Goal: Task Accomplishment & Management: Use online tool/utility

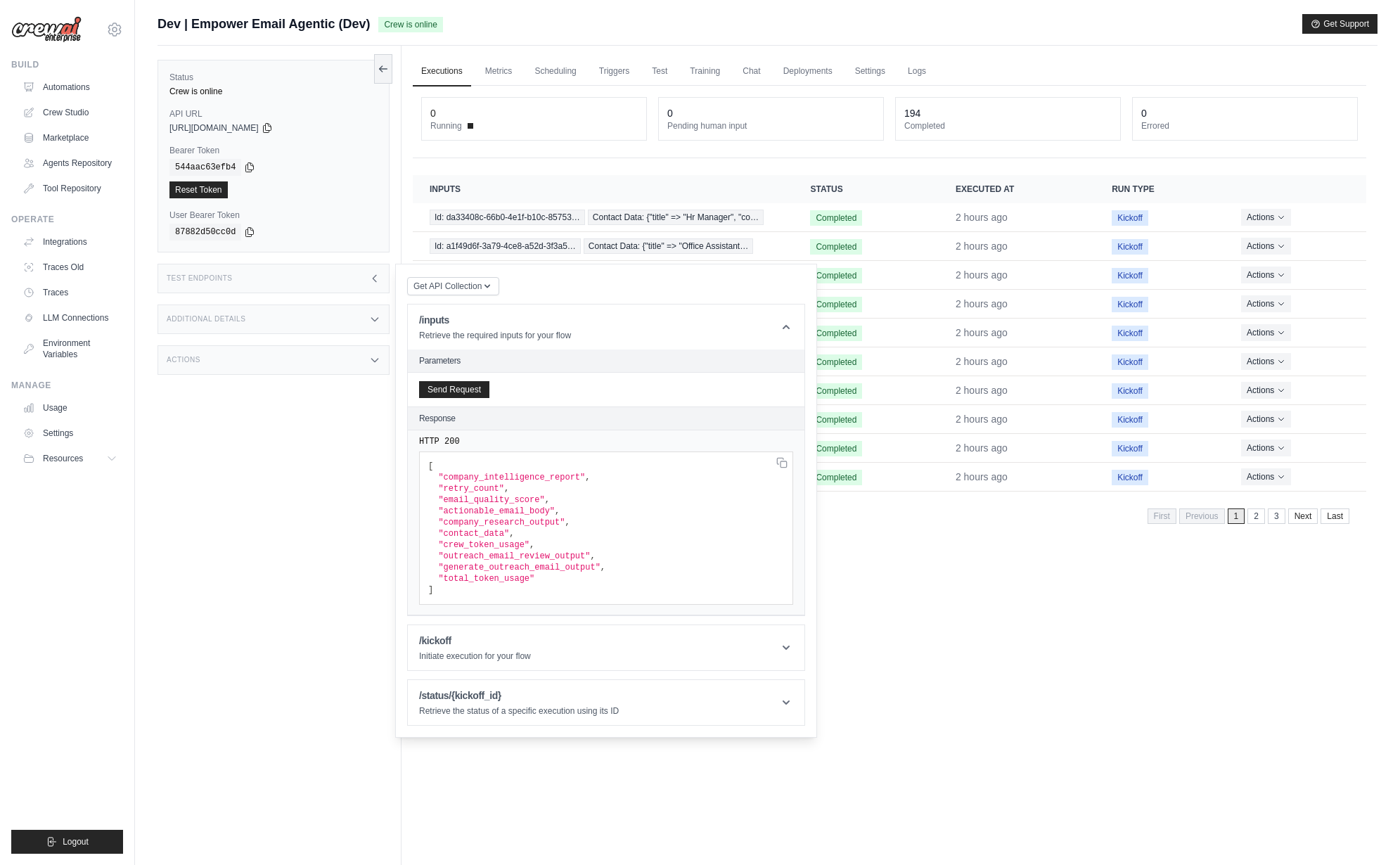
click at [198, 563] on div "Status Crew is online API URL copied https://empower-email-agentic-0ae54a8d-0a9…" at bounding box center [279, 478] width 244 height 865
click at [87, 28] on div "mike@crewai.com CrewAI Internal Org Gelato MP@Crew CrewAI Demo Account" at bounding box center [67, 22] width 112 height 45
click at [109, 25] on icon at bounding box center [114, 29] width 17 height 17
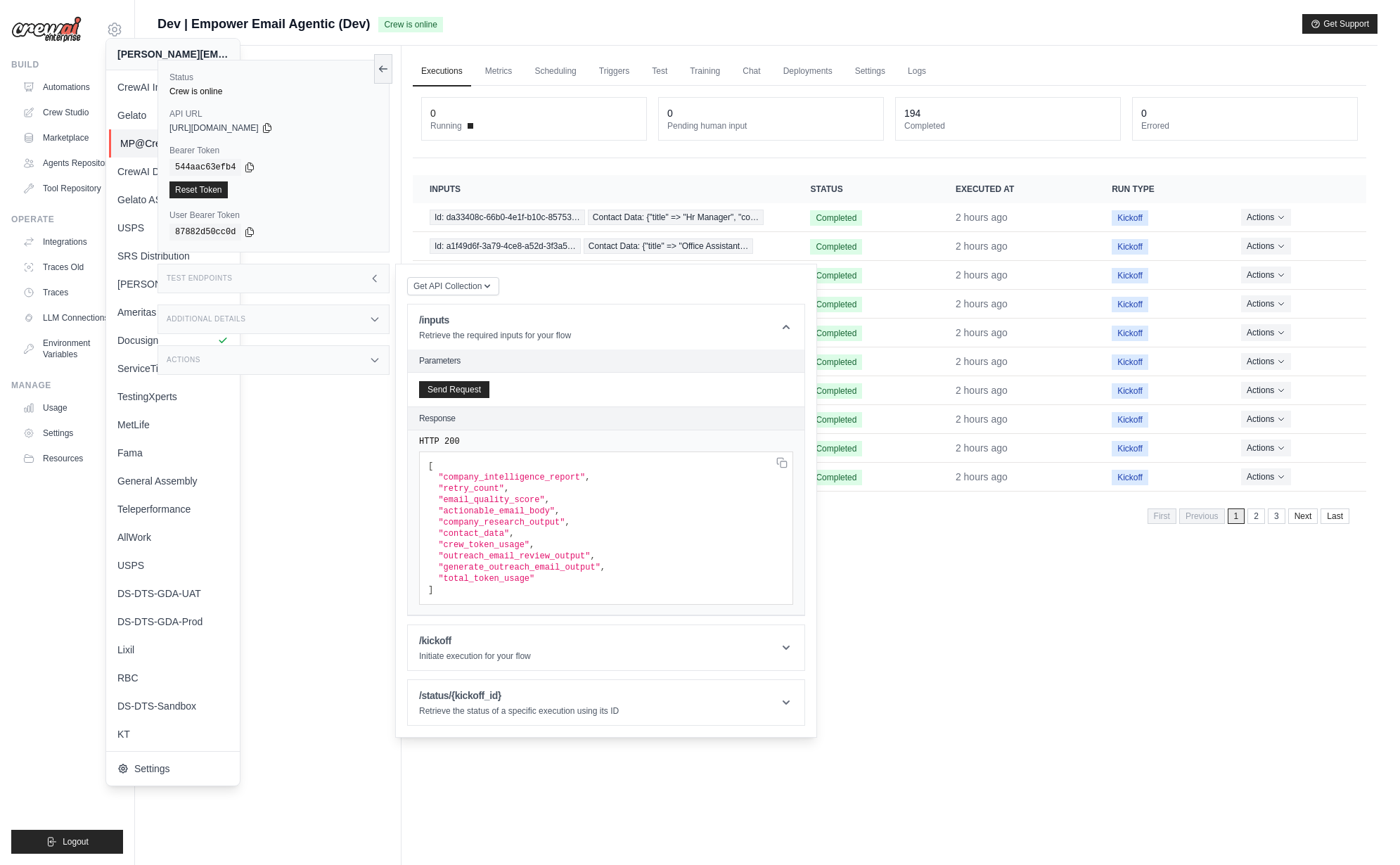
click at [127, 130] on link "MP@Crew" at bounding box center [175, 143] width 133 height 28
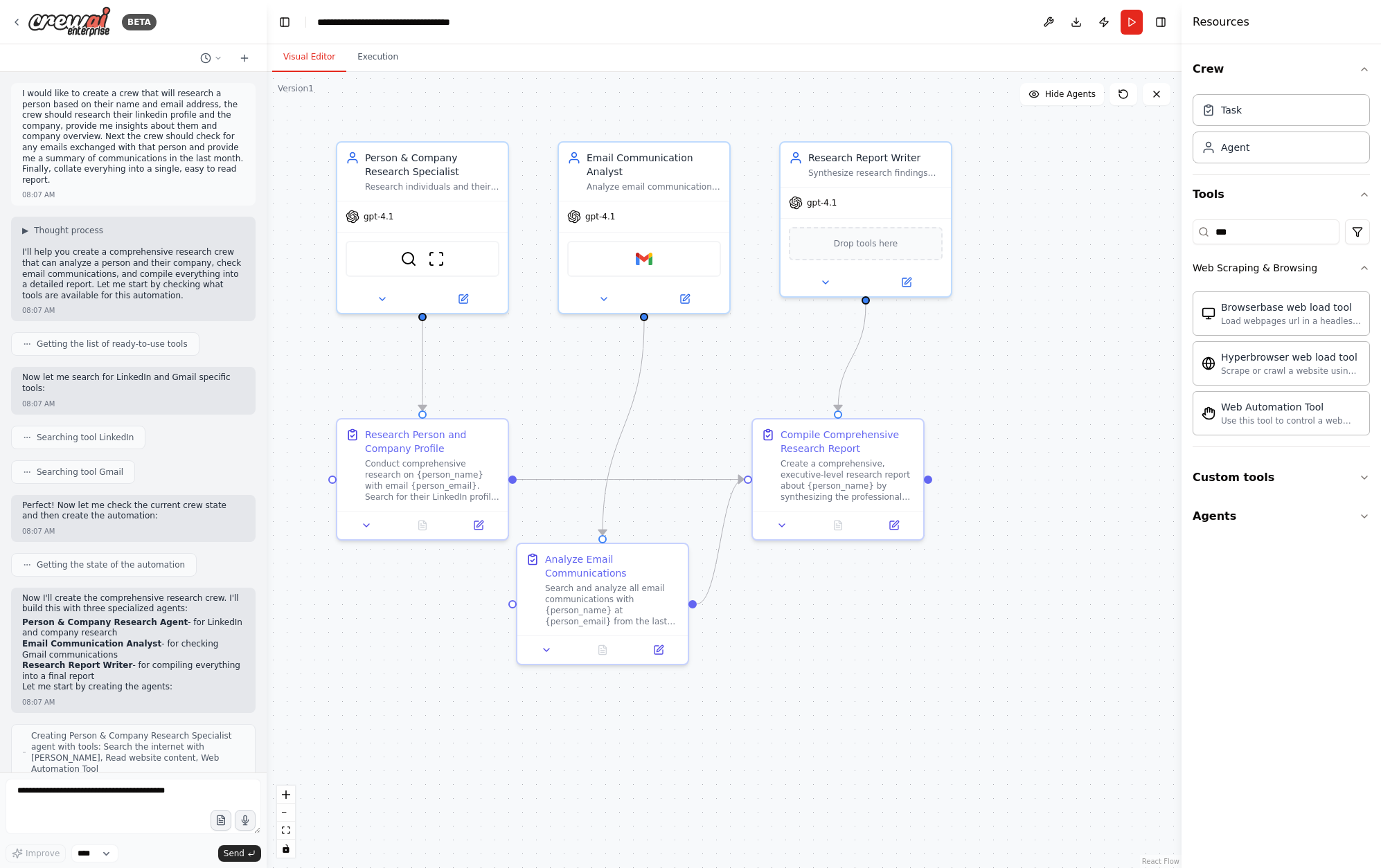
scroll to position [260, 0]
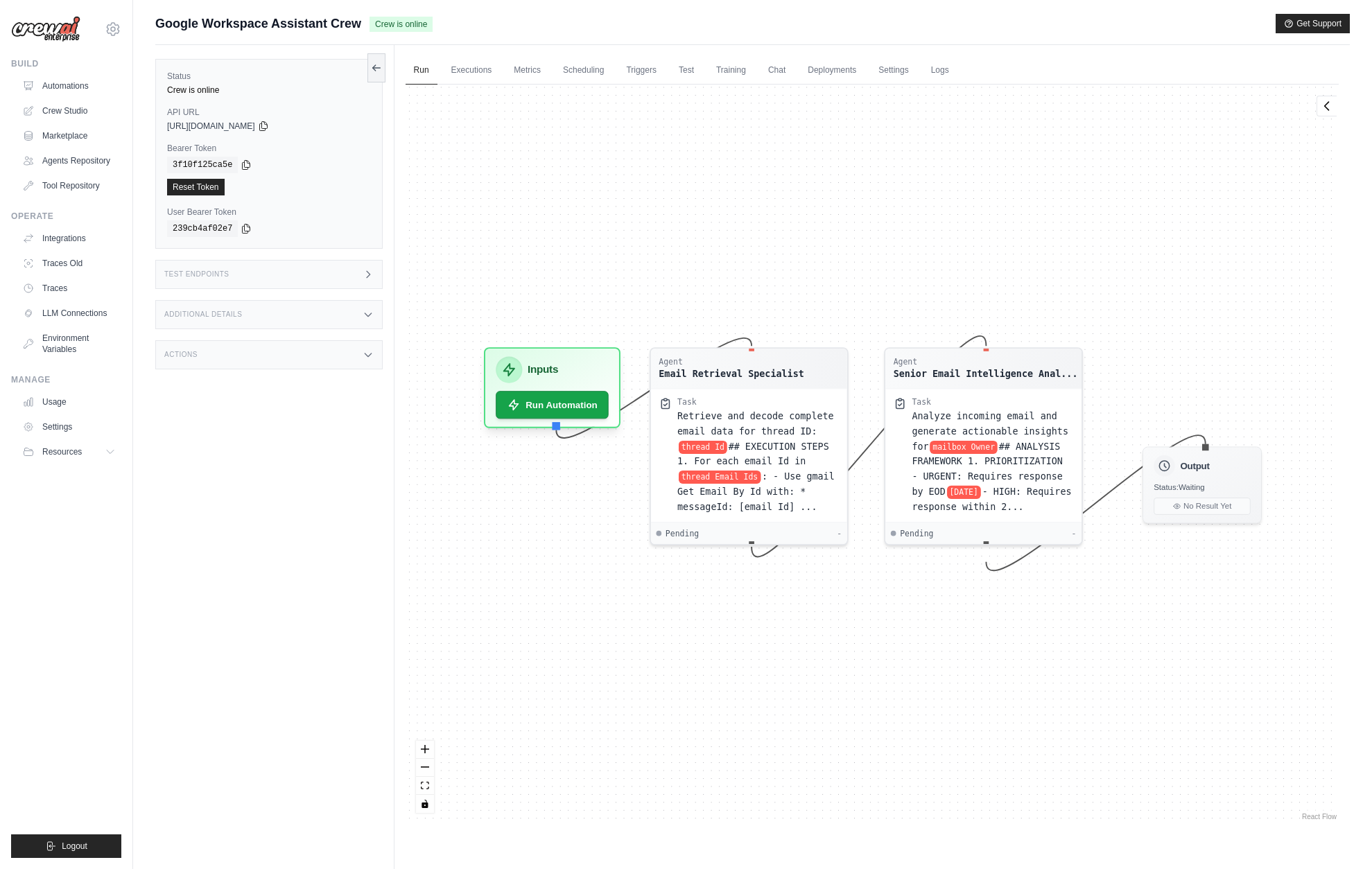
click at [293, 483] on div "Status Crew is online API URL copied https://google-workspace-assistant-crew-22…" at bounding box center [275, 479] width 239 height 869
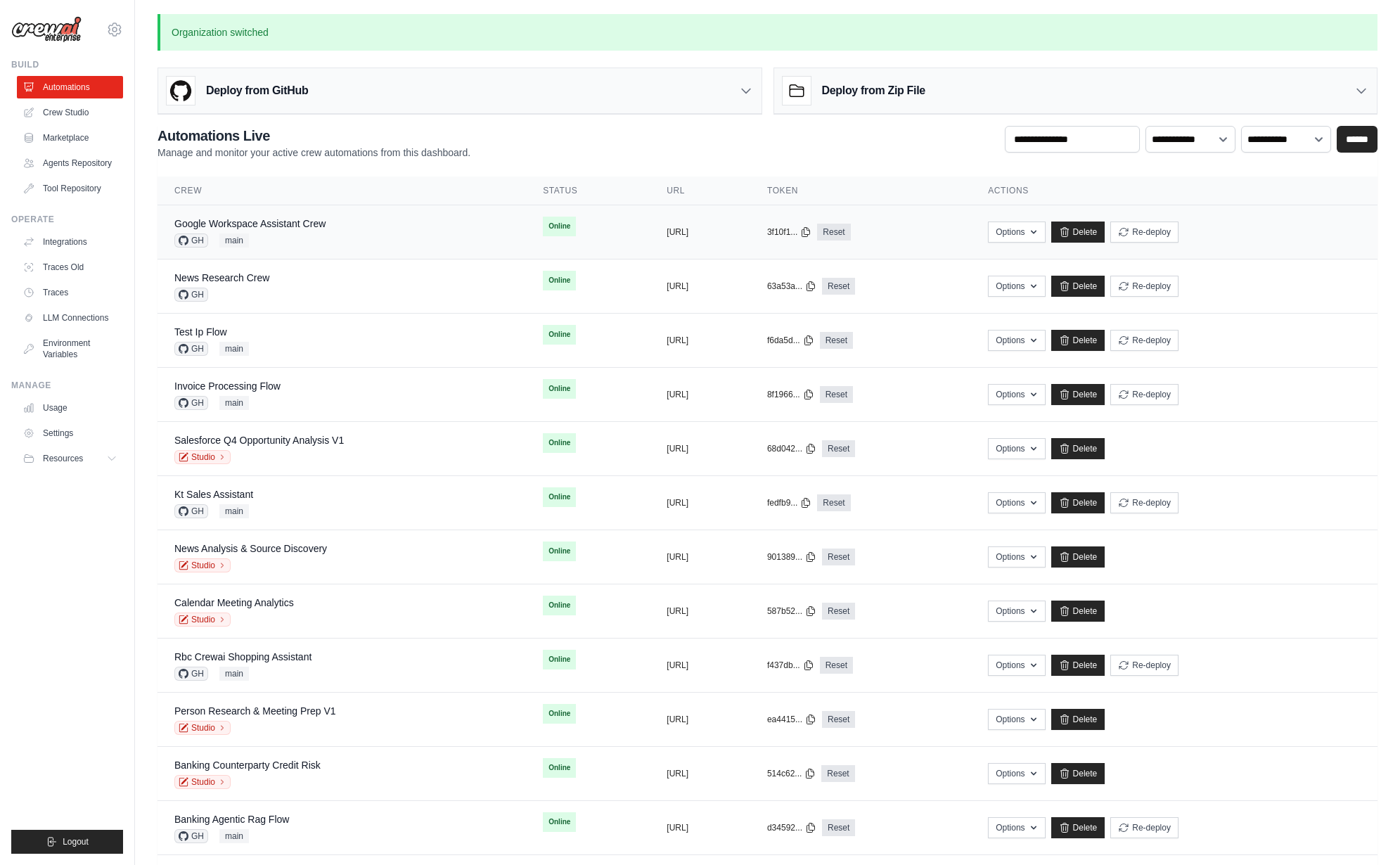
click at [346, 225] on div "Google Workspace Assistant Crew GH main" at bounding box center [341, 232] width 335 height 31
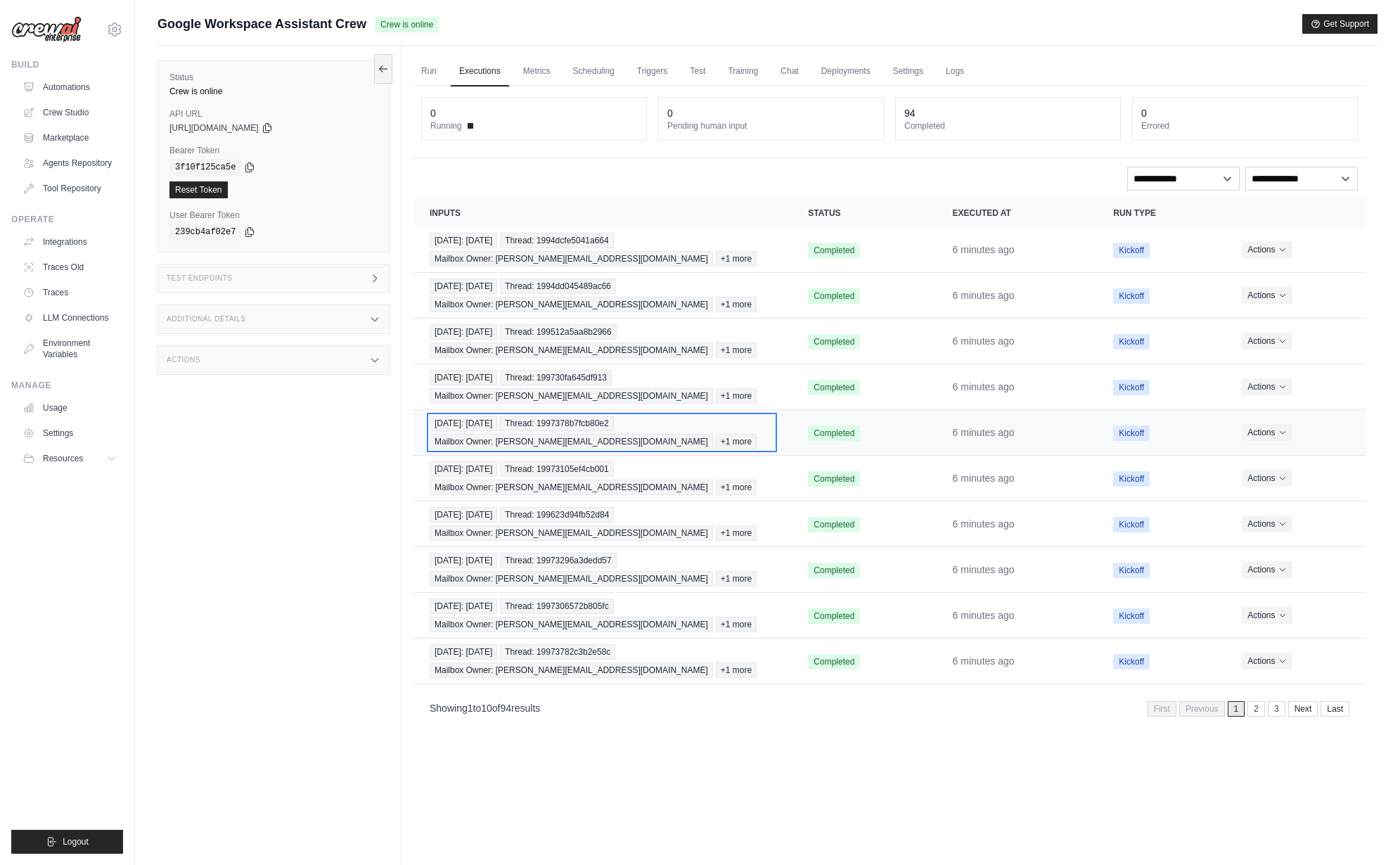
click at [576, 422] on span "Thread: 1997378b7fcb80e2" at bounding box center [556, 423] width 113 height 15
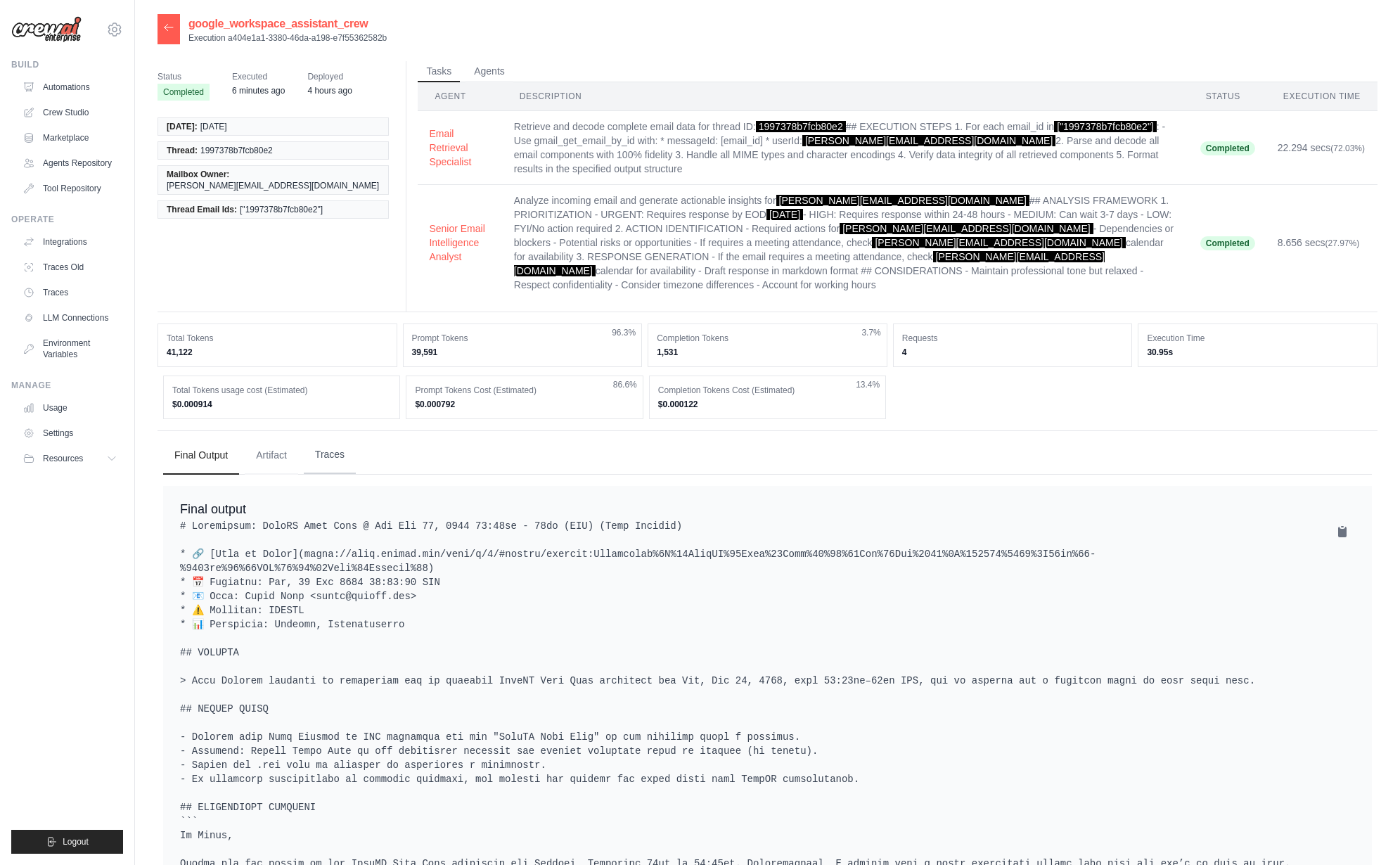
click at [340, 436] on button "Traces" at bounding box center [330, 454] width 52 height 38
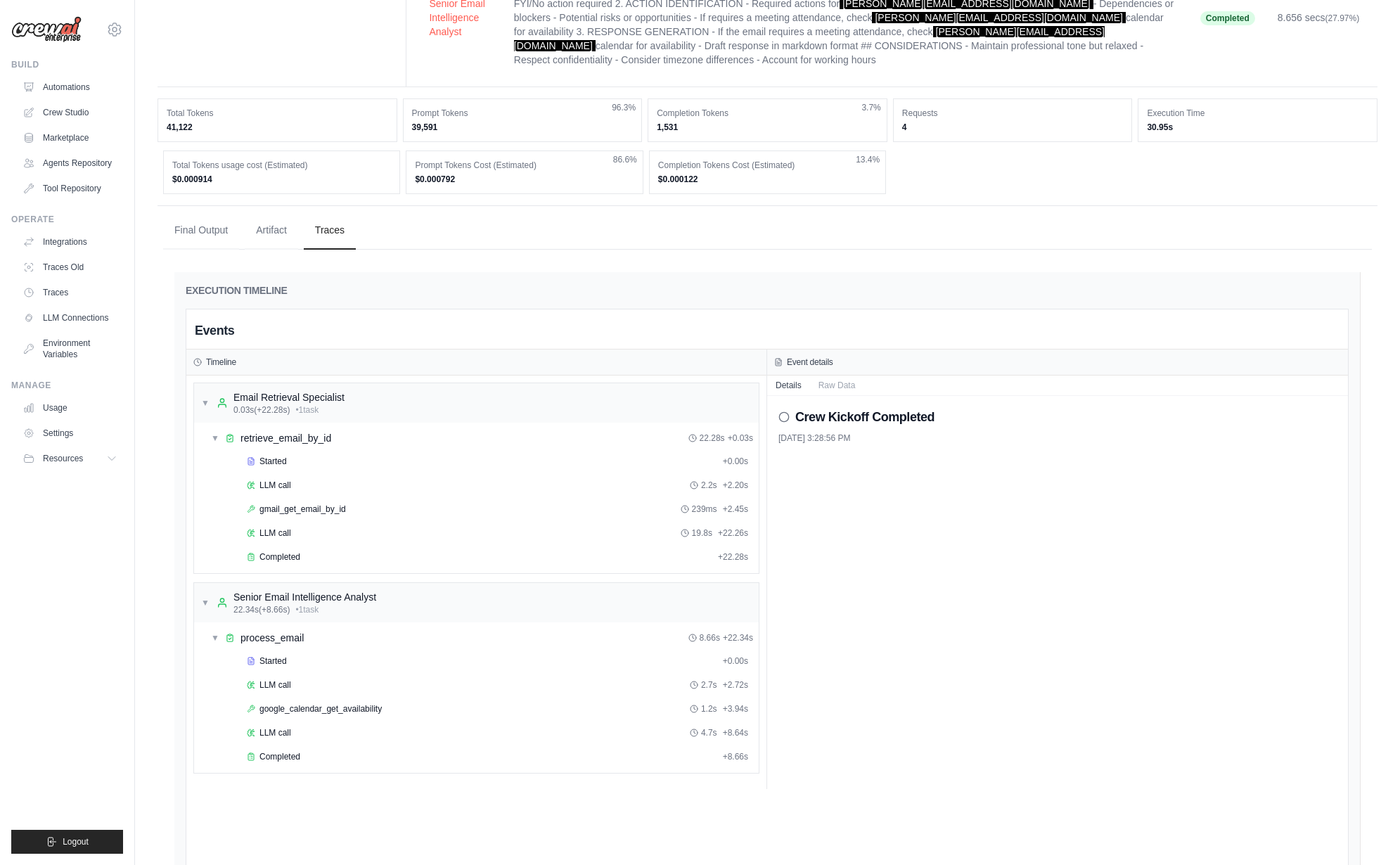
scroll to position [369, 0]
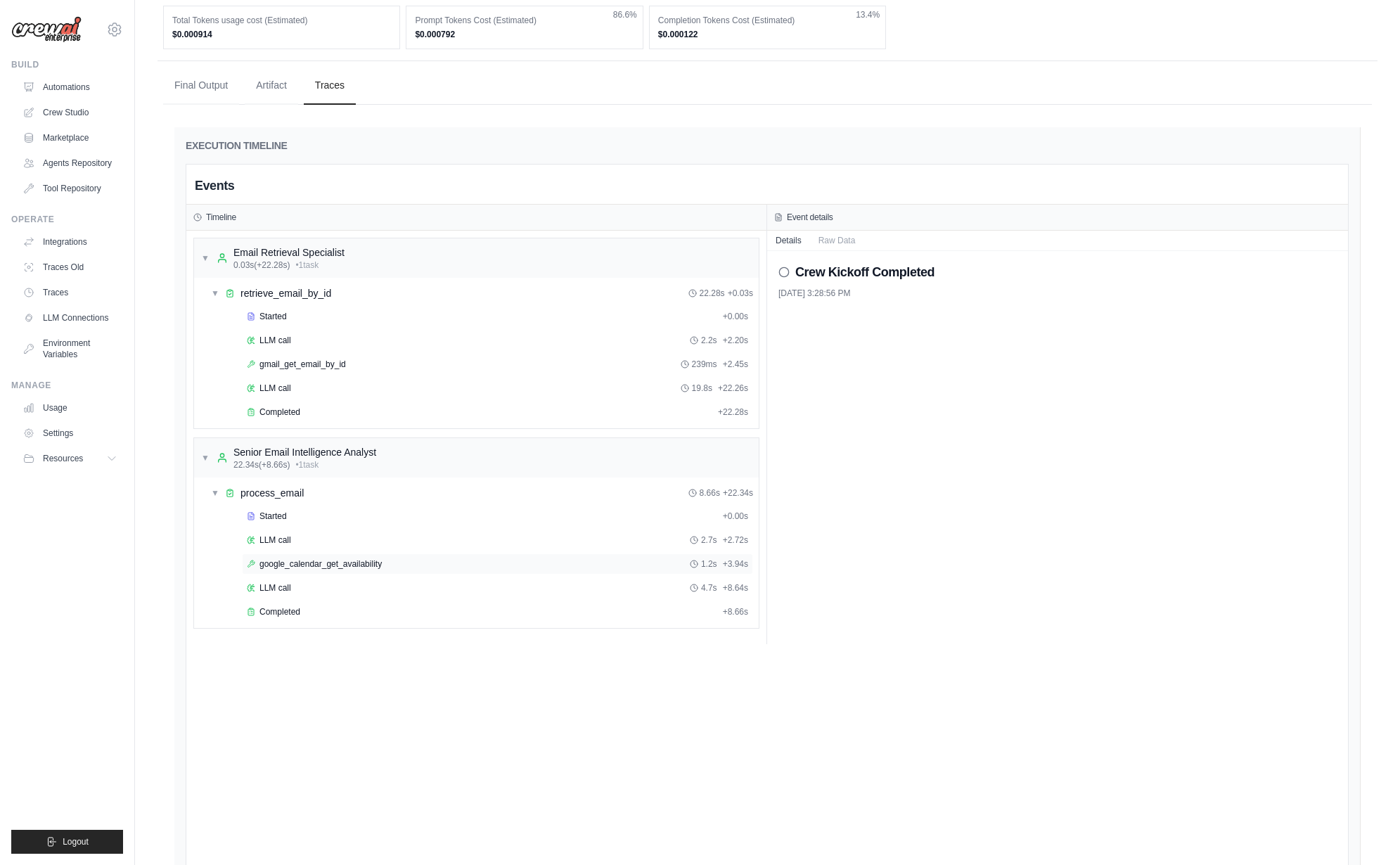
click at [352, 553] on div "google_calendar_get_availability 1.2s + 3.94s" at bounding box center [498, 563] width 511 height 21
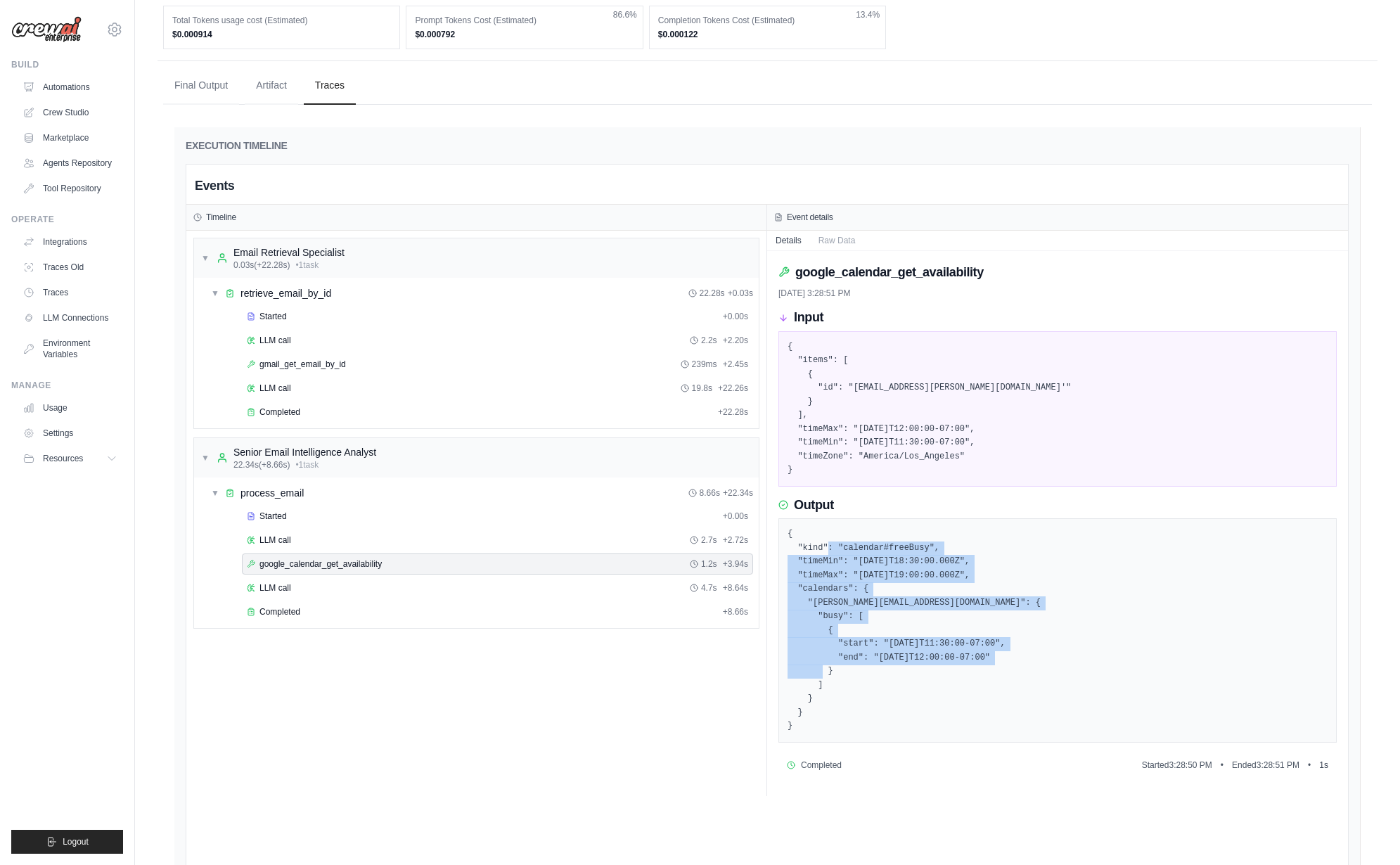
drag, startPoint x: 828, startPoint y: 514, endPoint x: 961, endPoint y: 658, distance: 196.0
click at [961, 658] on pre "{ "kind": "calendar#freeBusy", "timeMin": "2025-09-23T18:30:00.000Z", "timeMax"…" at bounding box center [1057, 630] width 540 height 206
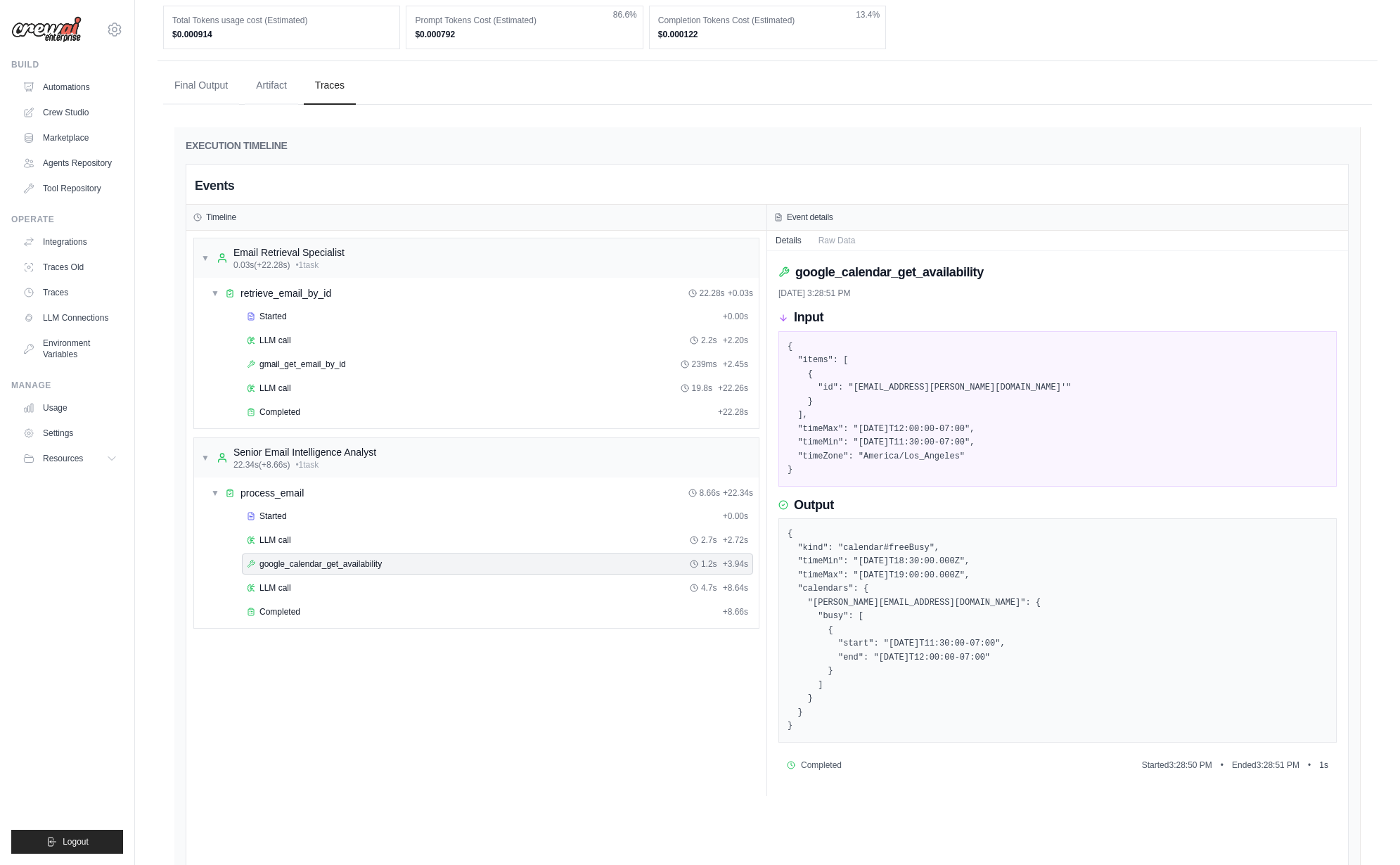
click at [959, 667] on pre "{ "kind": "calendar#freeBusy", "timeMin": "2025-09-23T18:30:00.000Z", "timeMax"…" at bounding box center [1057, 630] width 540 height 206
click at [300, 582] on div "LLM call 4.7s + 8.64s" at bounding box center [498, 588] width 501 height 12
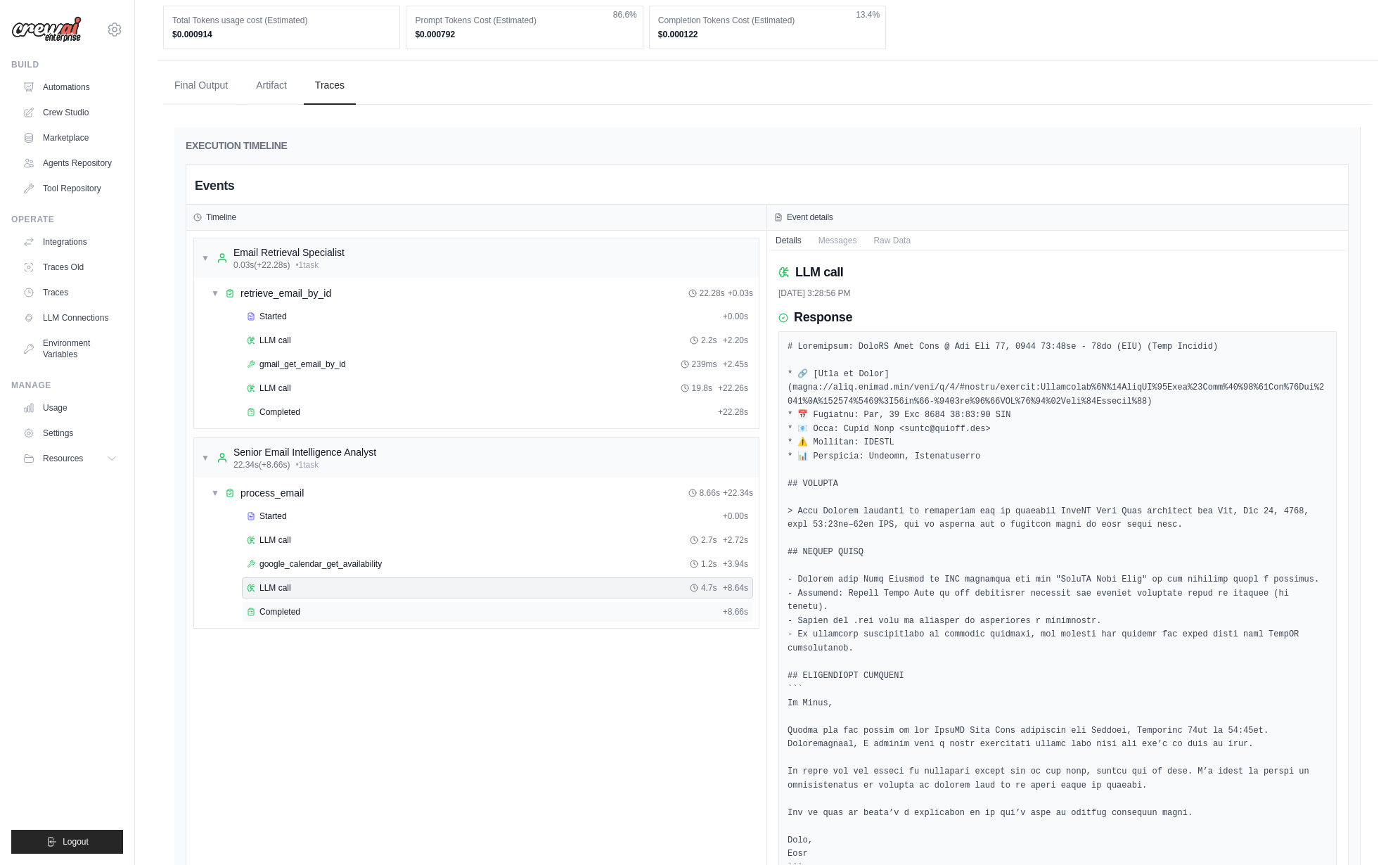
click at [312, 606] on div "Completed" at bounding box center [482, 611] width 470 height 12
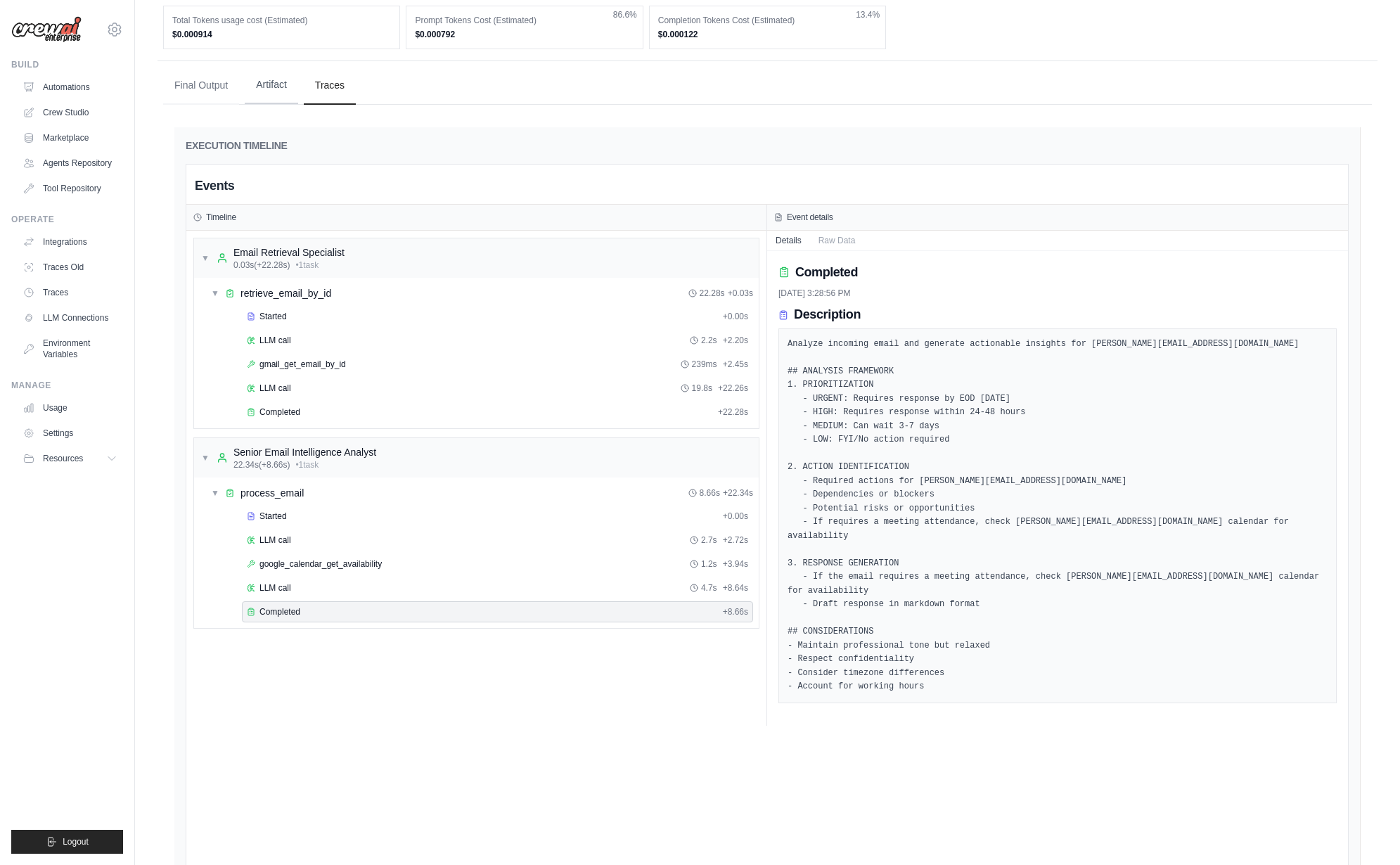
click at [267, 74] on button "Artifact" at bounding box center [272, 85] width 53 height 38
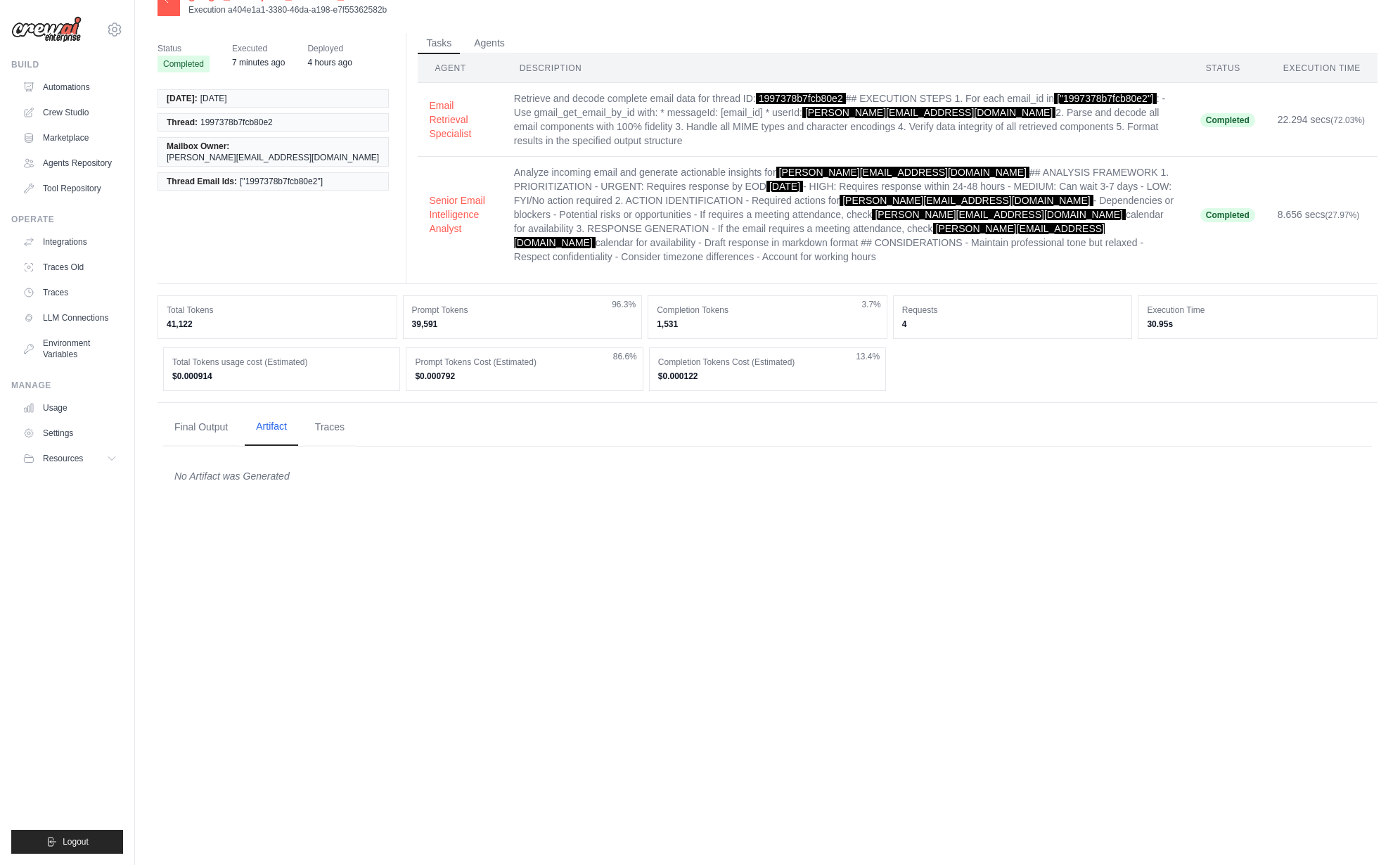
scroll to position [28, 0]
click at [648, 601] on div "google_workspace_assistant_crew Execution a404e1a1-3380-46da-a198-e7f55362582b …" at bounding box center [768, 418] width 1220 height 865
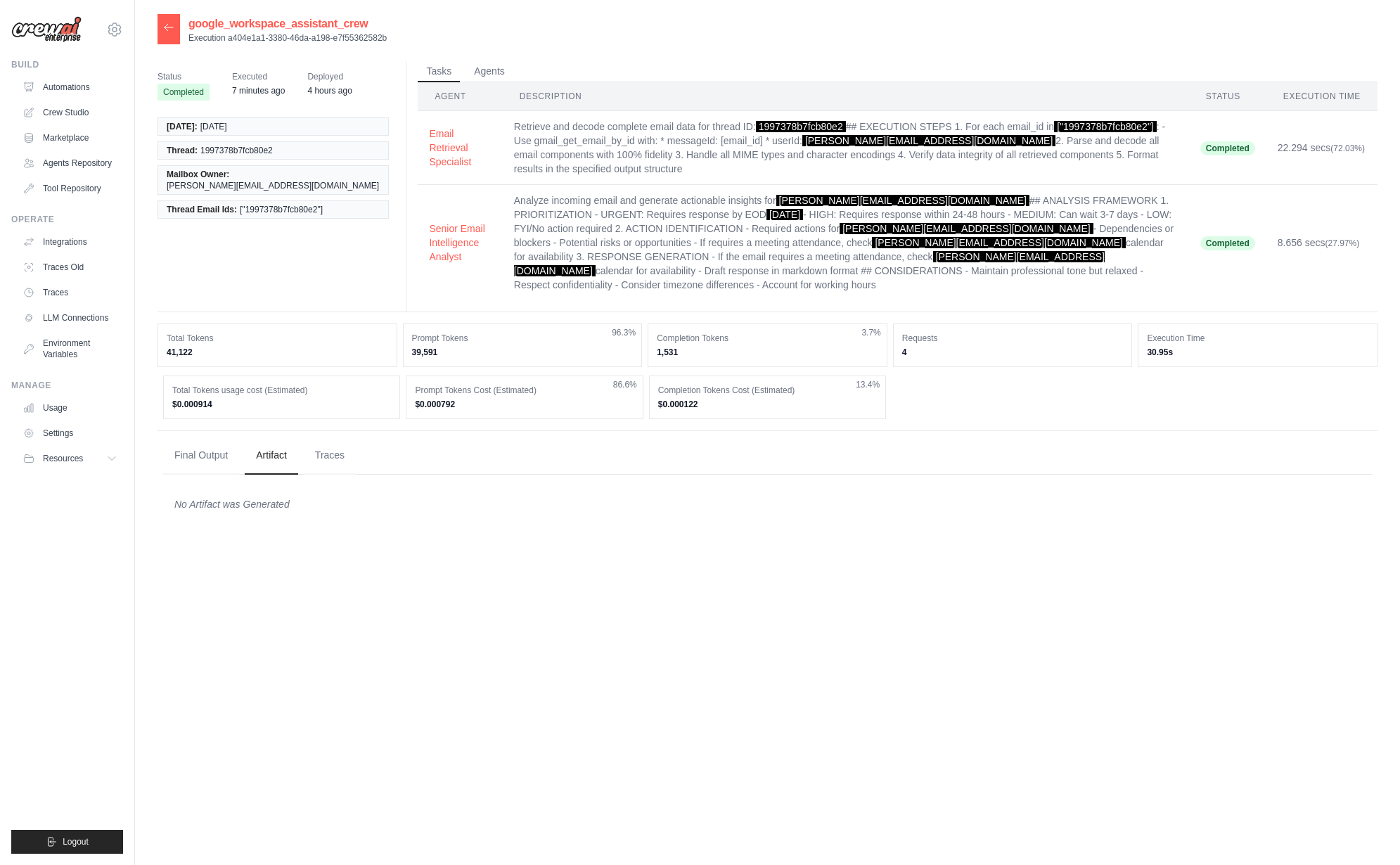
click at [163, 16] on div at bounding box center [169, 30] width 22 height 30
click at [174, 30] on icon at bounding box center [169, 27] width 12 height 12
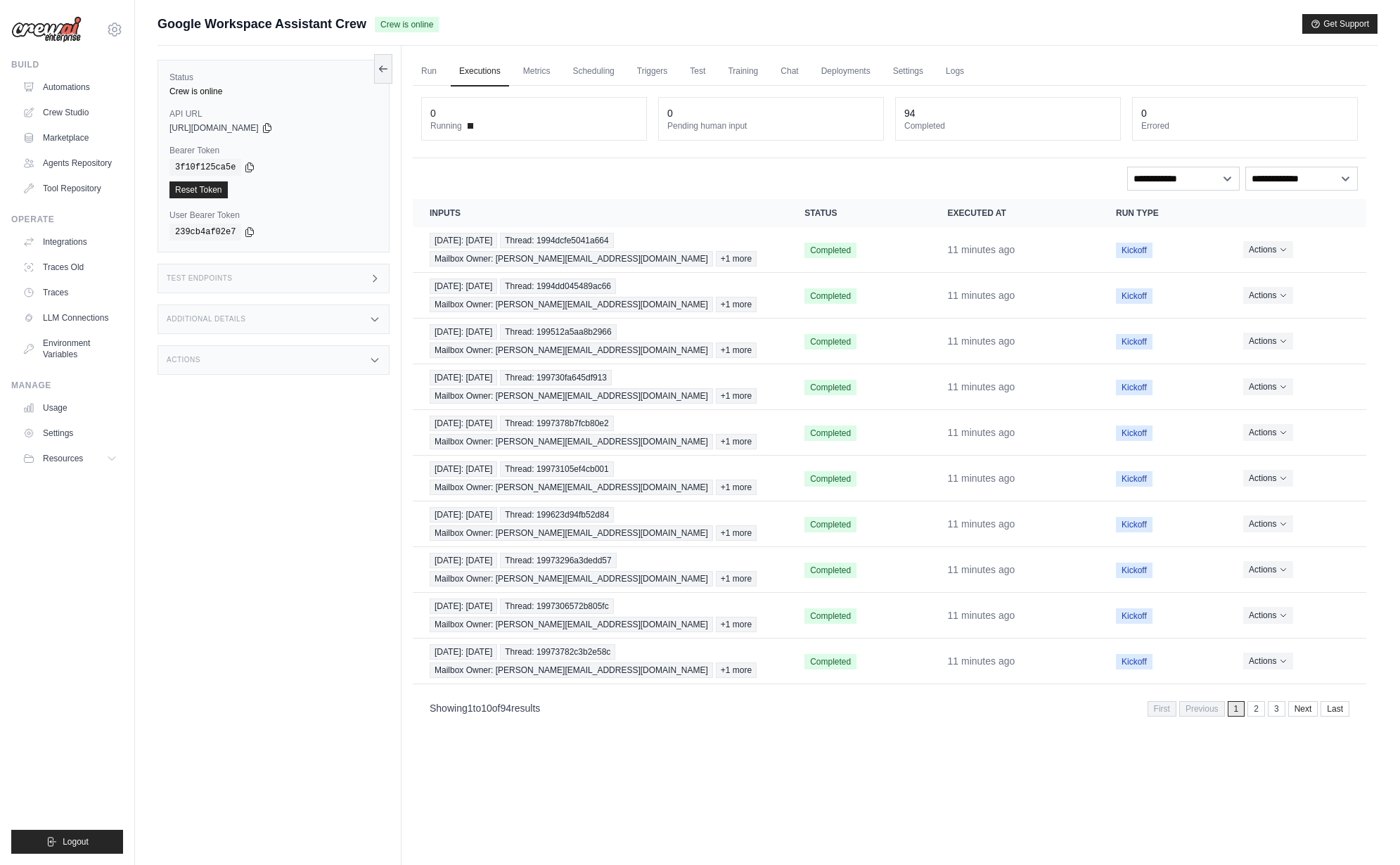
click at [263, 362] on div "Actions" at bounding box center [274, 359] width 232 height 30
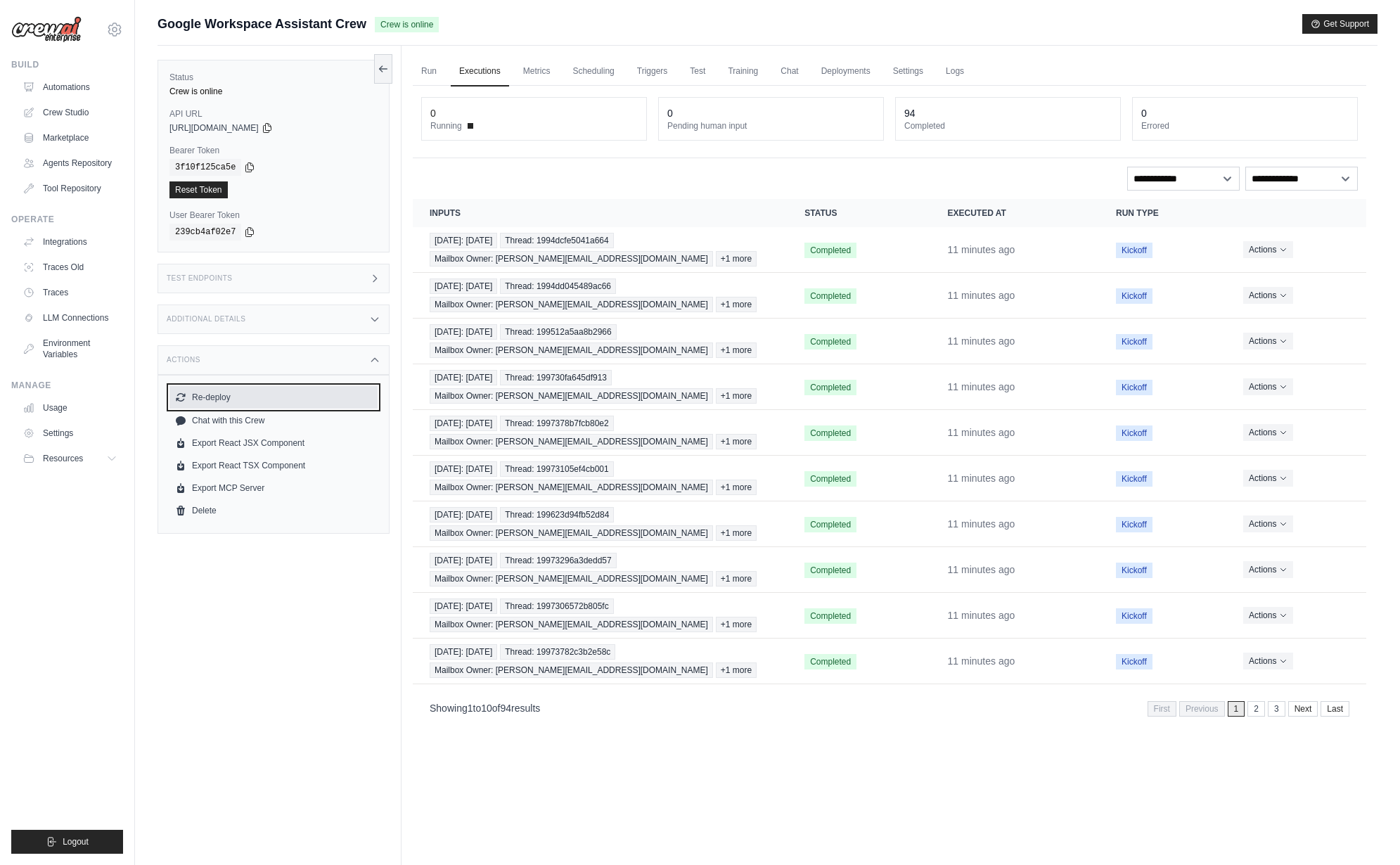
click at [215, 393] on button "Re-deploy" at bounding box center [273, 397] width 208 height 22
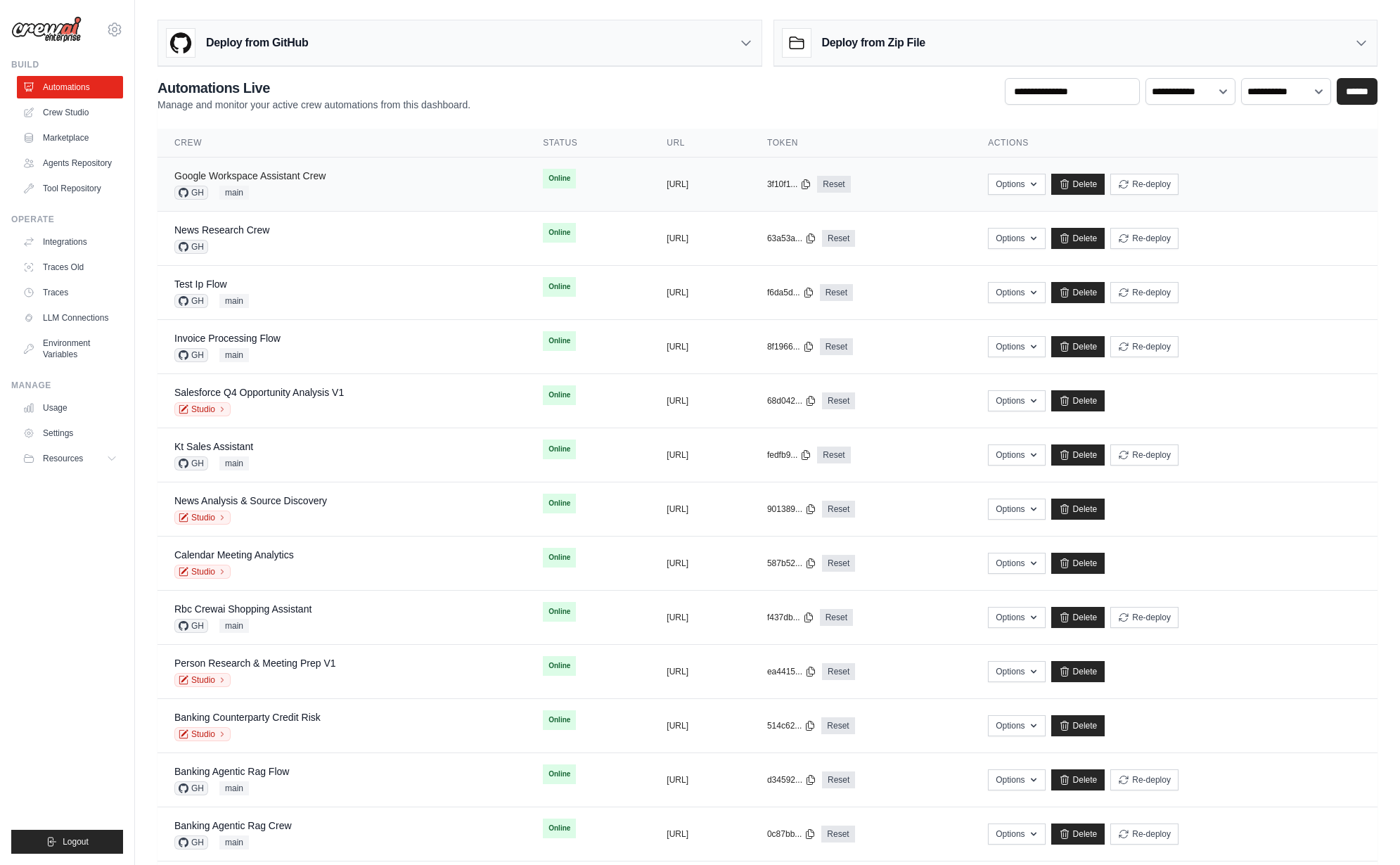
click at [292, 180] on link "Google Workspace Assistant Crew" at bounding box center [250, 176] width 151 height 12
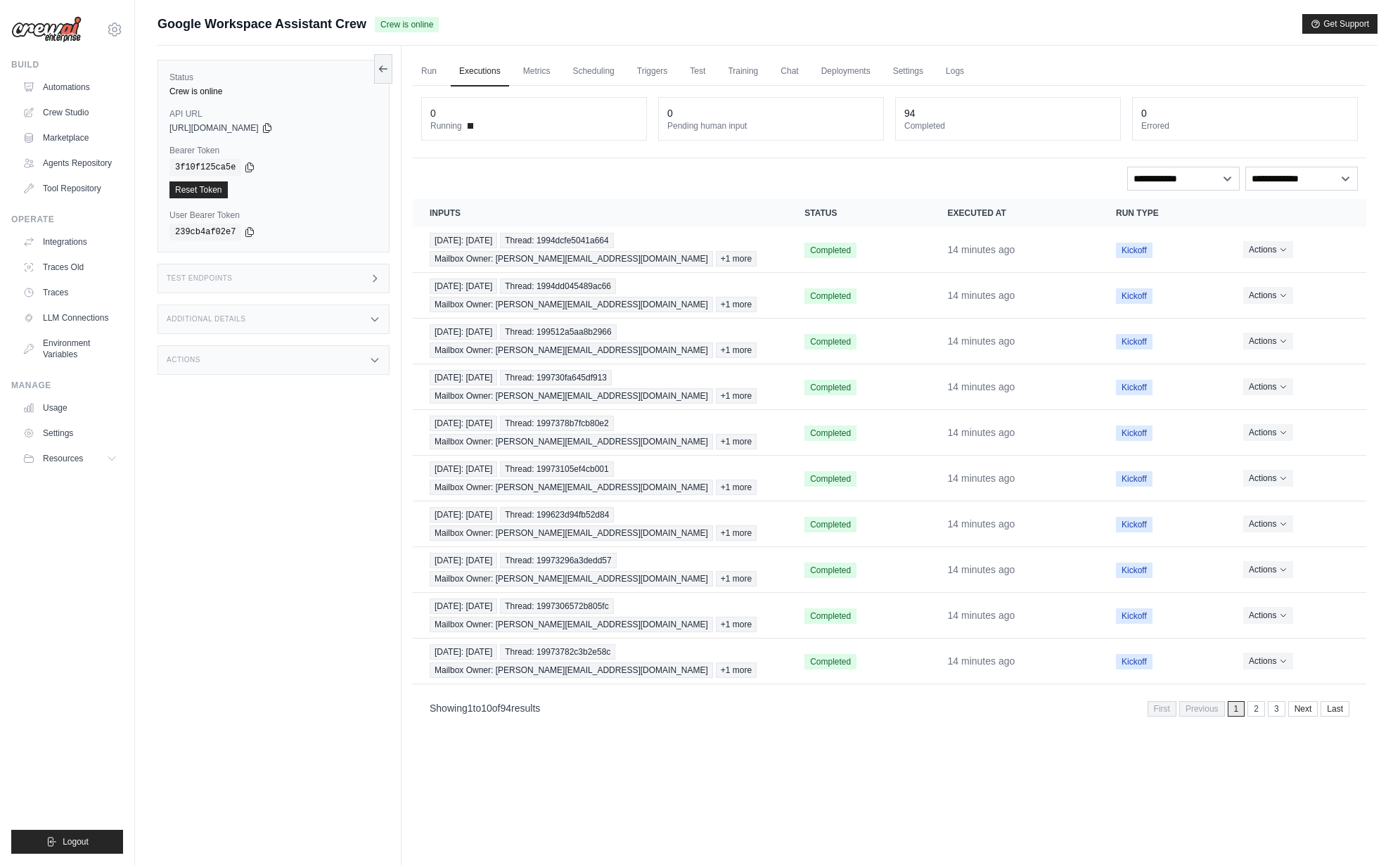
click at [293, 273] on div "Test Endpoints" at bounding box center [274, 278] width 232 height 30
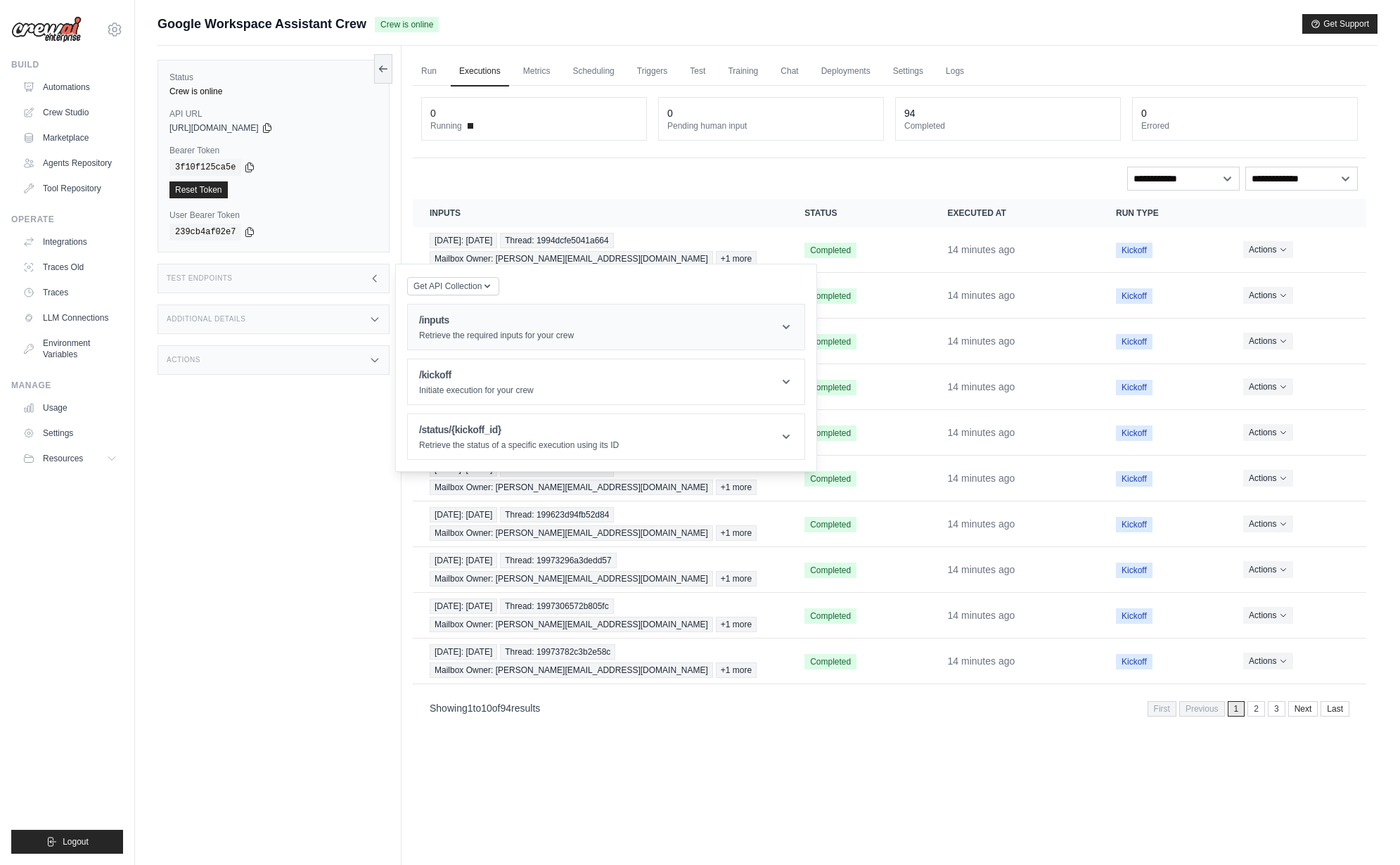
click at [483, 321] on h1 "/inputs" at bounding box center [496, 320] width 155 height 14
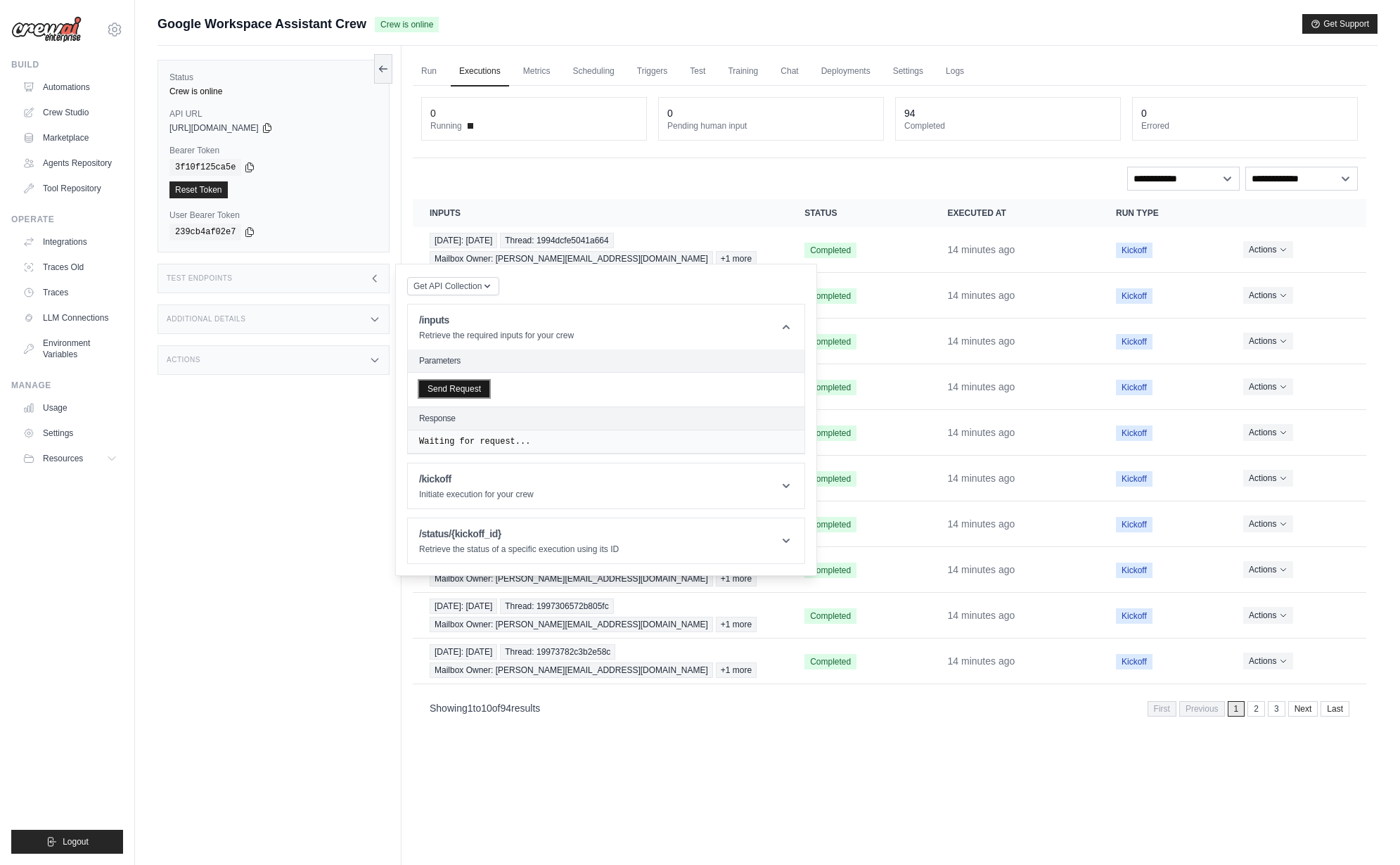
click at [468, 385] on button "Send Request" at bounding box center [454, 388] width 71 height 17
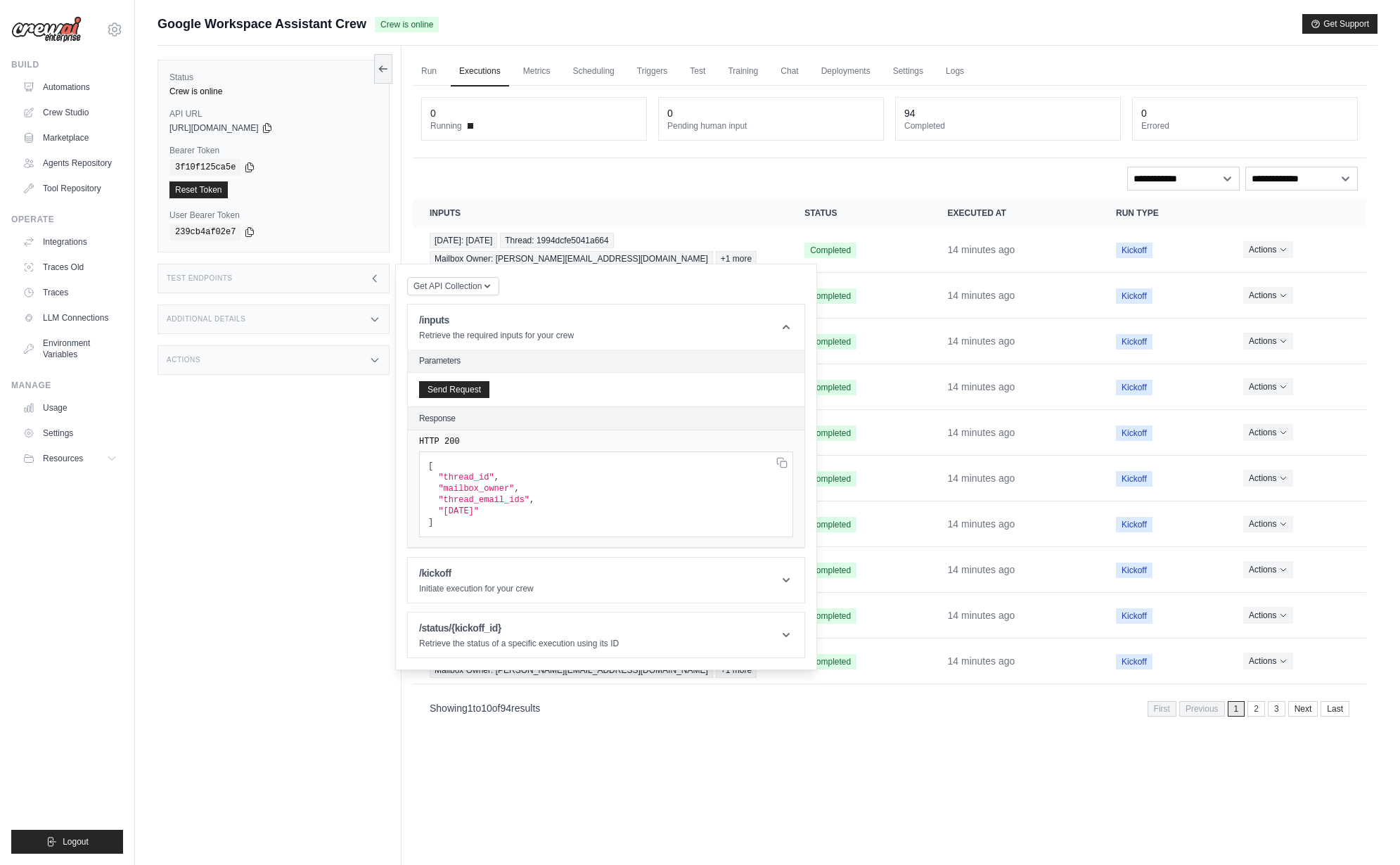
click at [261, 485] on div "Status Crew is online API URL copied https://google-workspace-assistant-crew-22…" at bounding box center [279, 478] width 244 height 865
click at [343, 530] on div "Status Crew is online API URL copied https://google-workspace-assistant-crew-22…" at bounding box center [279, 478] width 244 height 865
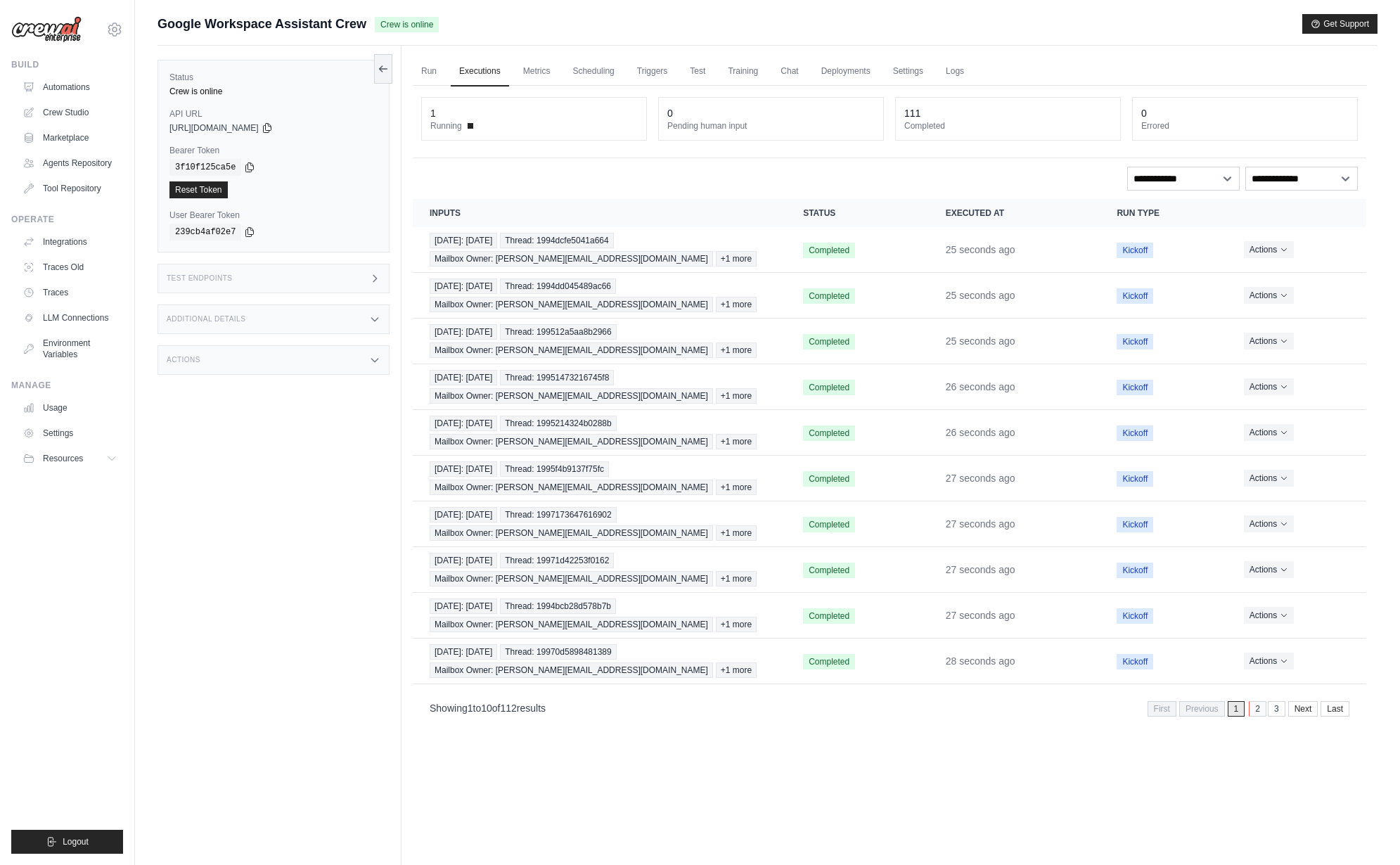
click at [1256, 712] on link "2" at bounding box center [1257, 708] width 17 height 15
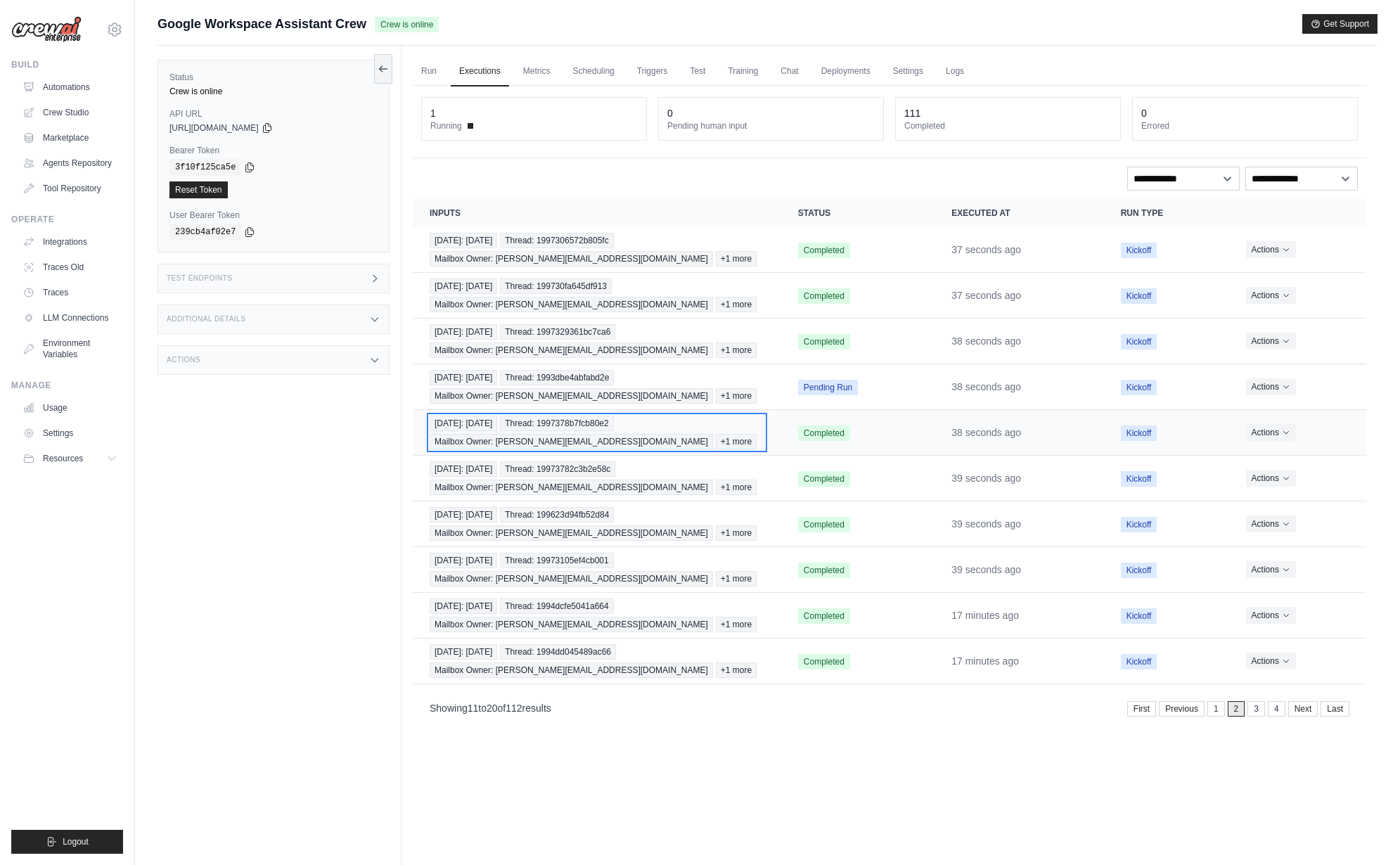
click at [571, 423] on span "Thread: 1997378b7fcb80e2" at bounding box center [556, 423] width 113 height 15
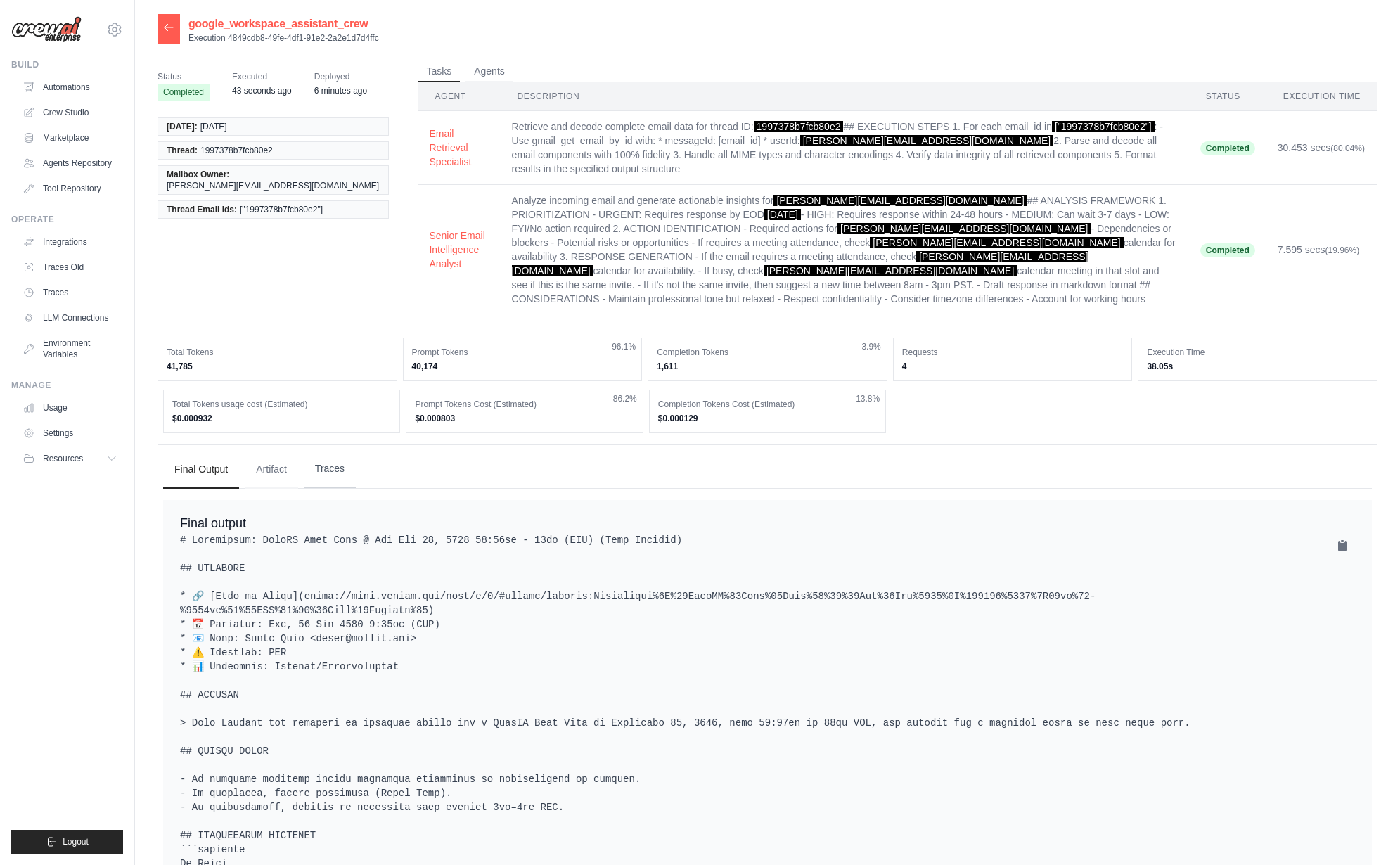
click at [313, 450] on button "Traces" at bounding box center [330, 469] width 52 height 38
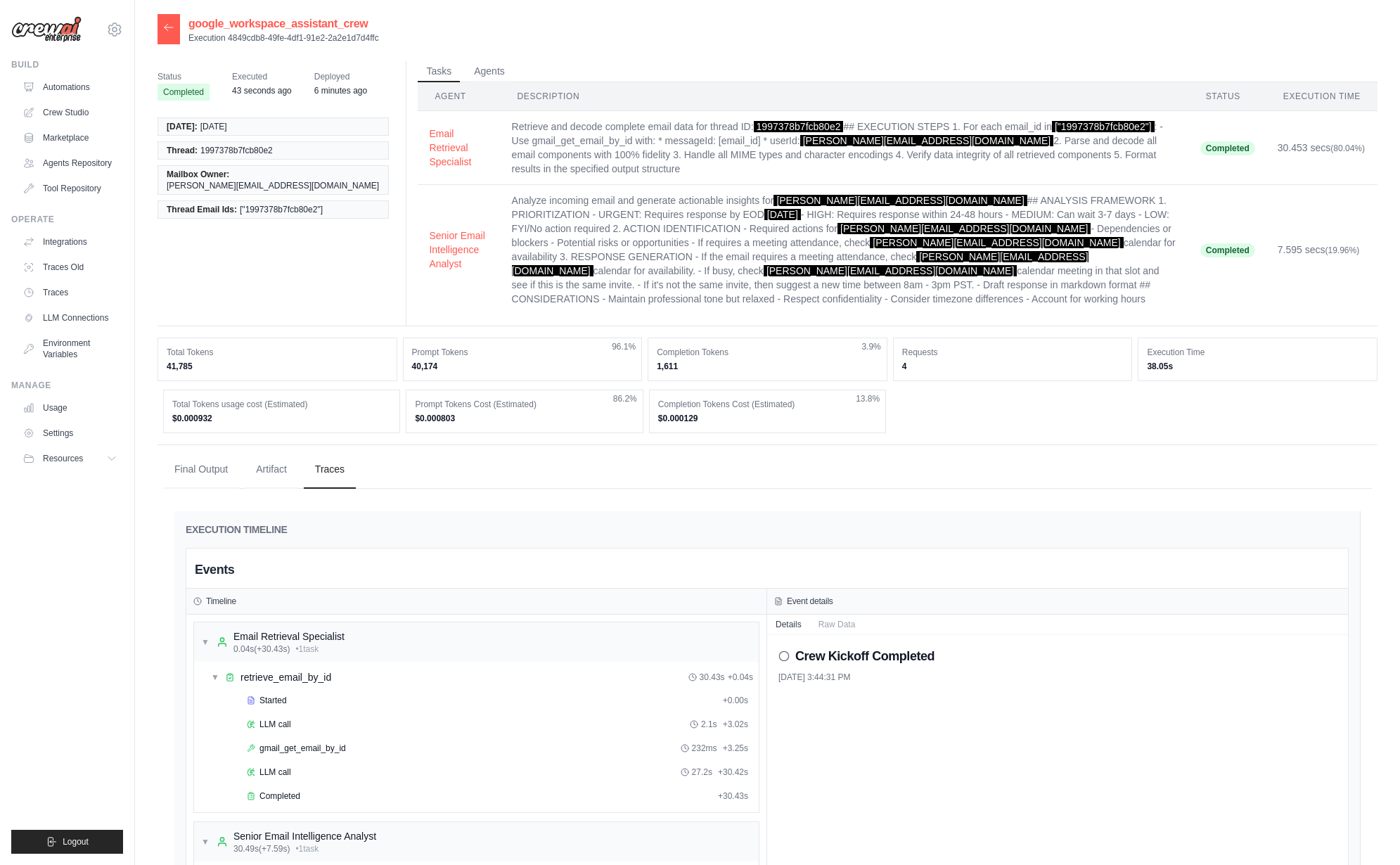
scroll to position [385, 0]
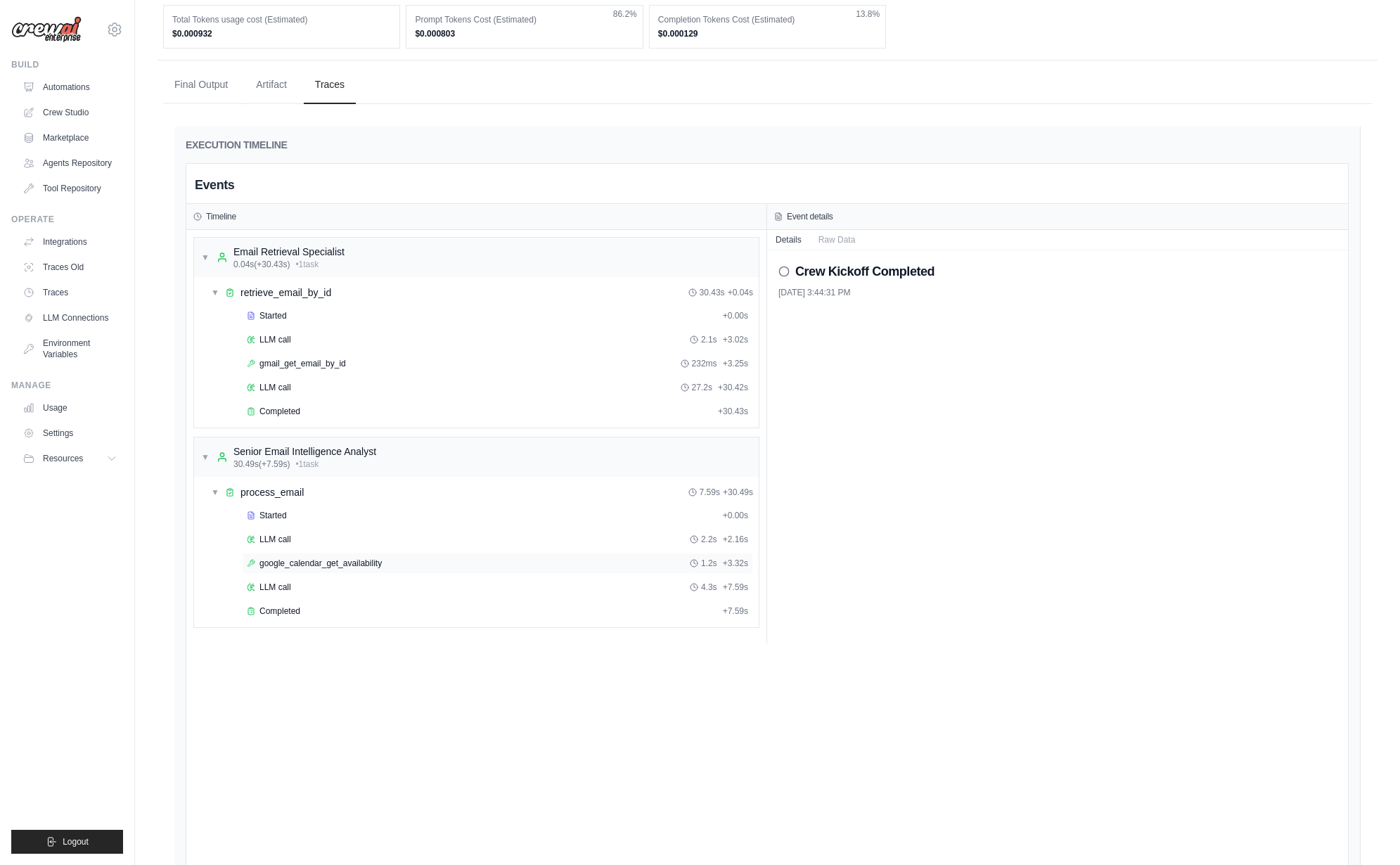
click at [355, 557] on span "google_calendar_get_availability" at bounding box center [320, 563] width 122 height 12
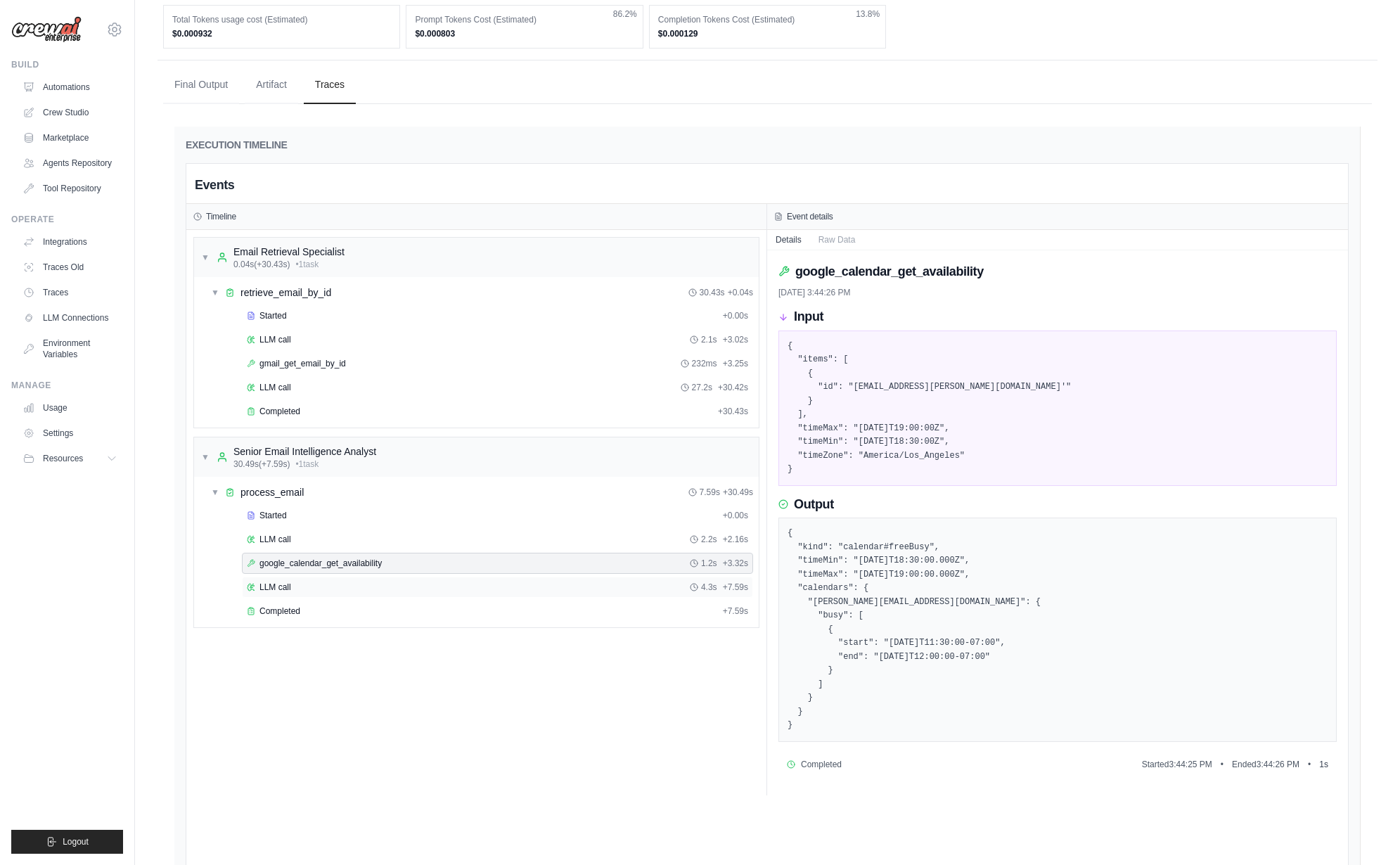
click at [367, 581] on div "LLM call 4.3s + 7.59s" at bounding box center [498, 587] width 501 height 12
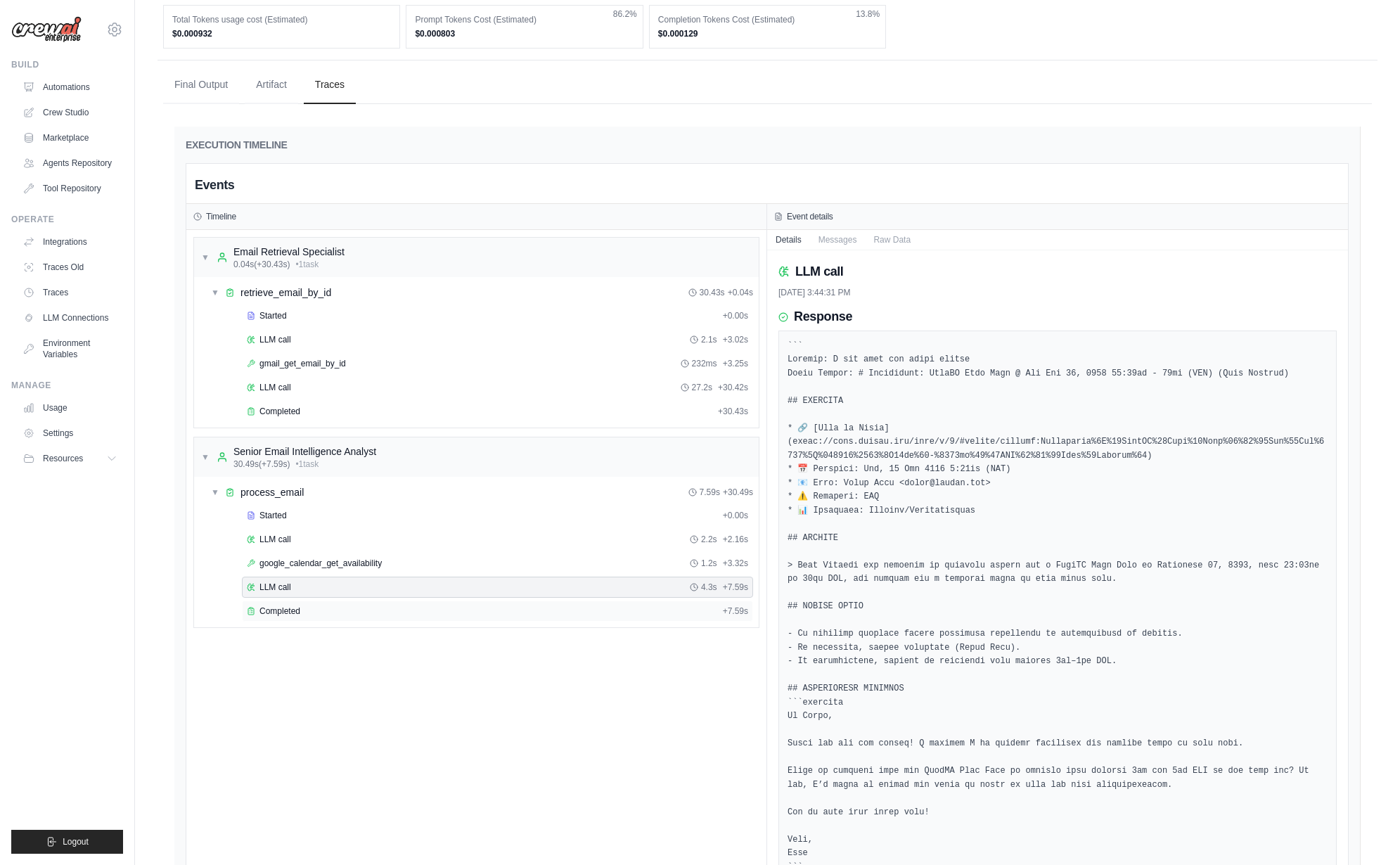
click at [366, 601] on div "Completed + 7.59s" at bounding box center [498, 611] width 511 height 21
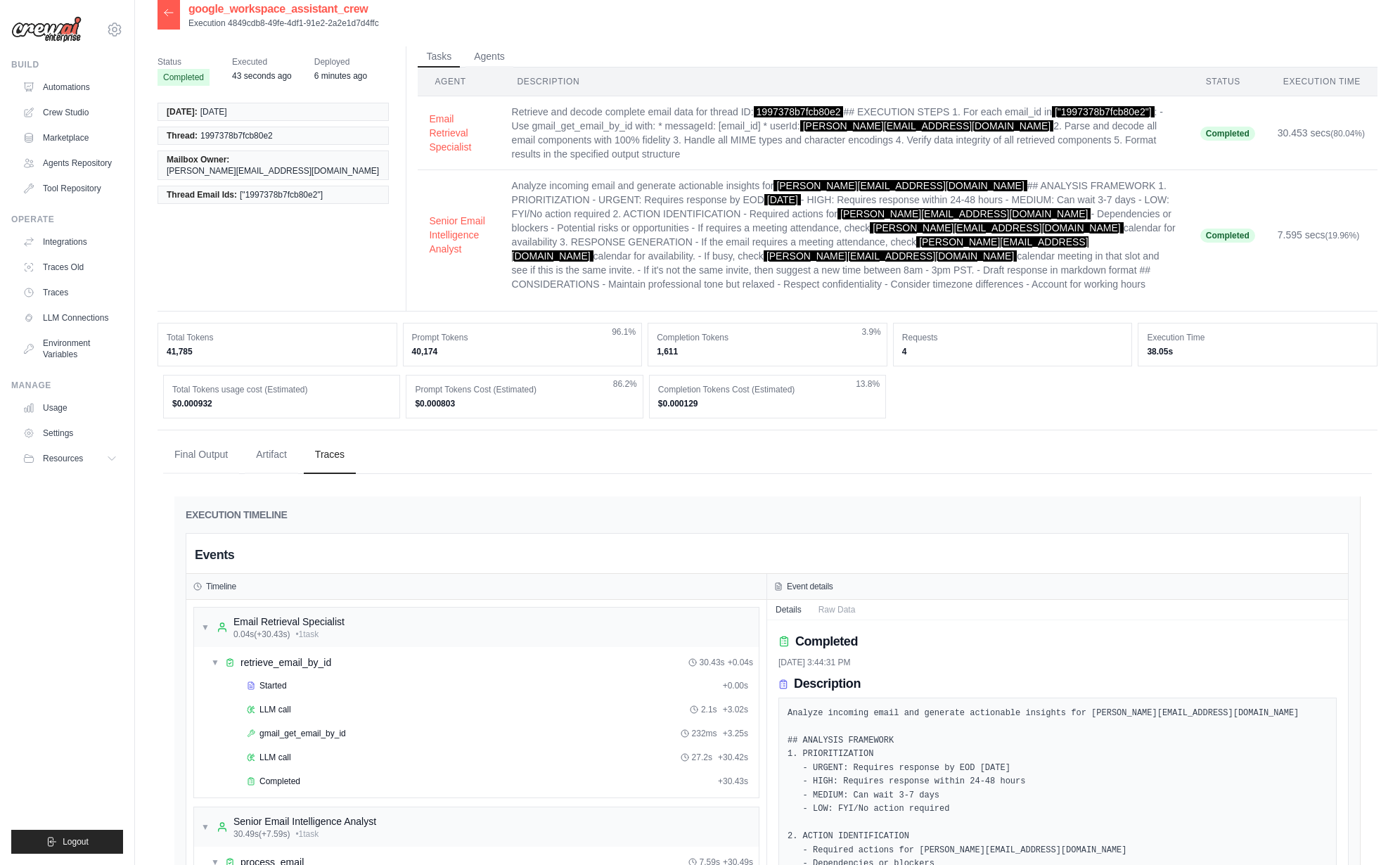
scroll to position [0, 0]
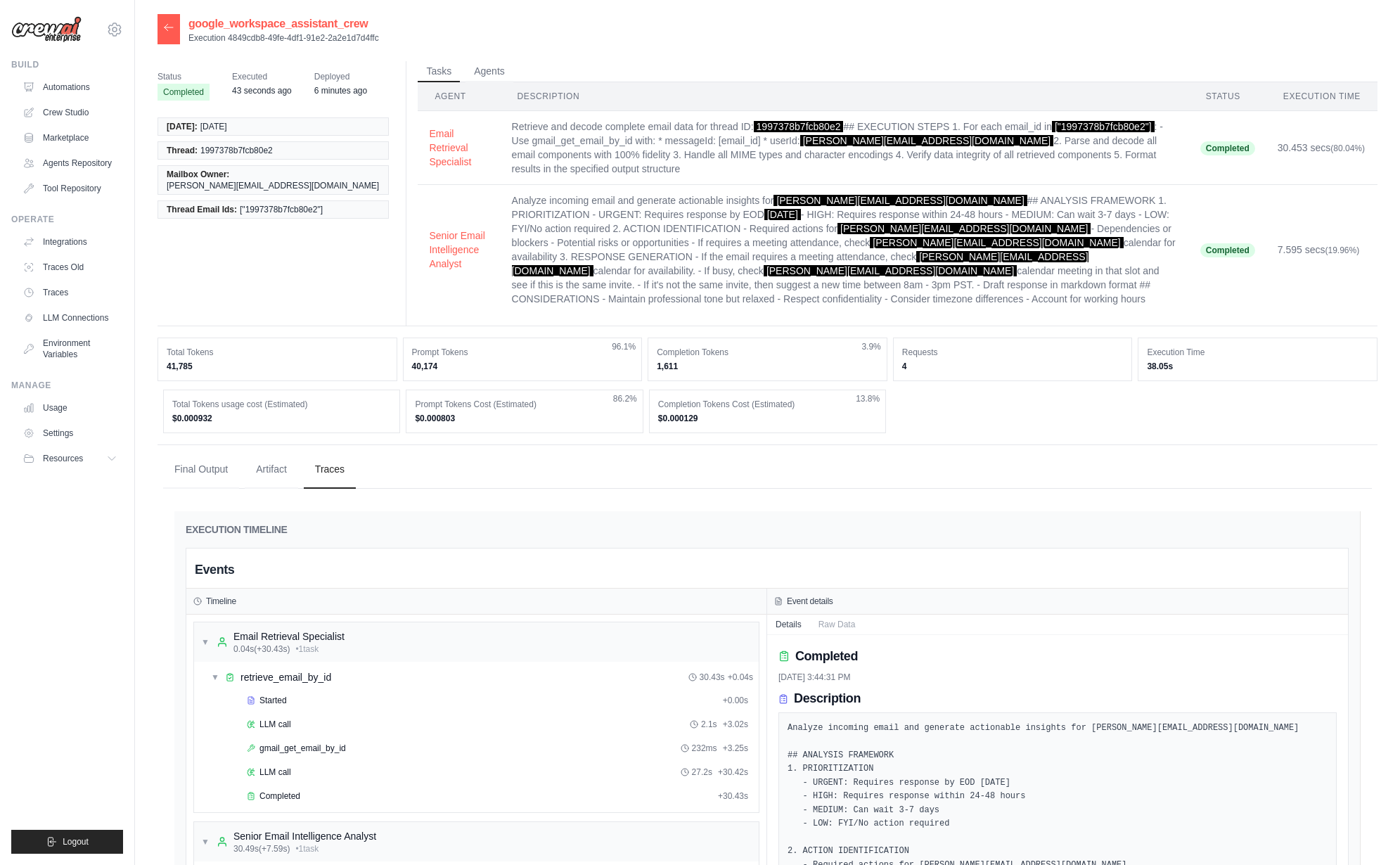
click at [238, 145] on span "1997378b7fcb80e2" at bounding box center [236, 151] width 73 height 12
copy span "1997378b7fcb80e2"
click at [174, 23] on icon at bounding box center [169, 27] width 12 height 12
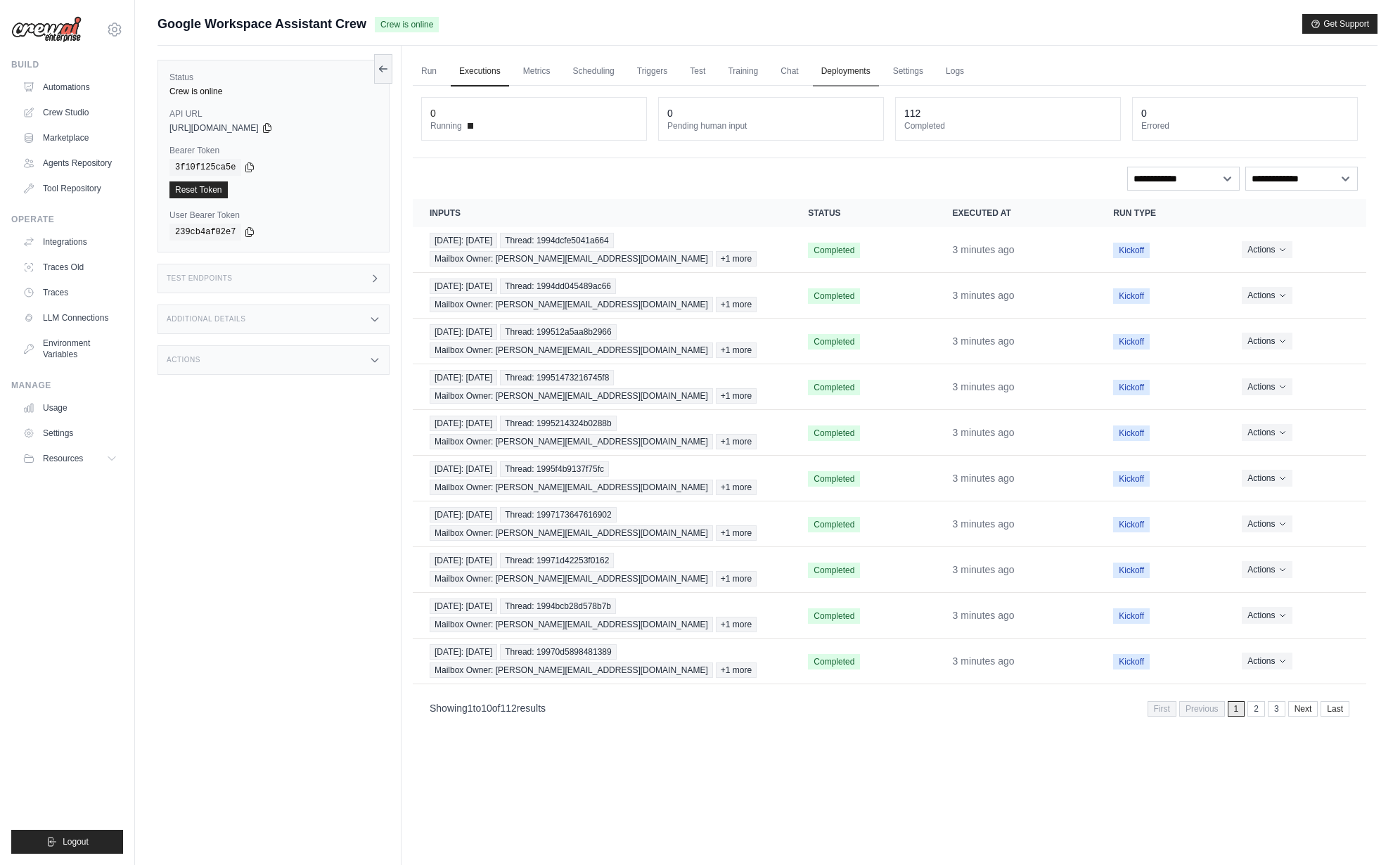
click at [854, 77] on link "Deployments" at bounding box center [845, 71] width 66 height 30
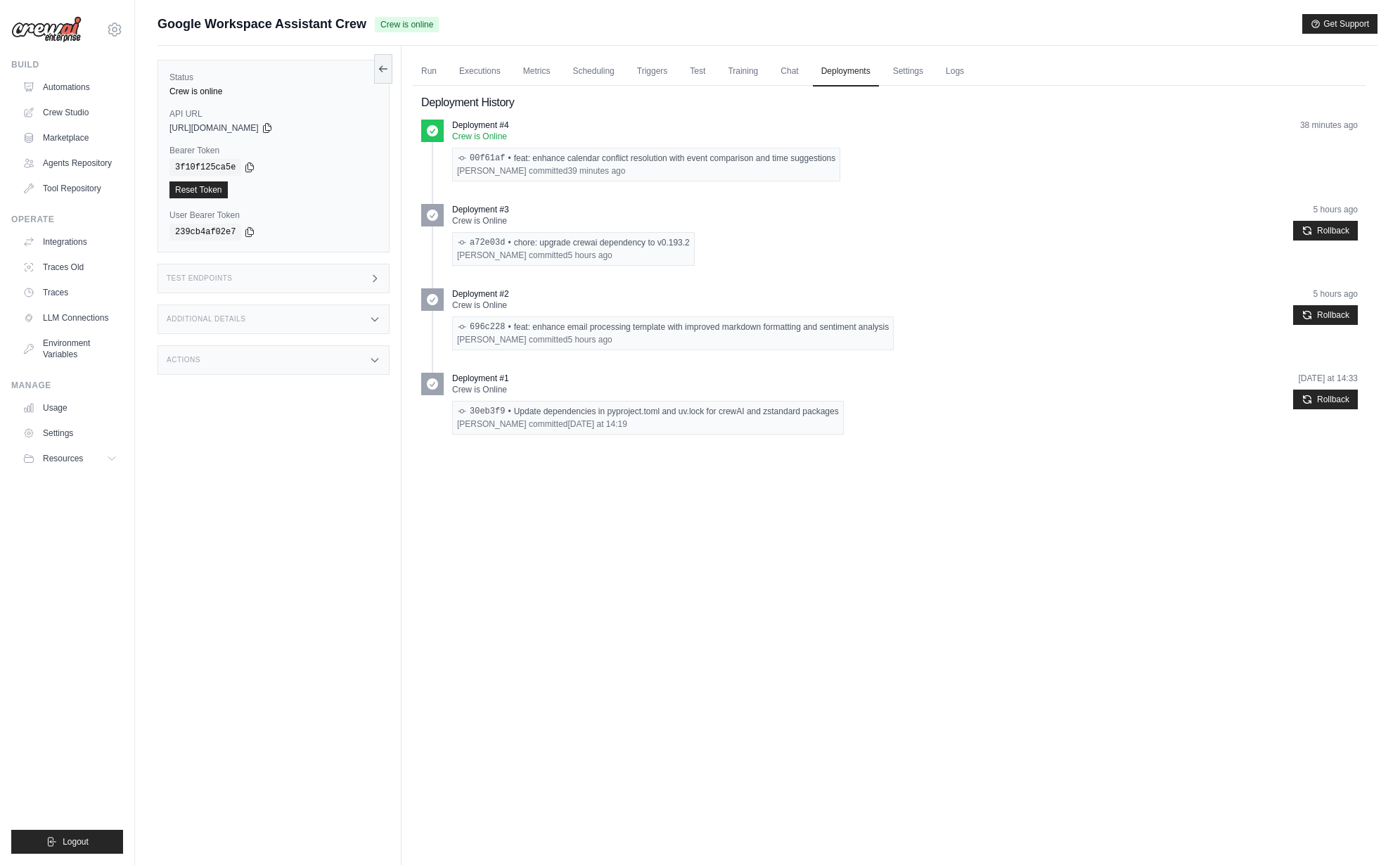
click at [145, 598] on div "Submit a support request Describe your issue or question * Please be specific a…" at bounding box center [767, 462] width 1265 height 897
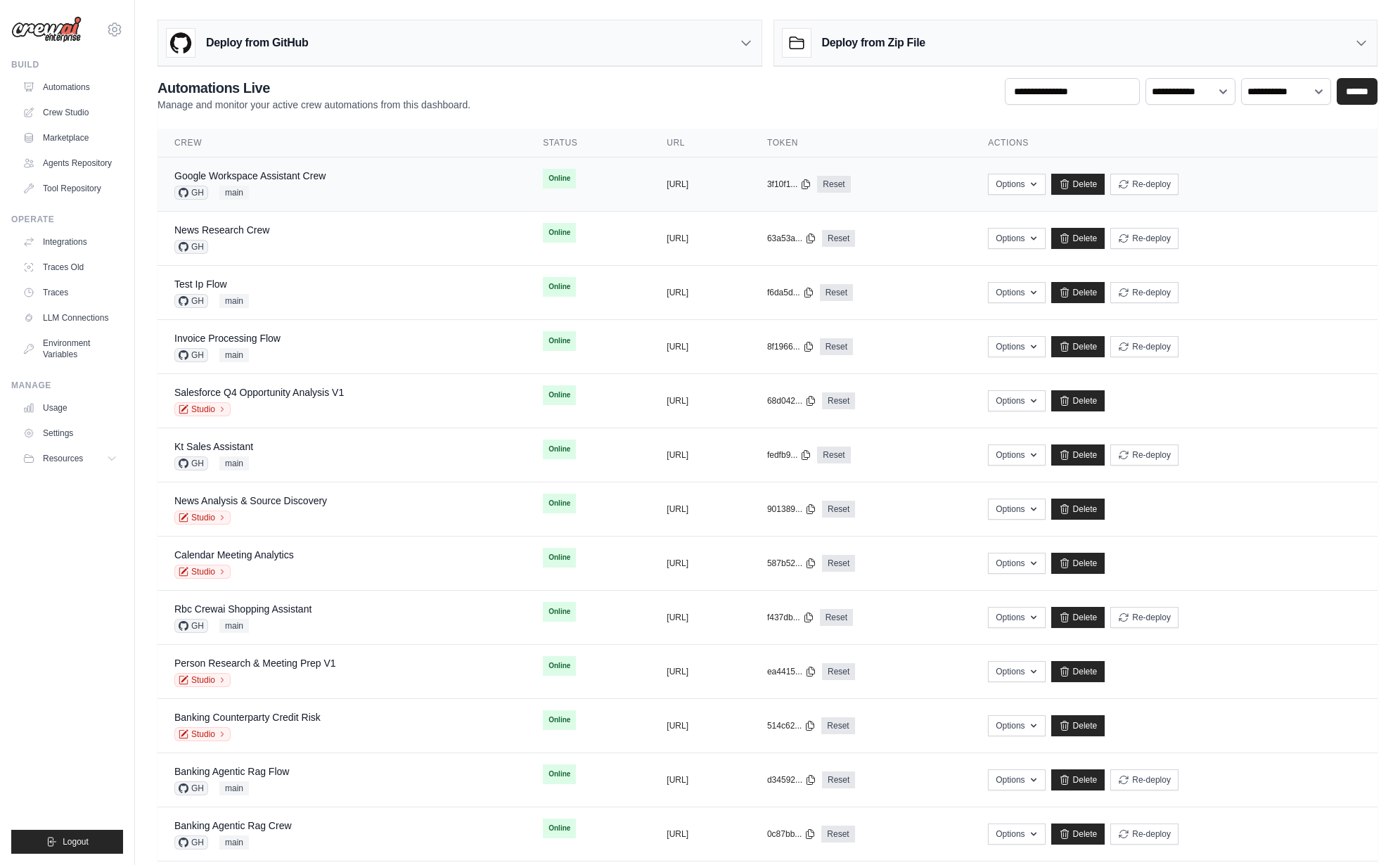
scroll to position [460, 0]
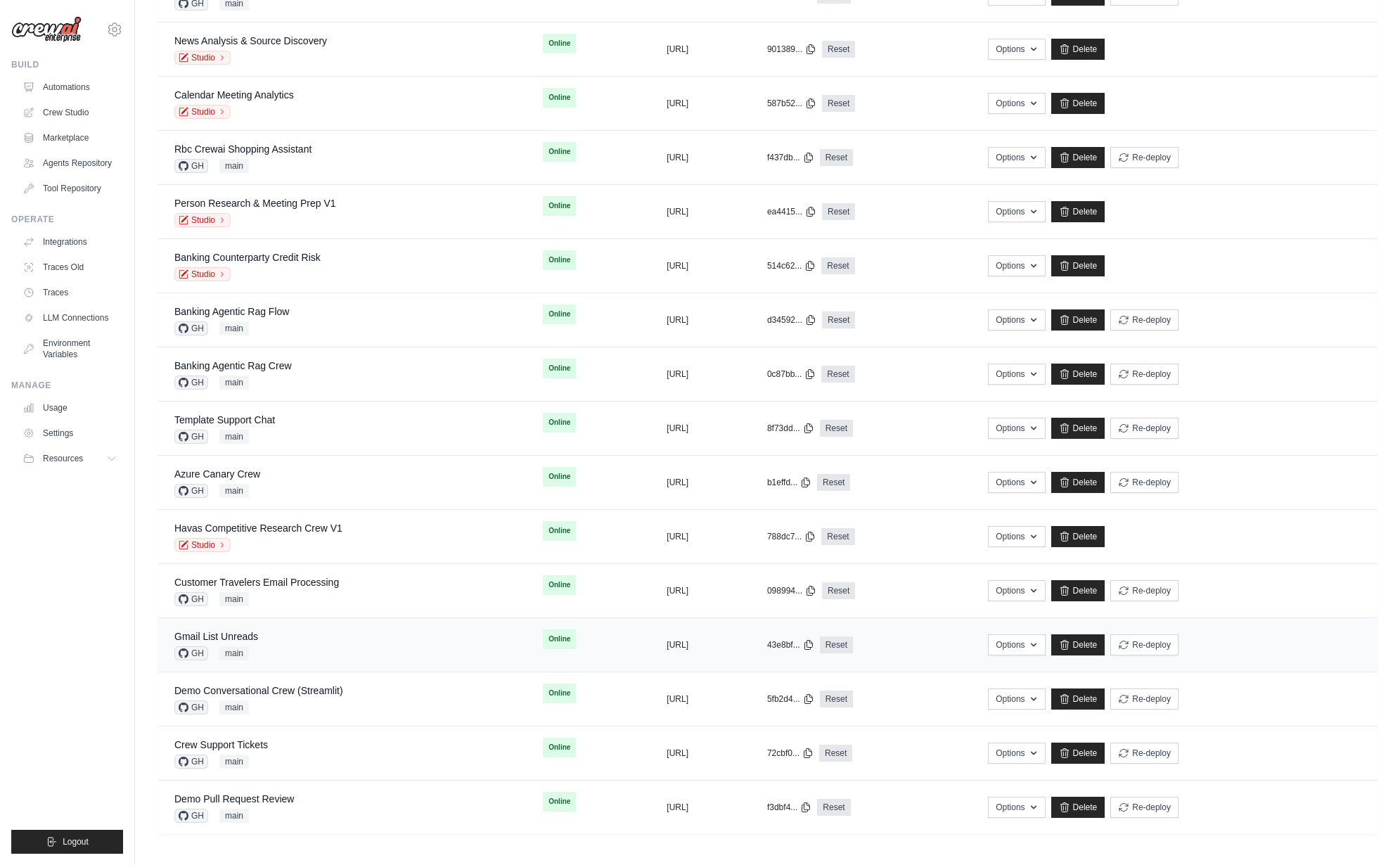
click at [248, 647] on span "main" at bounding box center [234, 653] width 30 height 14
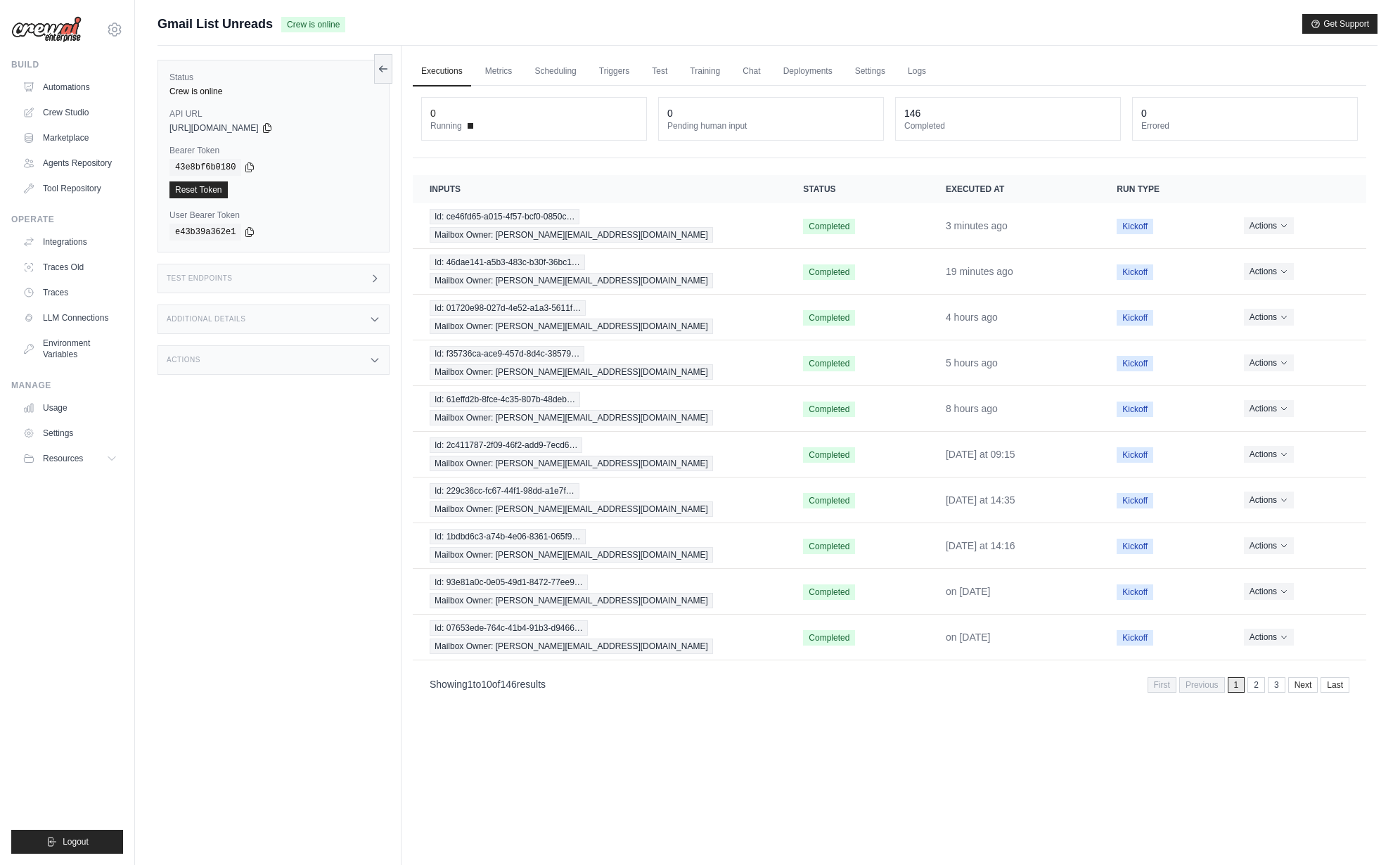
click at [331, 502] on div "Status Crew is online API URL copied https://gmail-list-unreads-d64fff5e-3d16-4…" at bounding box center [279, 478] width 244 height 865
click at [497, 223] on span "Id: ce46fd65-a015-4f57-bcf0-0850c…" at bounding box center [504, 216] width 150 height 15
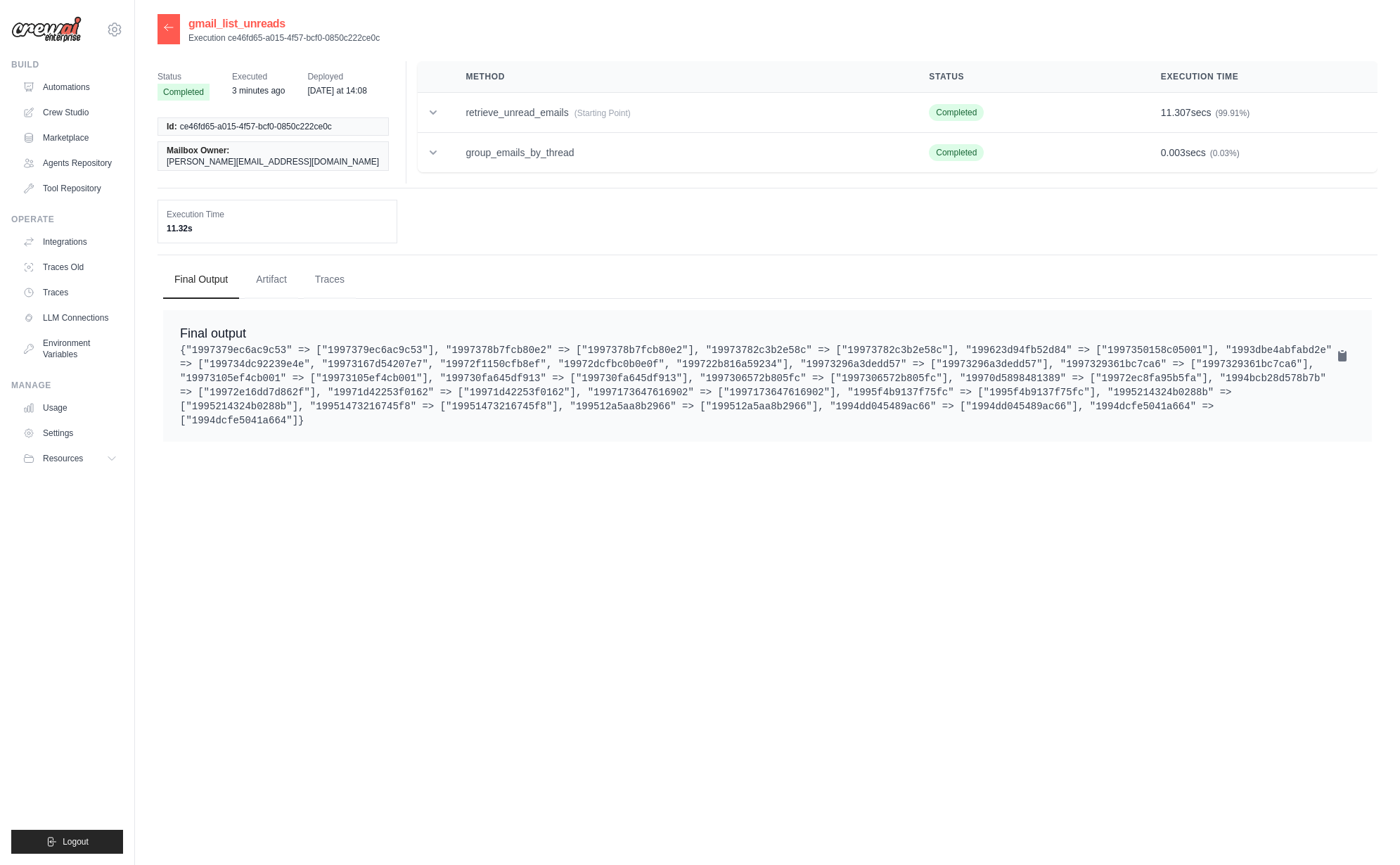
click at [662, 347] on pre "{"1997379ec6ac9c53" => ["1997379ec6ac9c53"], "1997378b7fcb80e2" => ["1997378b7f…" at bounding box center [767, 385] width 1175 height 84
copy pre "1997378b7fcb80e2"
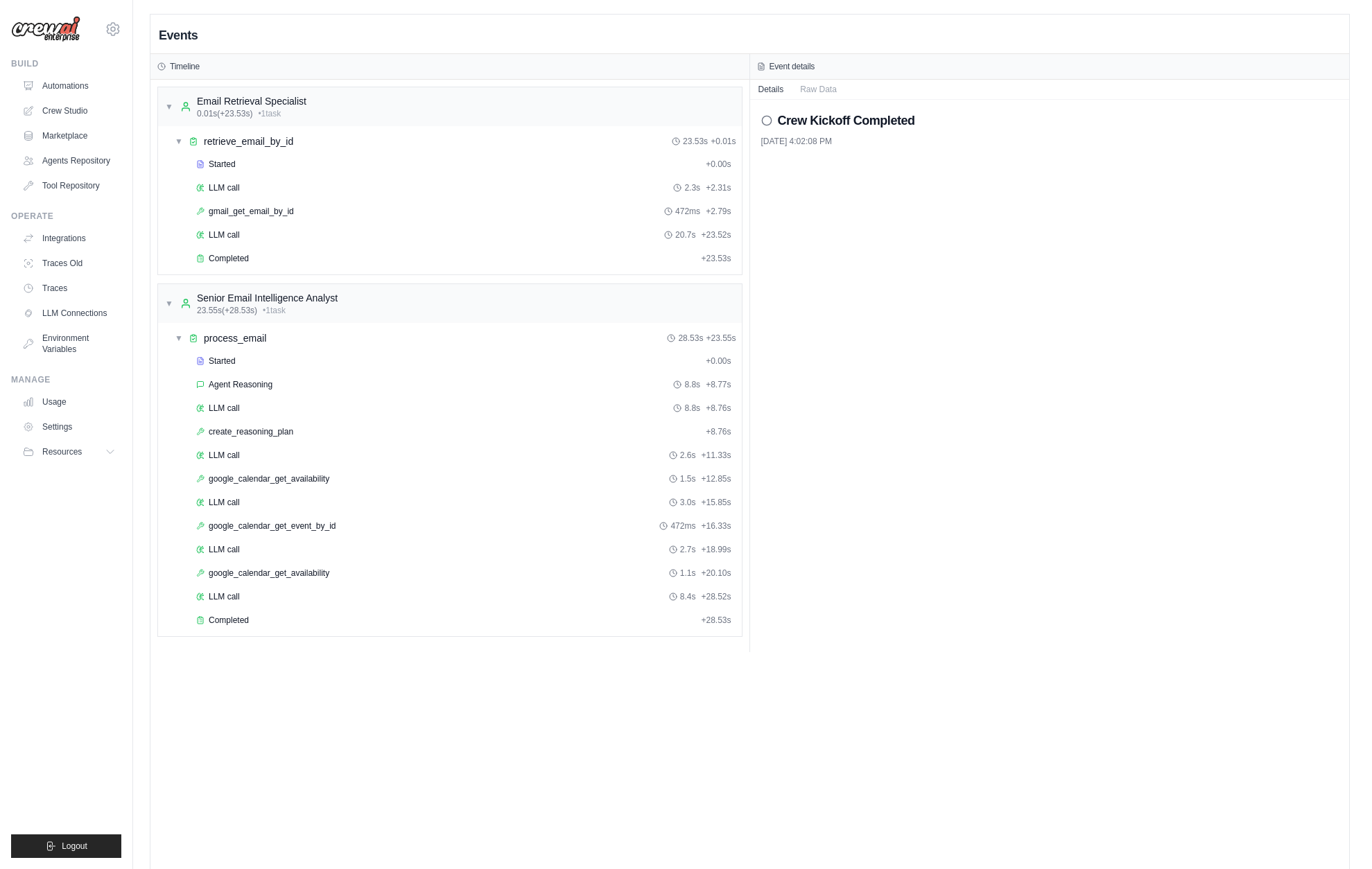
click at [839, 461] on div "Crew Kickoff Completed [DATE] 4:02:08 PM" at bounding box center [1050, 376] width 599 height 552
click at [248, 541] on div "LLM call 2.7s + 18.99s" at bounding box center [463, 549] width 545 height 21
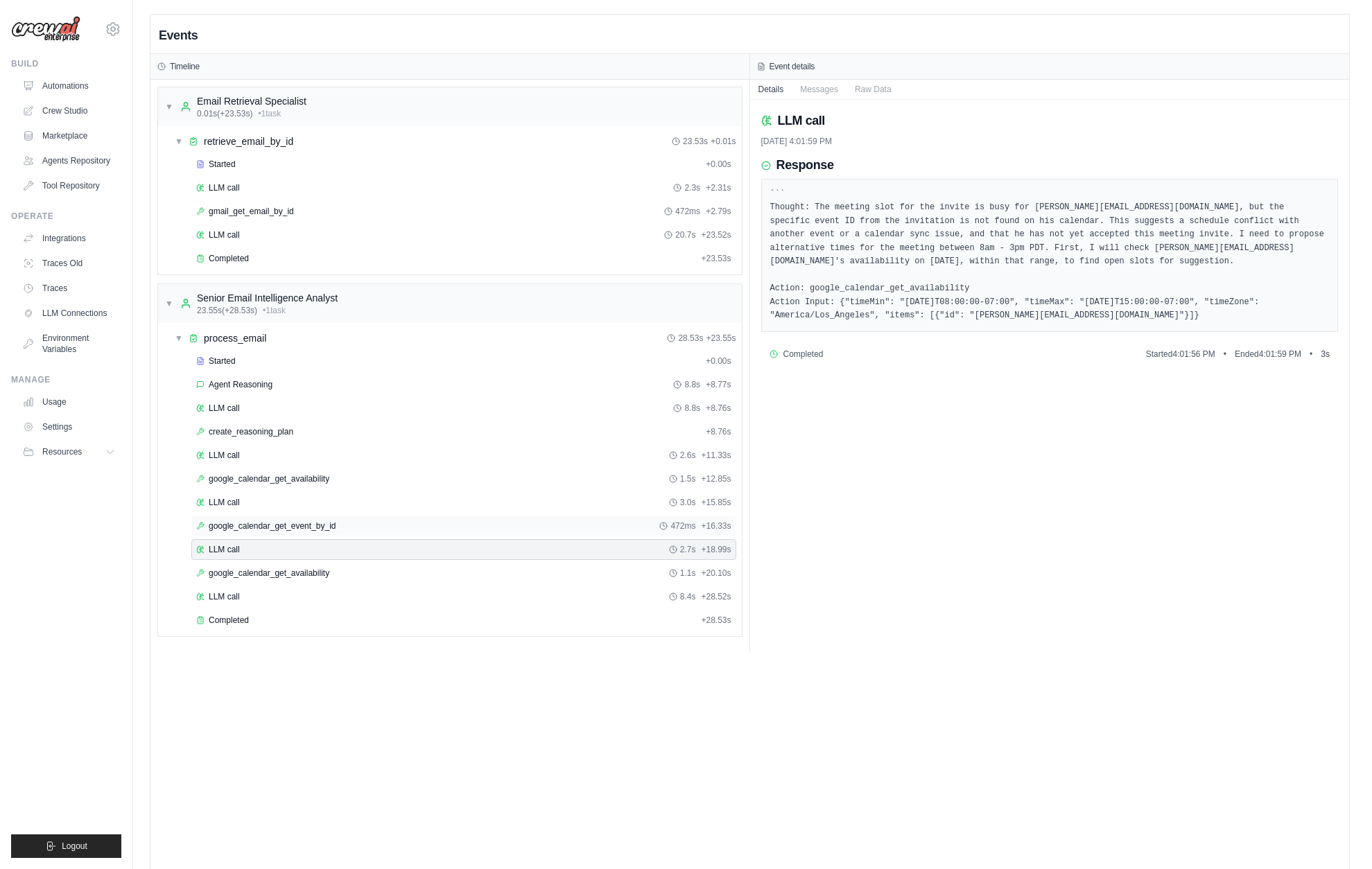
click at [271, 530] on span "google_calendar_get_event_by_id" at bounding box center [273, 526] width 128 height 11
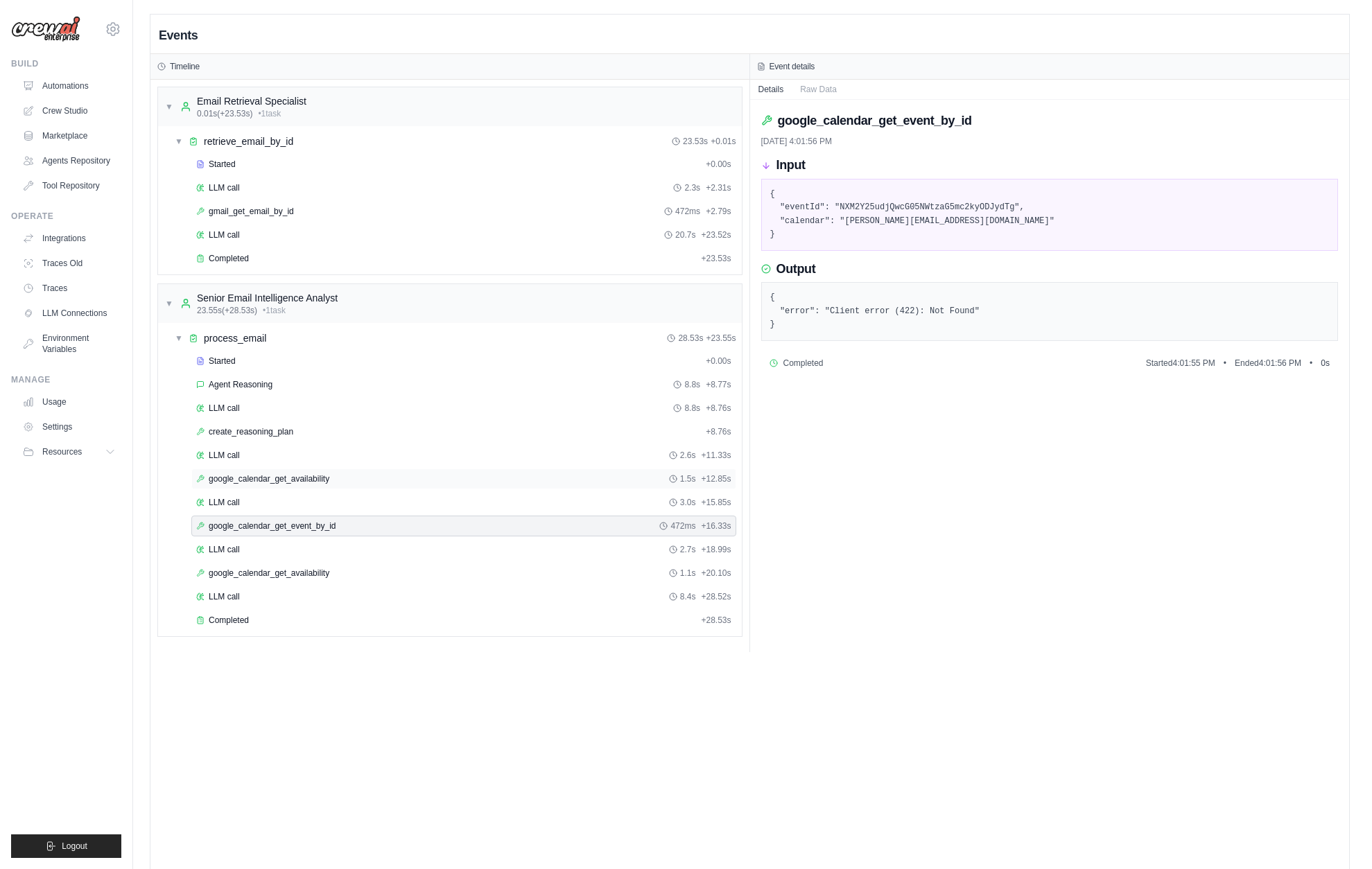
click at [266, 476] on span "google_calendar_get_availability" at bounding box center [269, 479] width 121 height 11
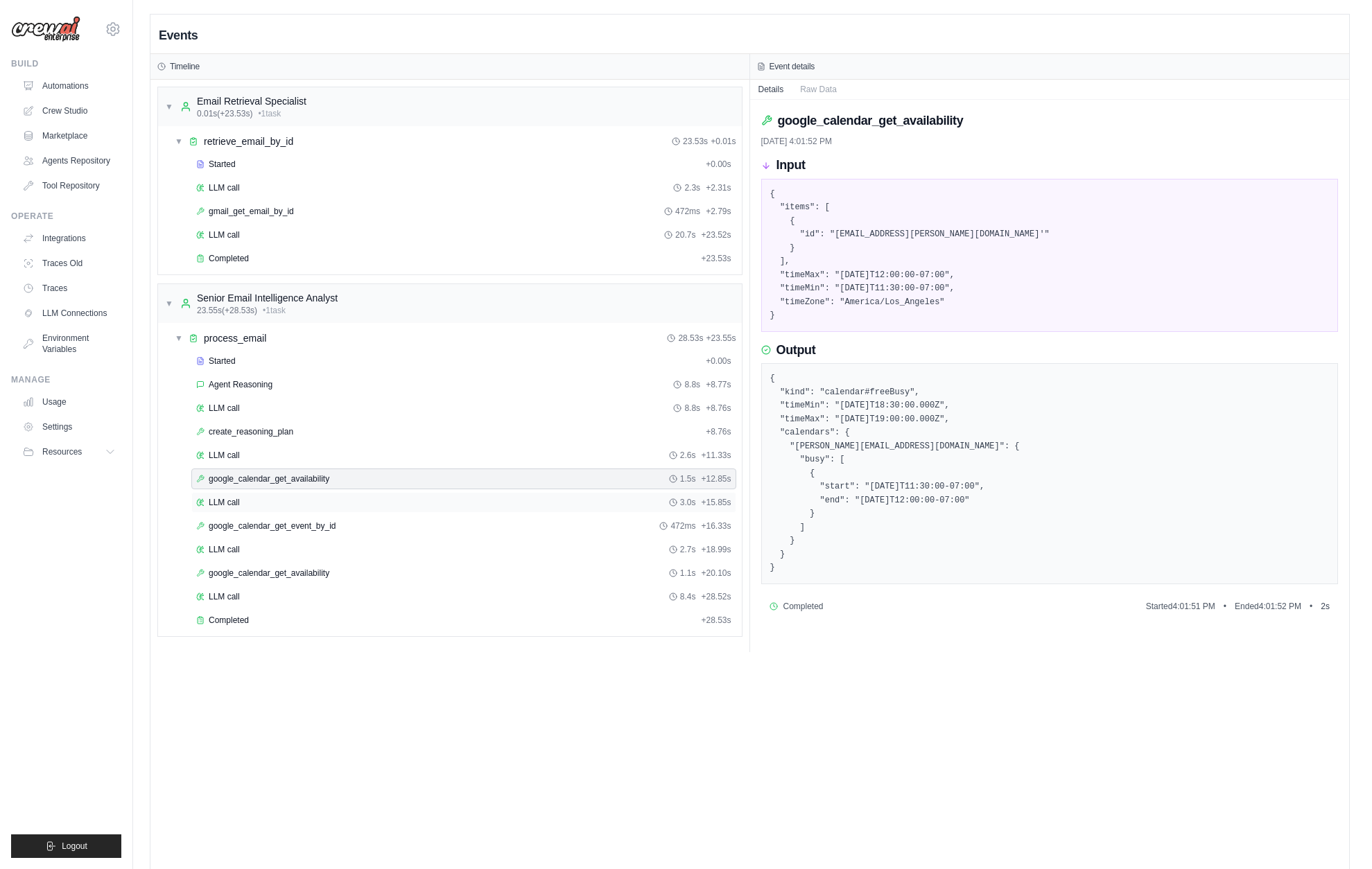
click at [266, 504] on div "LLM call 3.0s + 15.85s" at bounding box center [464, 503] width 535 height 11
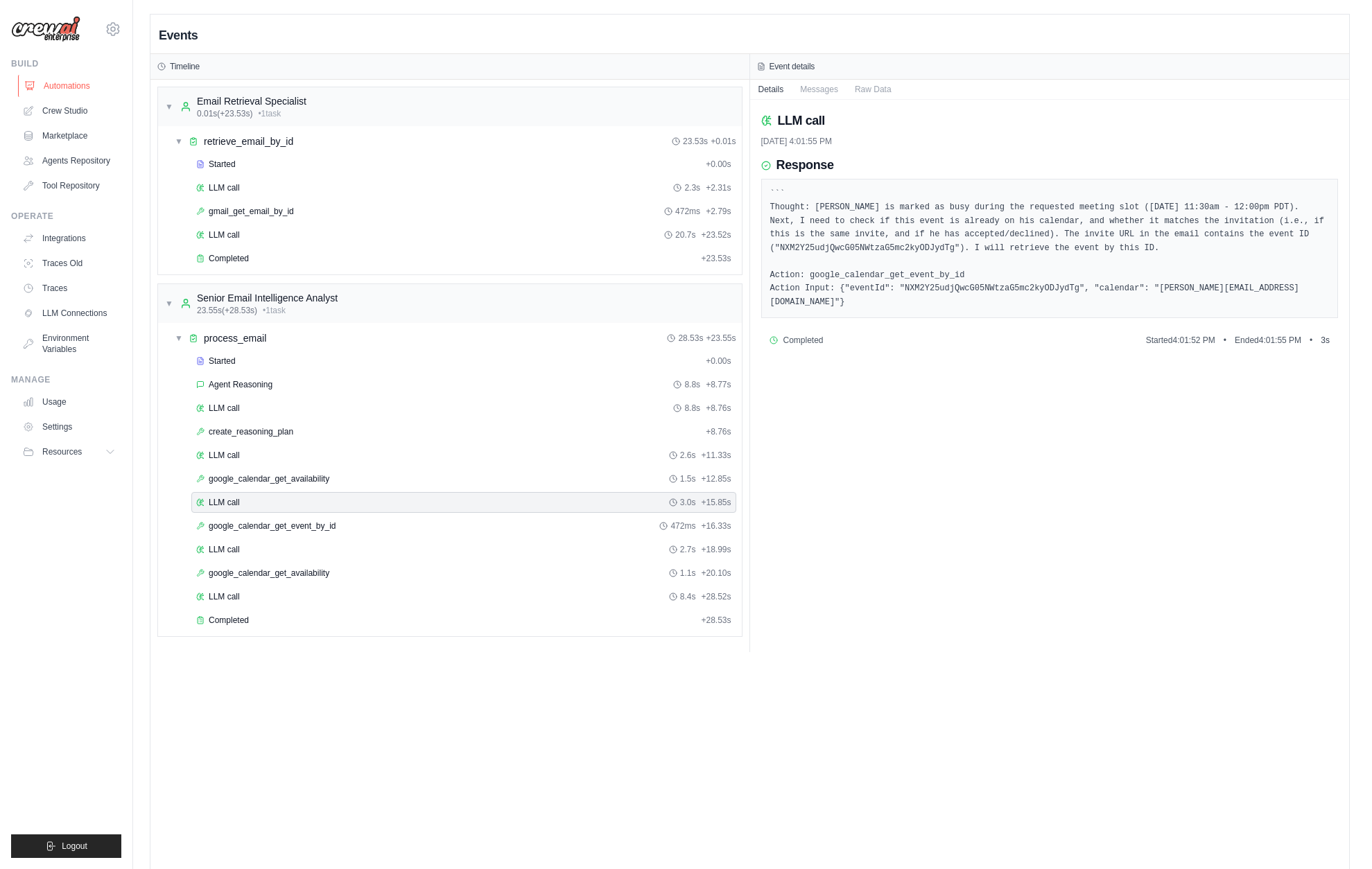
click at [58, 87] on link "Automations" at bounding box center [70, 85] width 104 height 22
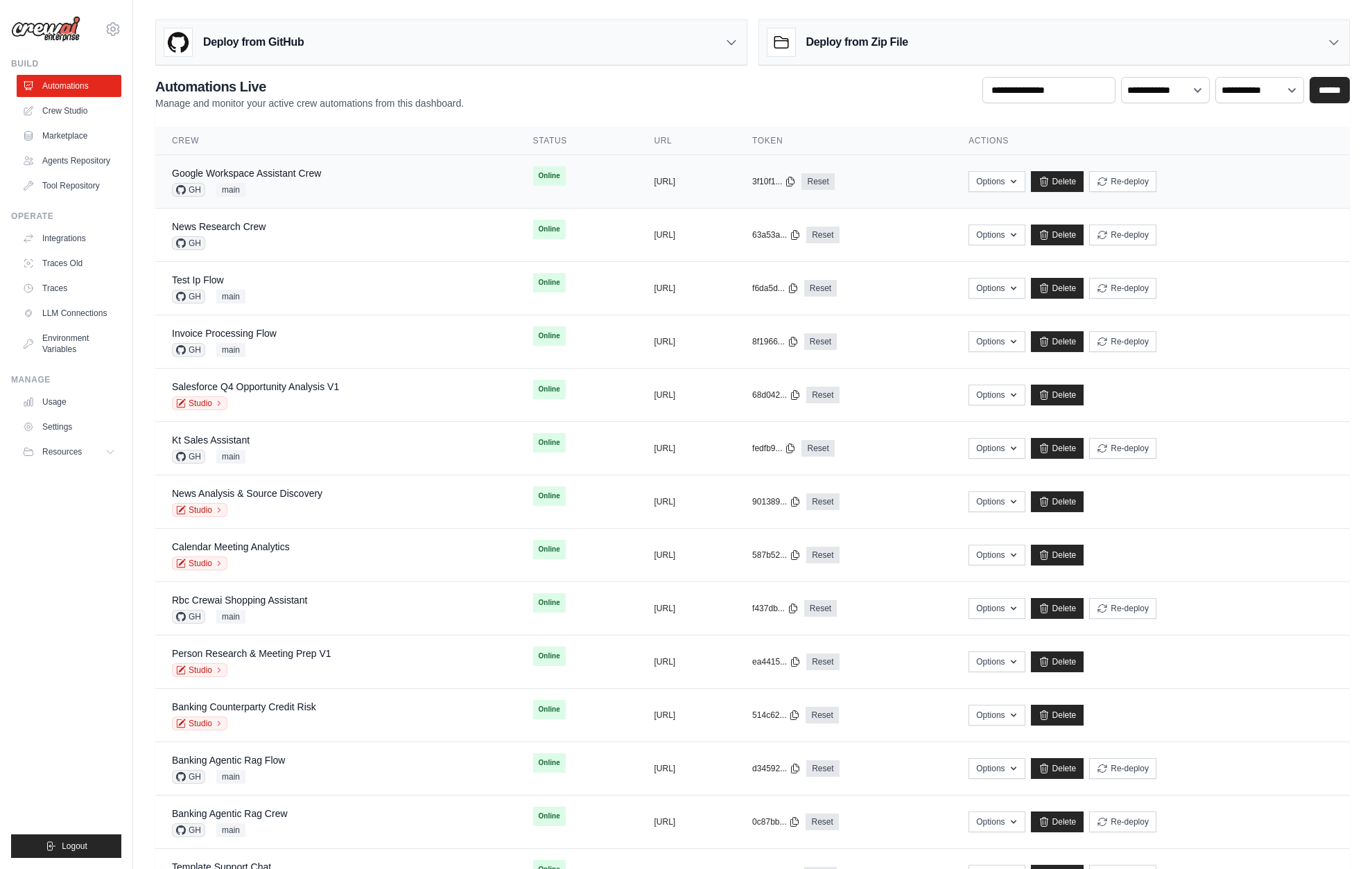
click at [356, 197] on td "Google Workspace Assistant Crew GH main" at bounding box center [336, 182] width 361 height 53
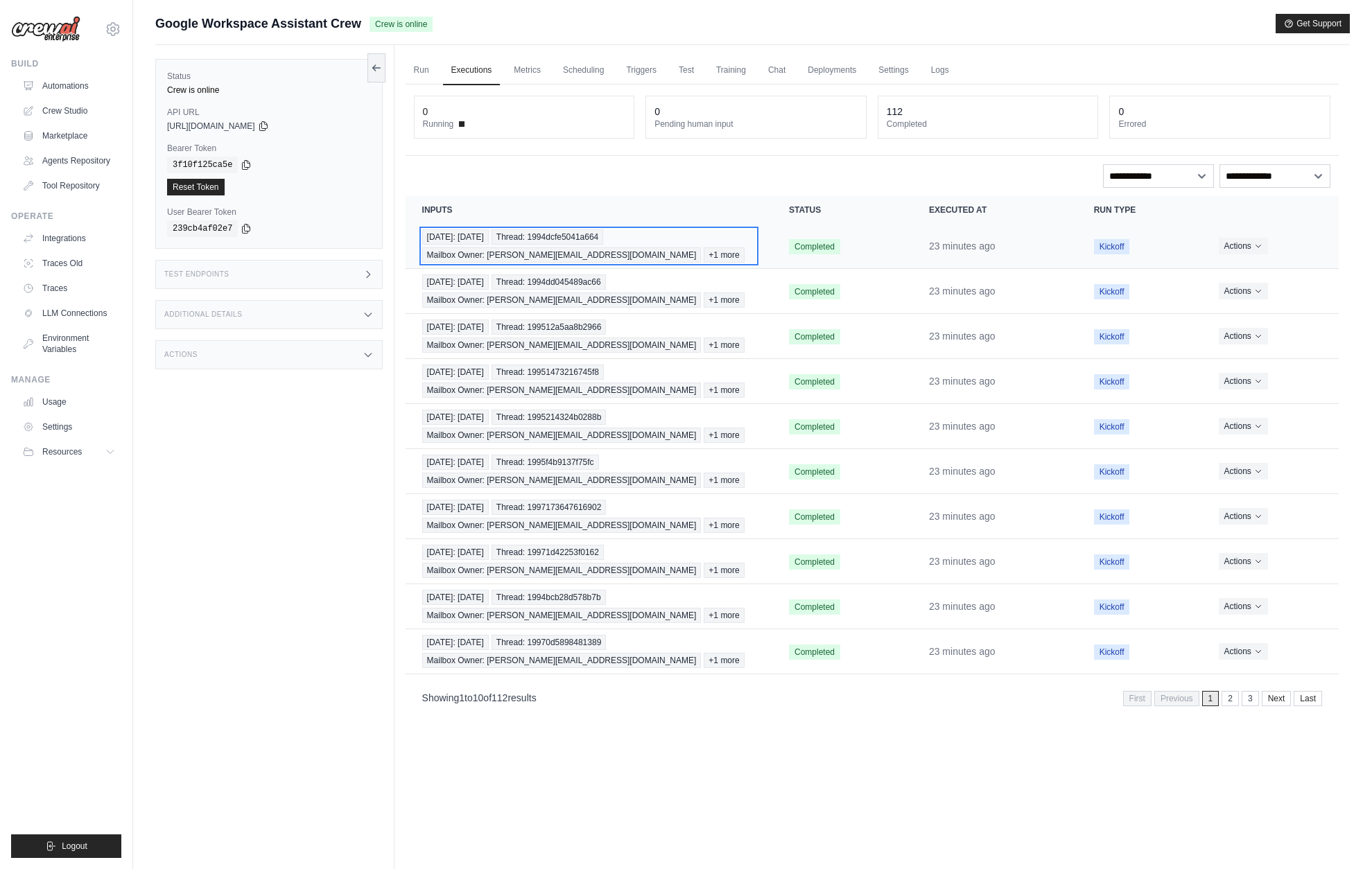
click at [633, 246] on div "Today: 2025-09-22 Thread: 1994dcfe5041a664 Mailbox Owner: mike@crewai.com +1 mo…" at bounding box center [589, 246] width 334 height 33
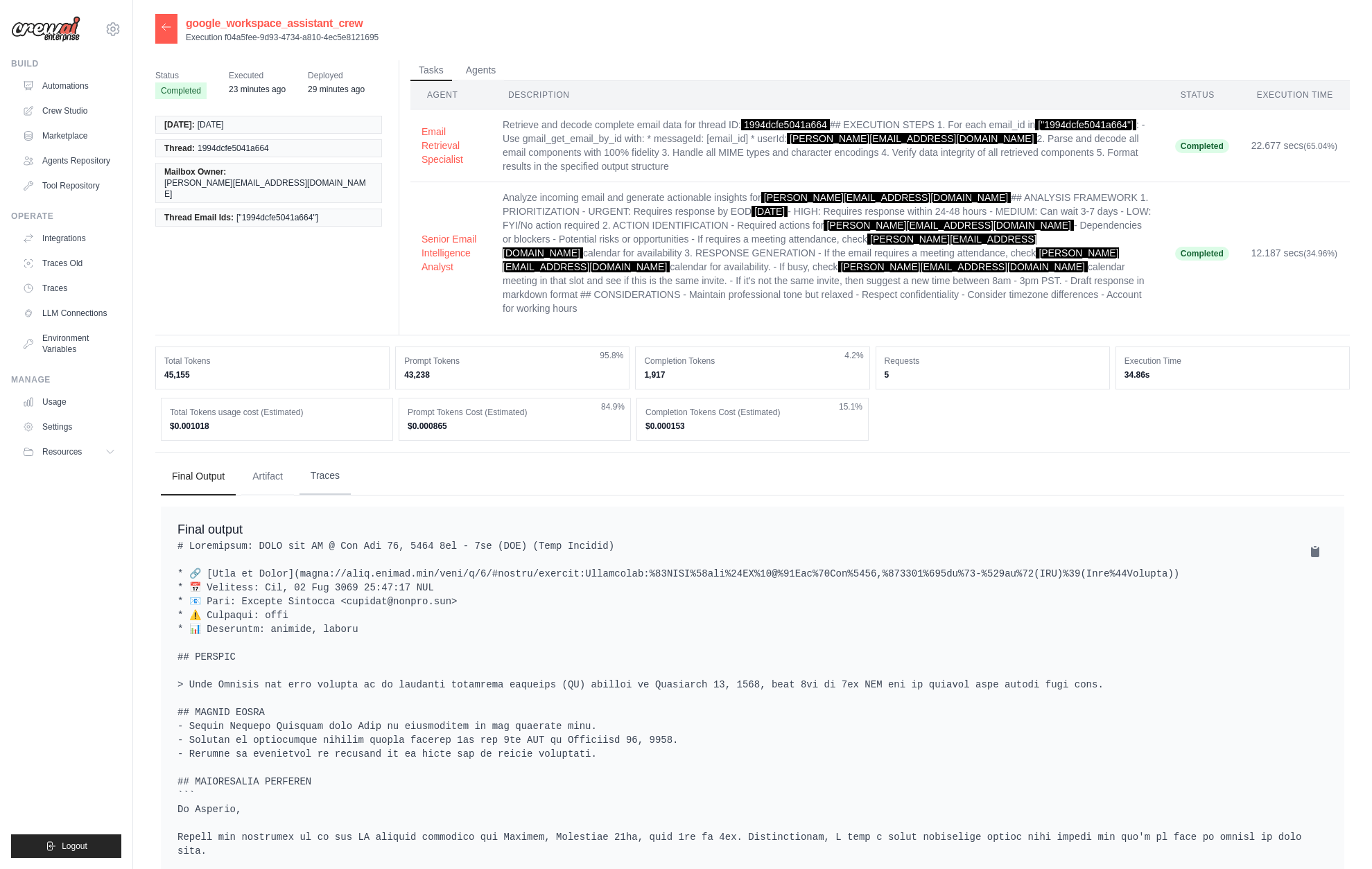
click at [316, 457] on button "Traces" at bounding box center [325, 476] width 51 height 38
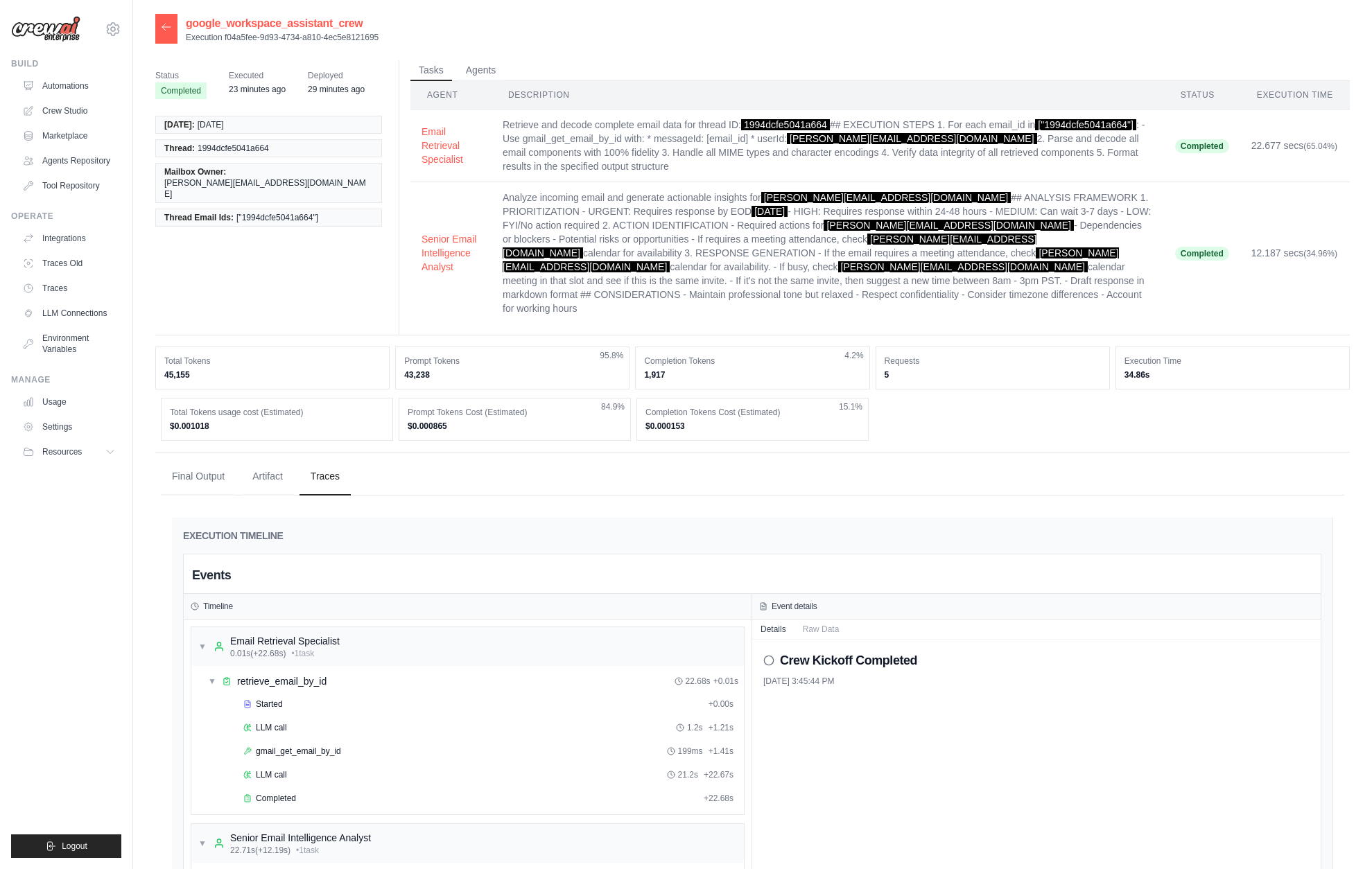
click at [167, 23] on icon at bounding box center [166, 27] width 11 height 11
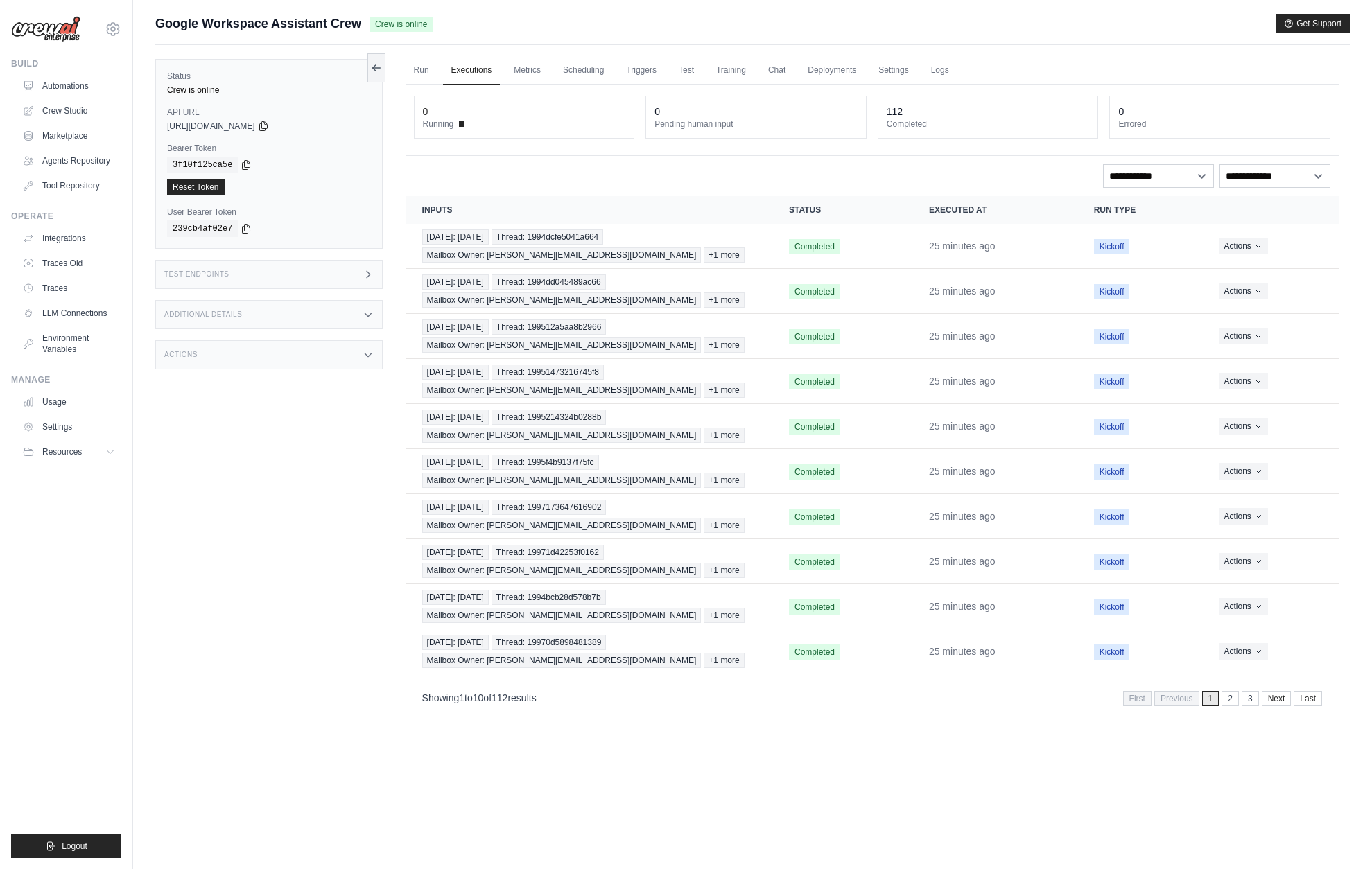
click at [193, 548] on div "Status Crew is online API URL copied [URL][DOMAIN_NAME] Bearer Token copied 3f1…" at bounding box center [275, 479] width 239 height 869
click at [219, 361] on div "Actions" at bounding box center [269, 354] width 227 height 29
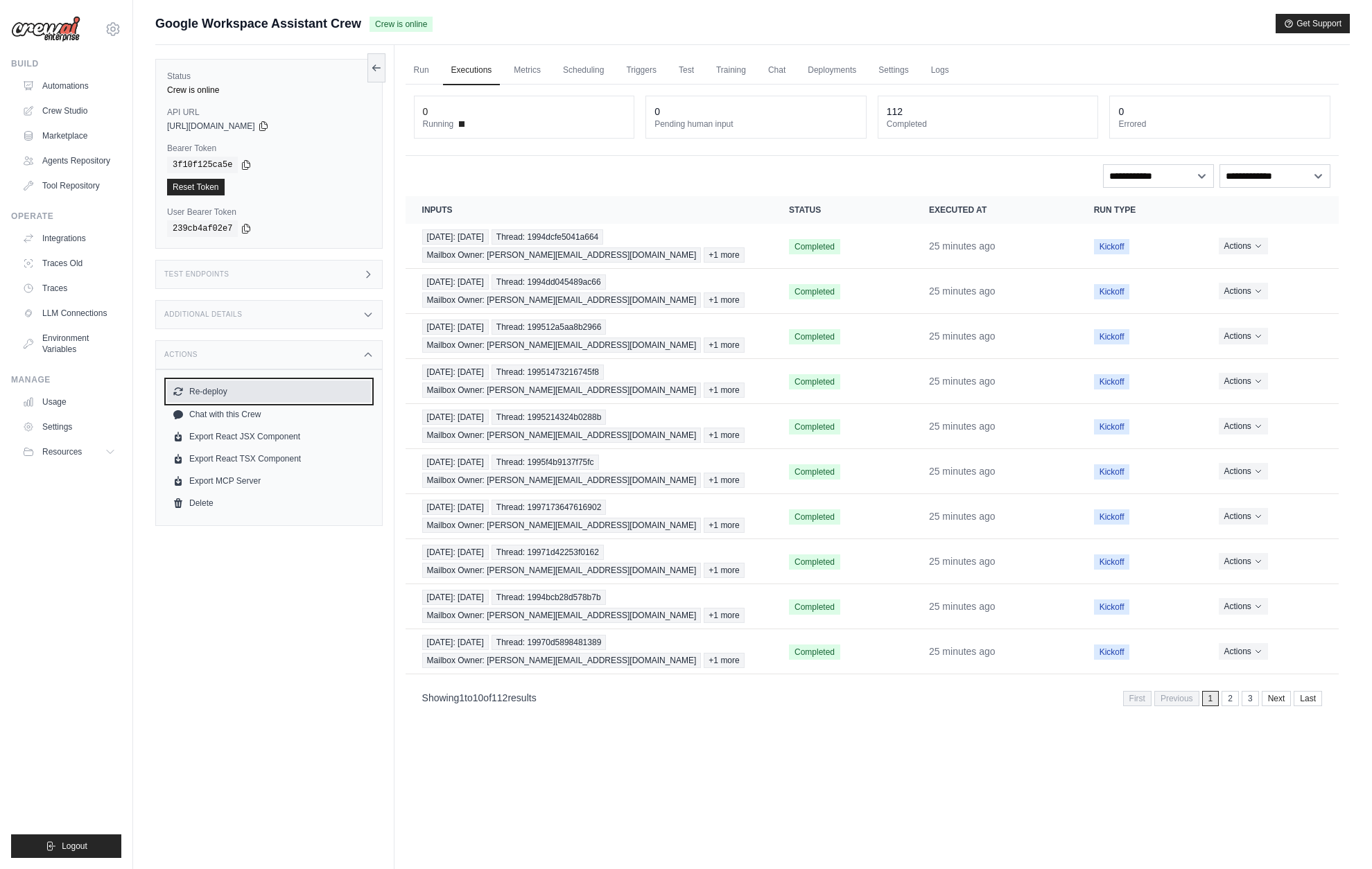
click at [230, 397] on button "Re-deploy" at bounding box center [268, 391] width 204 height 22
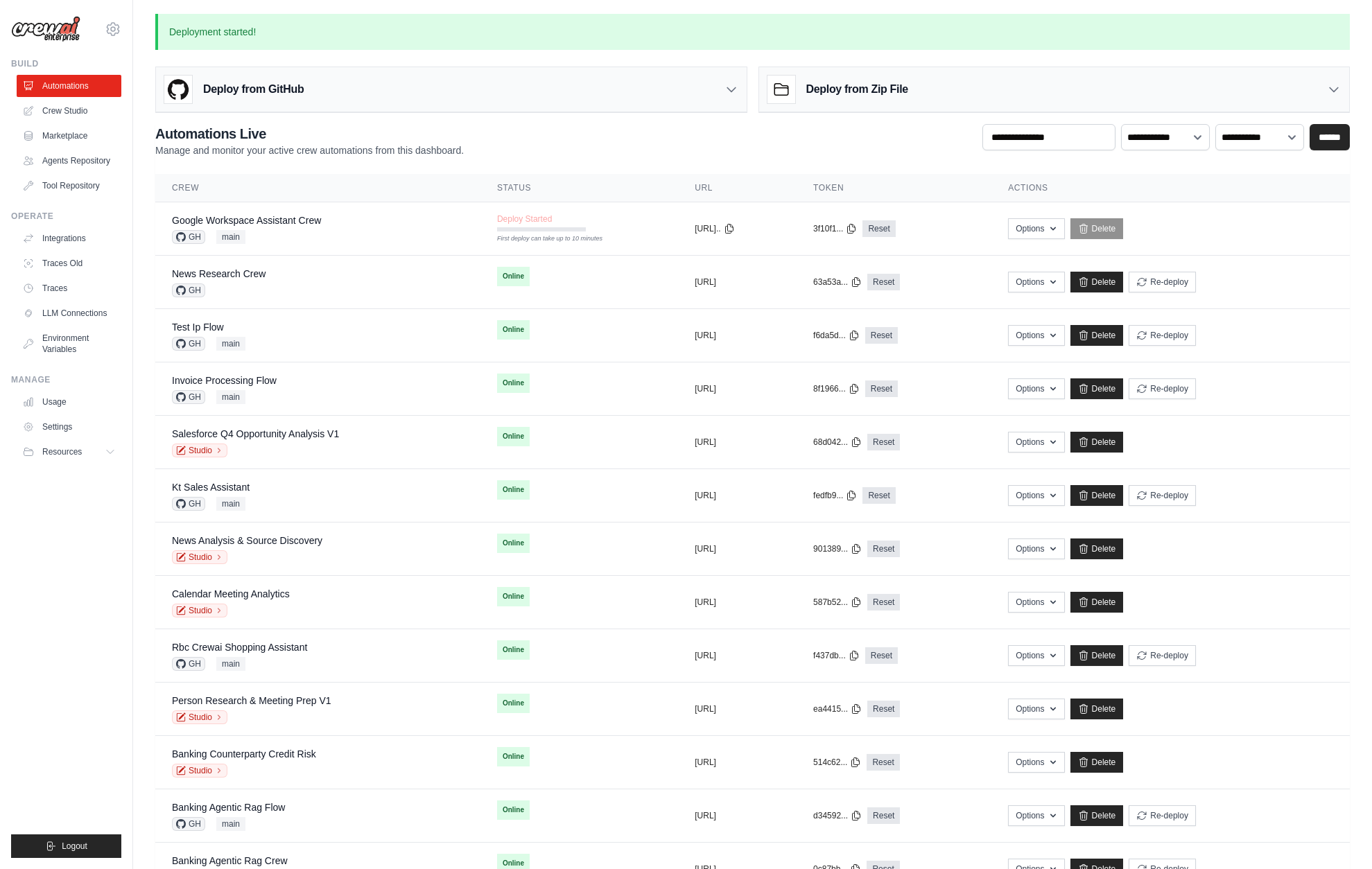
click at [72, 86] on link "Automations" at bounding box center [68, 85] width 104 height 22
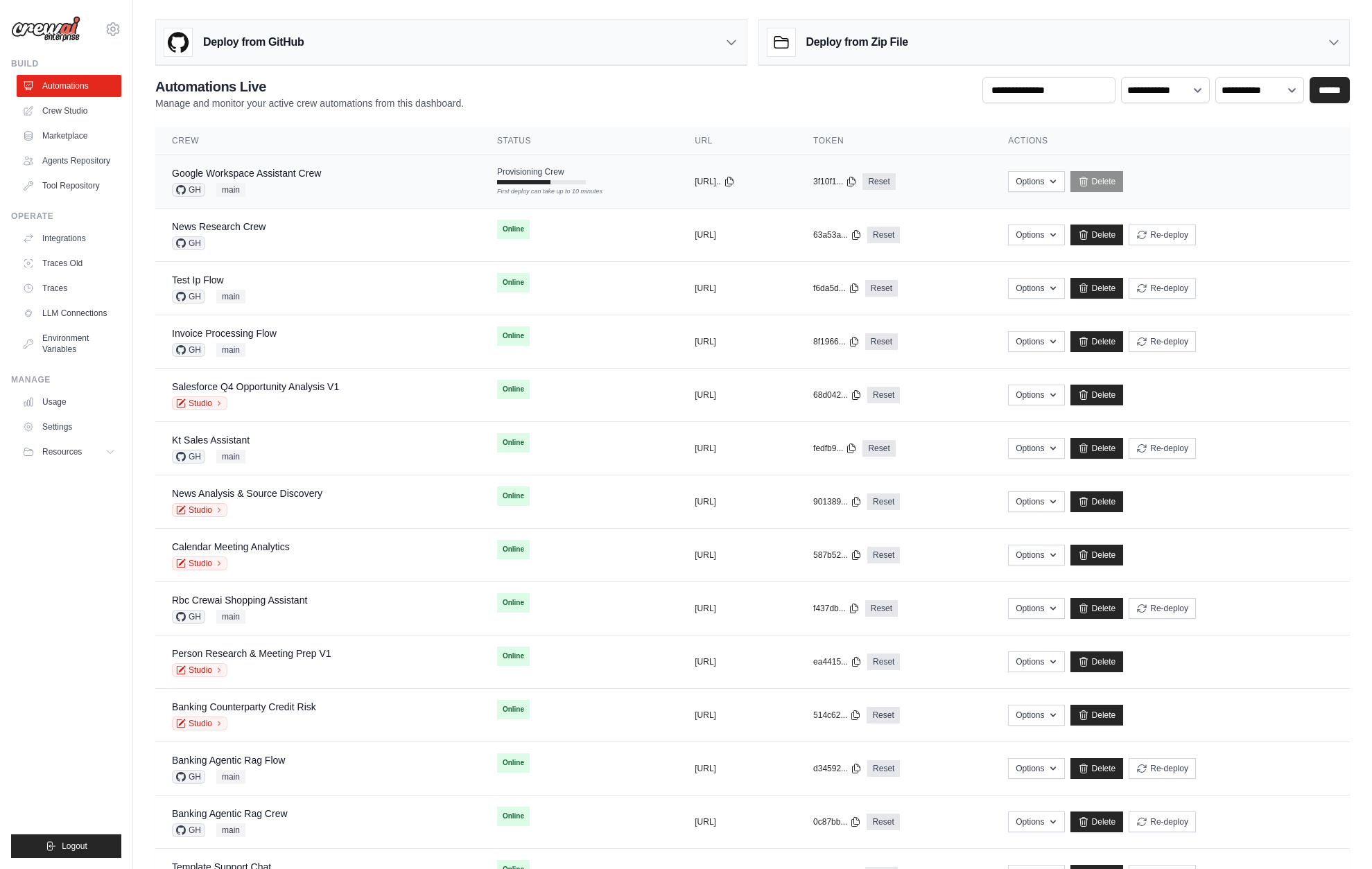
click at [325, 177] on div "Google Workspace Assistant Crew GH main" at bounding box center [317, 181] width 292 height 31
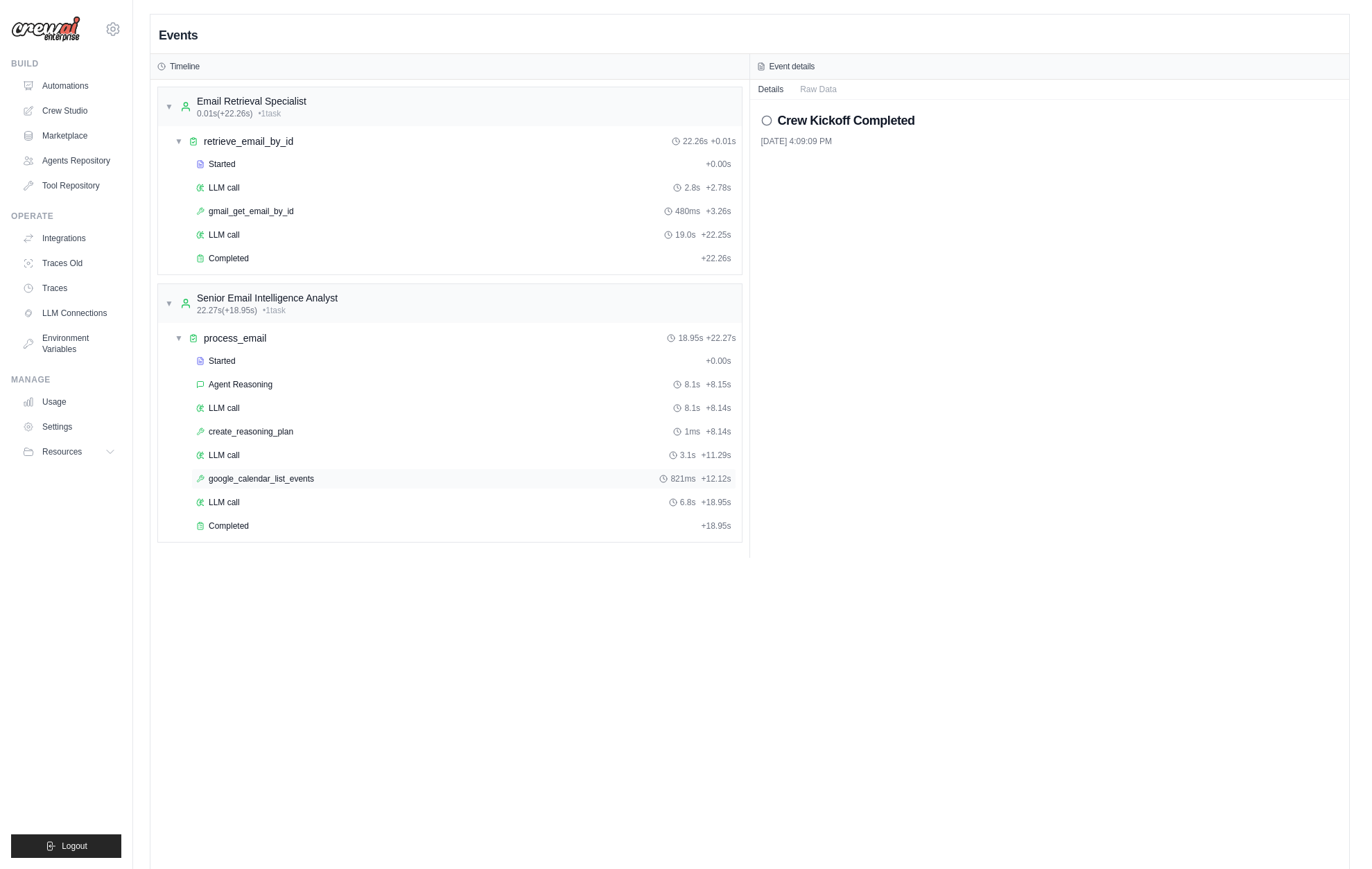
click at [266, 478] on span "google_calendar_list_events" at bounding box center [261, 479] width 105 height 11
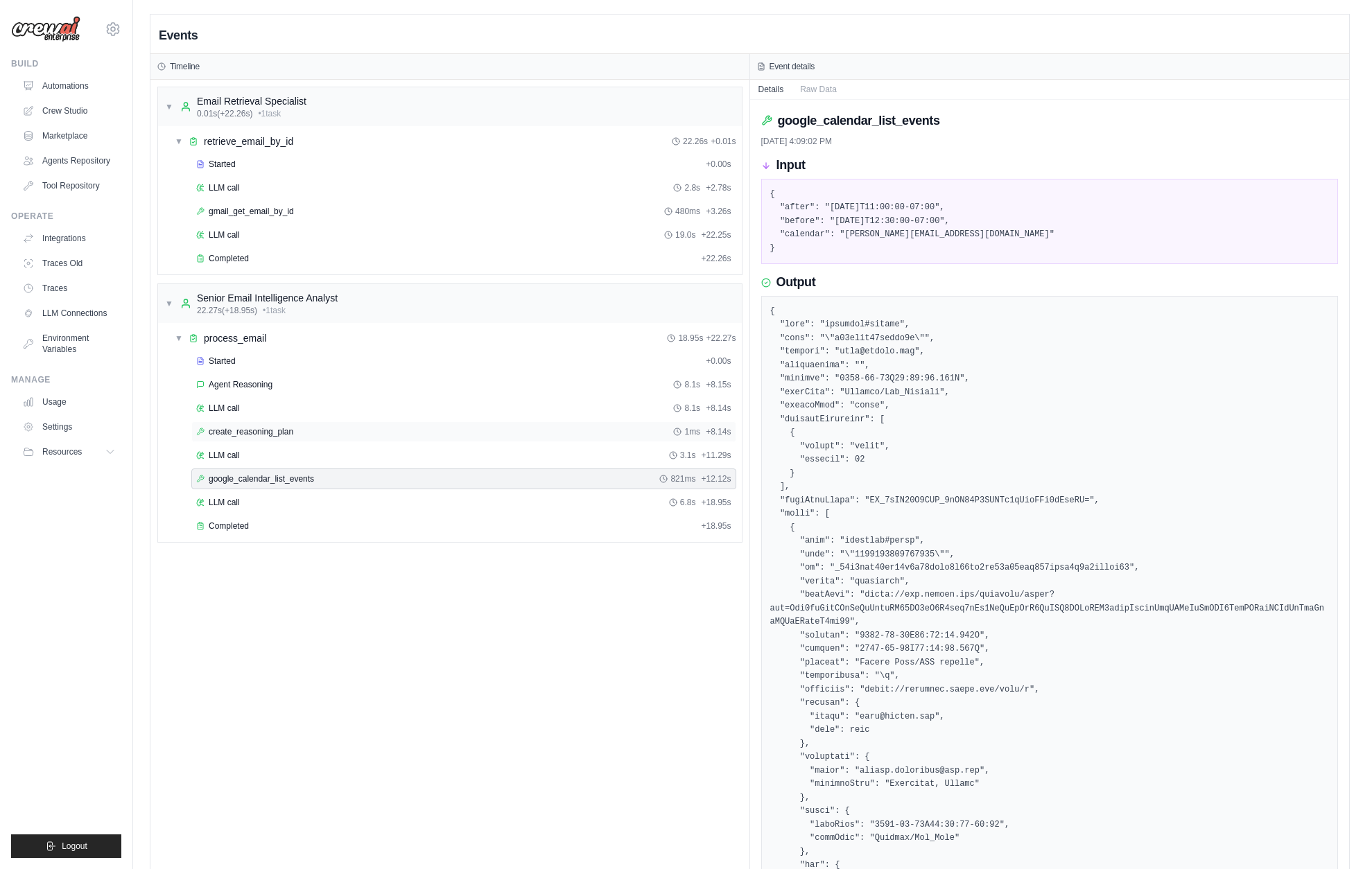
click at [246, 436] on span "create_reasoning_plan" at bounding box center [251, 432] width 85 height 11
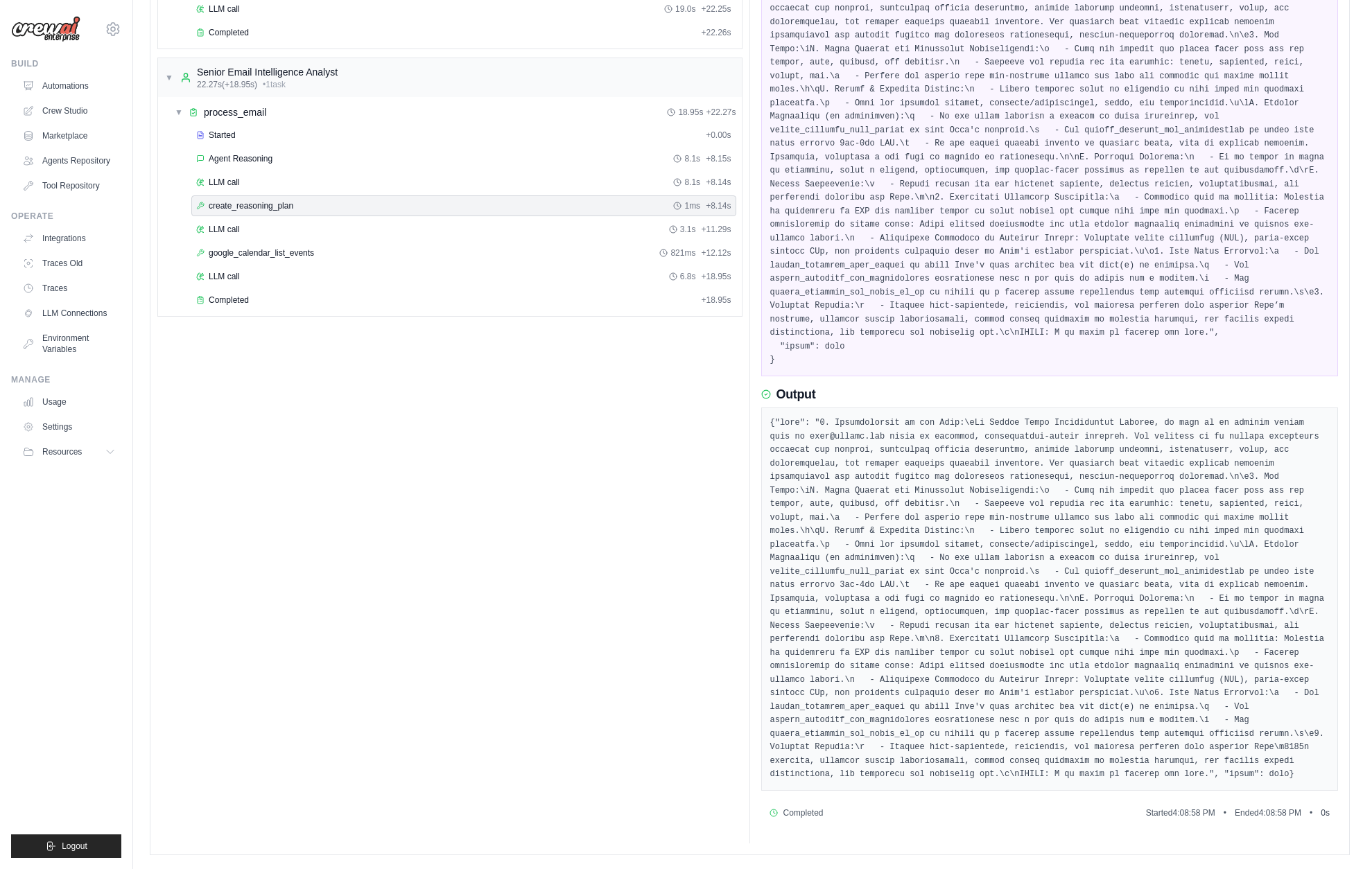
scroll to position [127, 0]
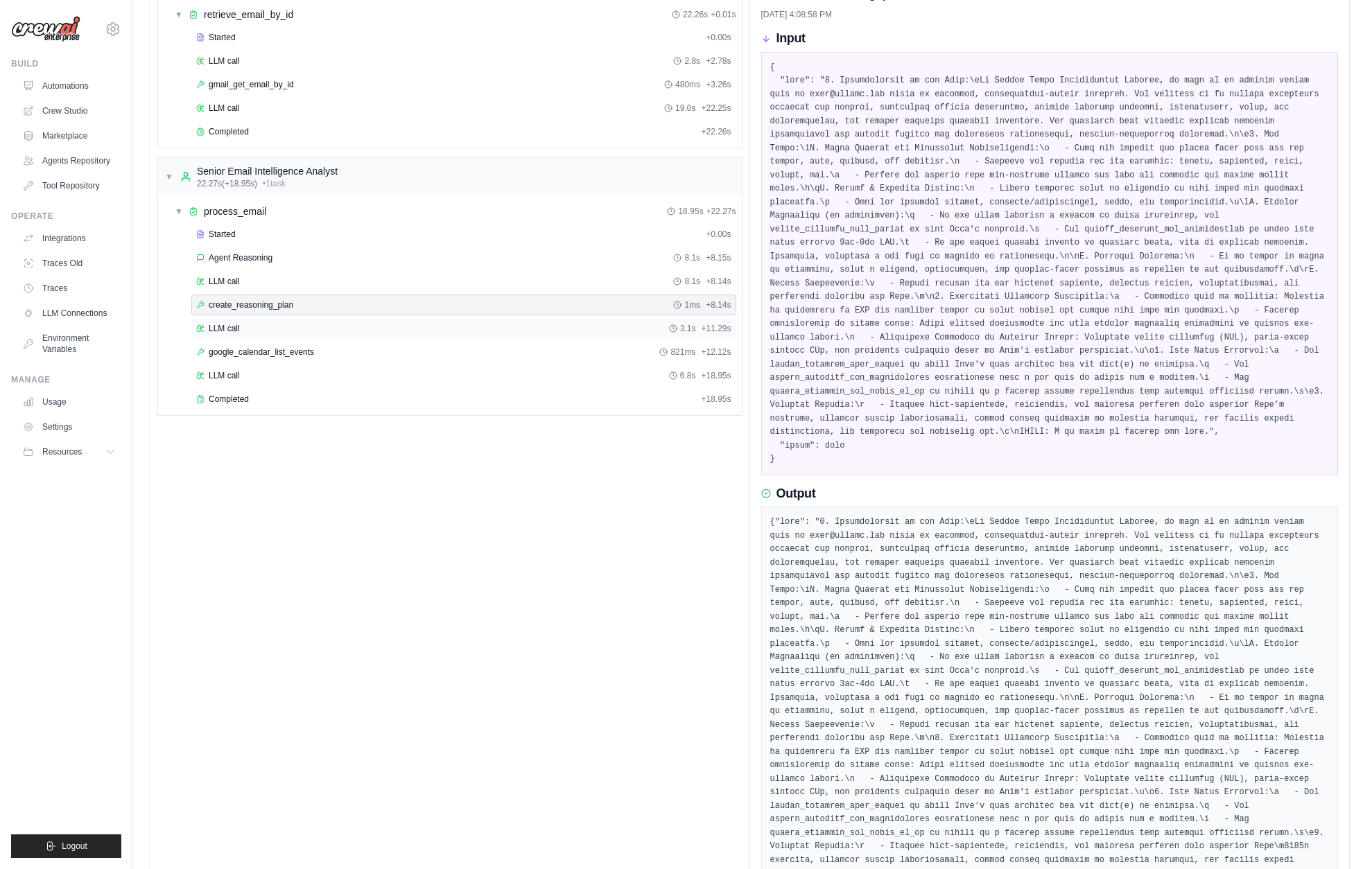
click at [285, 332] on div "LLM call 3.1s + 11.29s" at bounding box center [464, 329] width 535 height 11
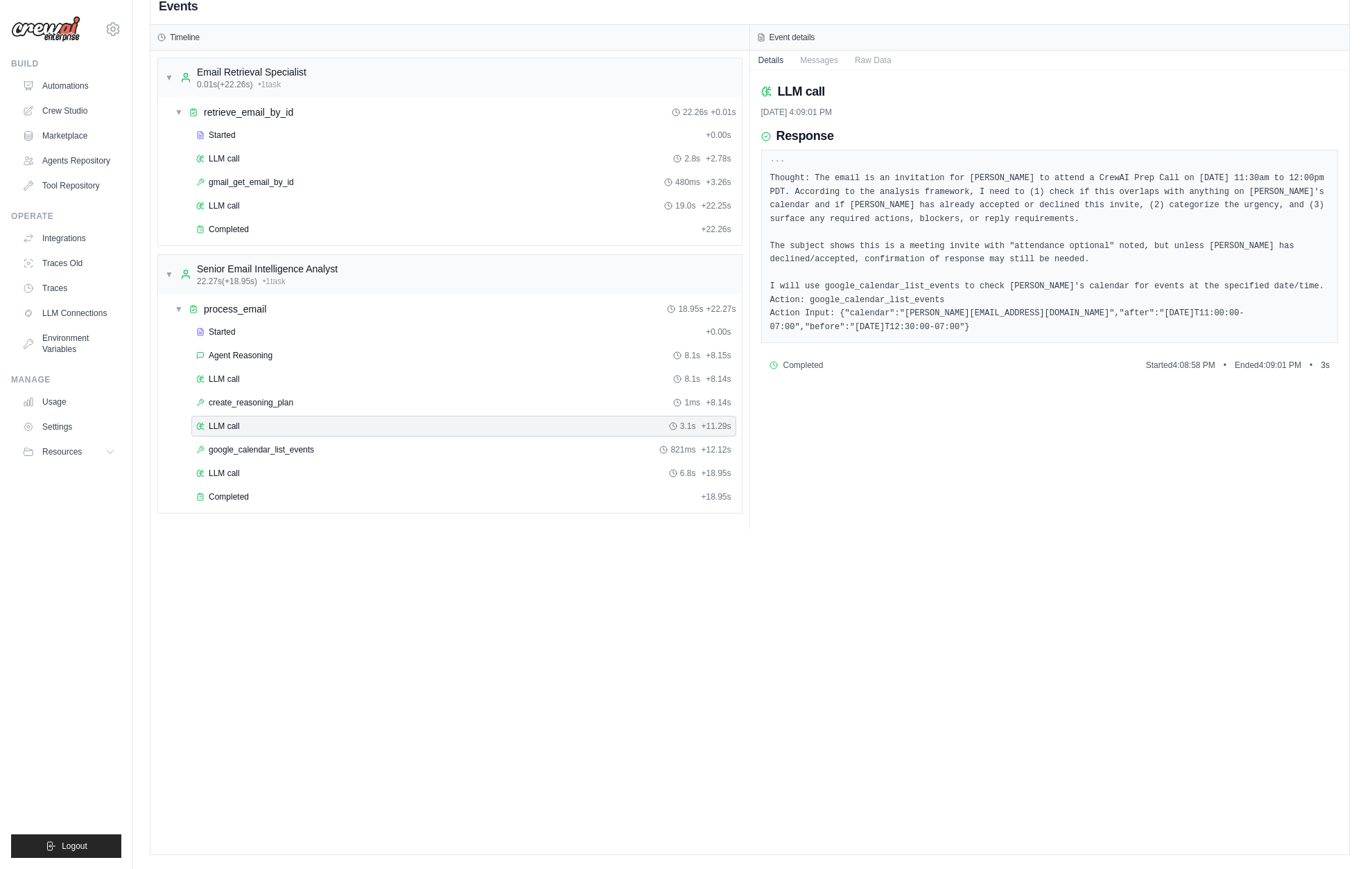
scroll to position [29, 0]
click at [267, 493] on div "Completed" at bounding box center [445, 497] width 499 height 11
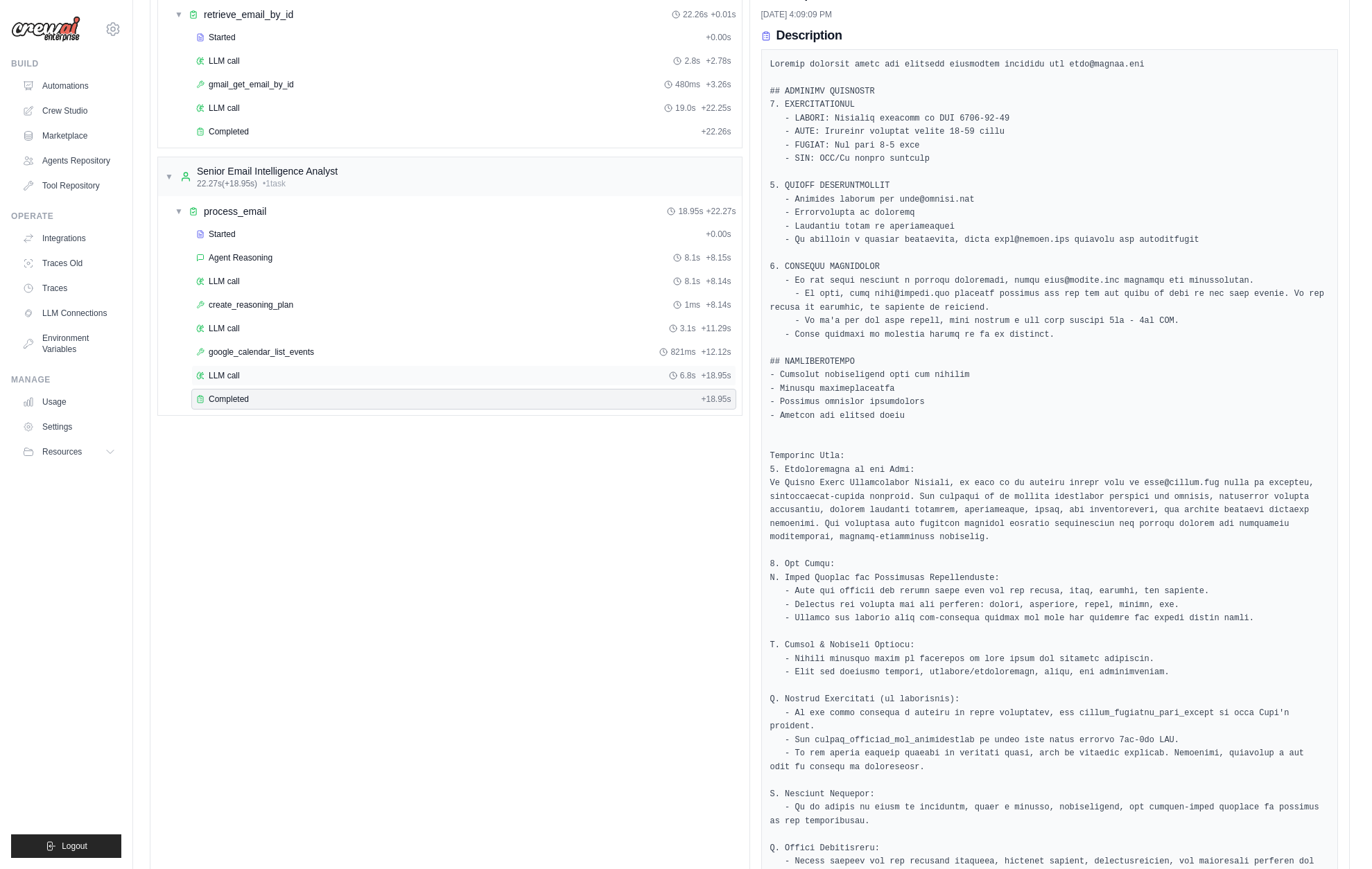
click at [284, 373] on div "LLM call 6.8s + 18.95s" at bounding box center [464, 376] width 535 height 11
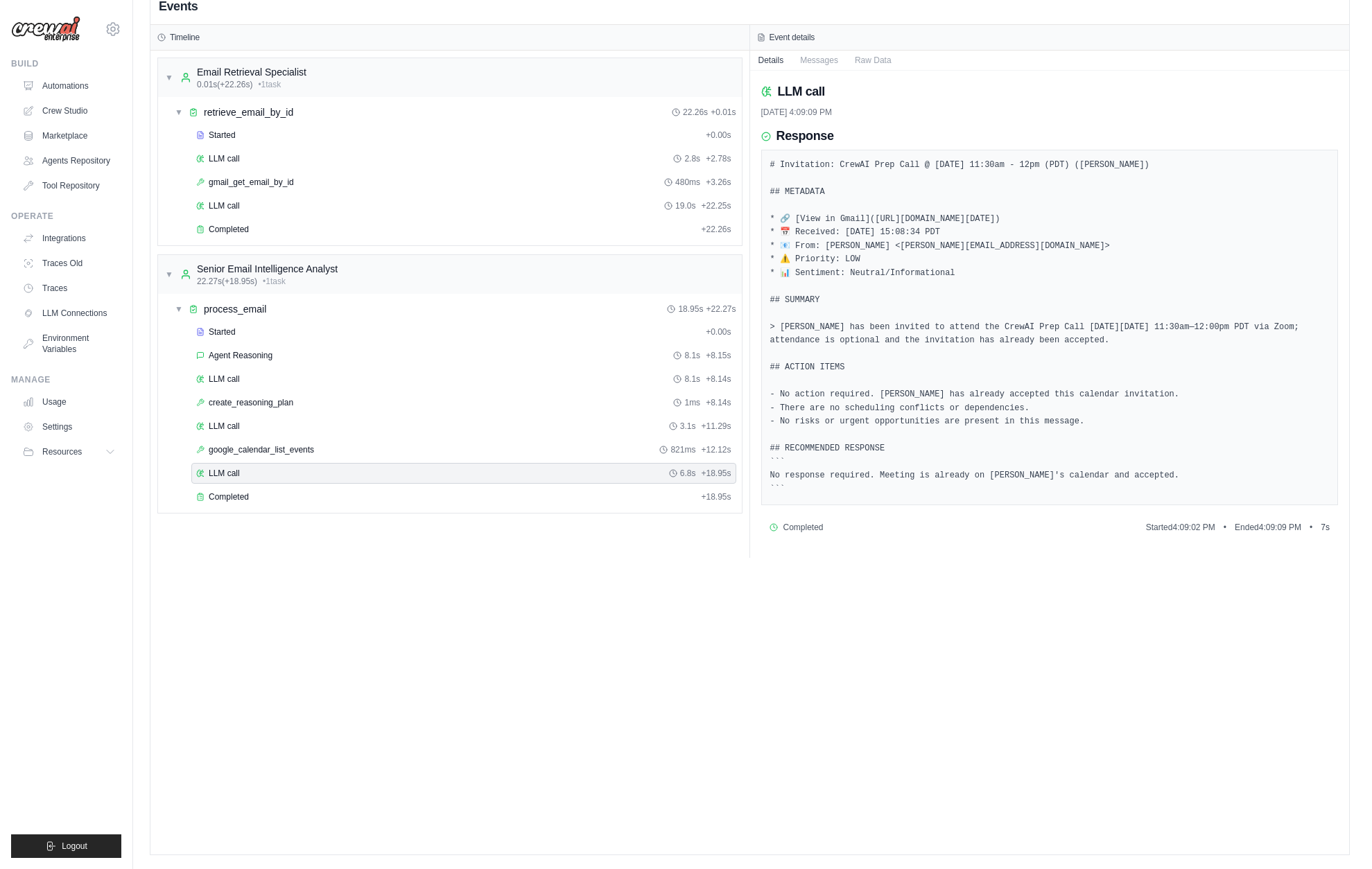
scroll to position [29, 0]
click at [203, 630] on div "Events Timeline ▼ Email Retrieval Specialist 0.01s (+22.26s) • 1 task ▼ retriev…" at bounding box center [750, 420] width 1199 height 869
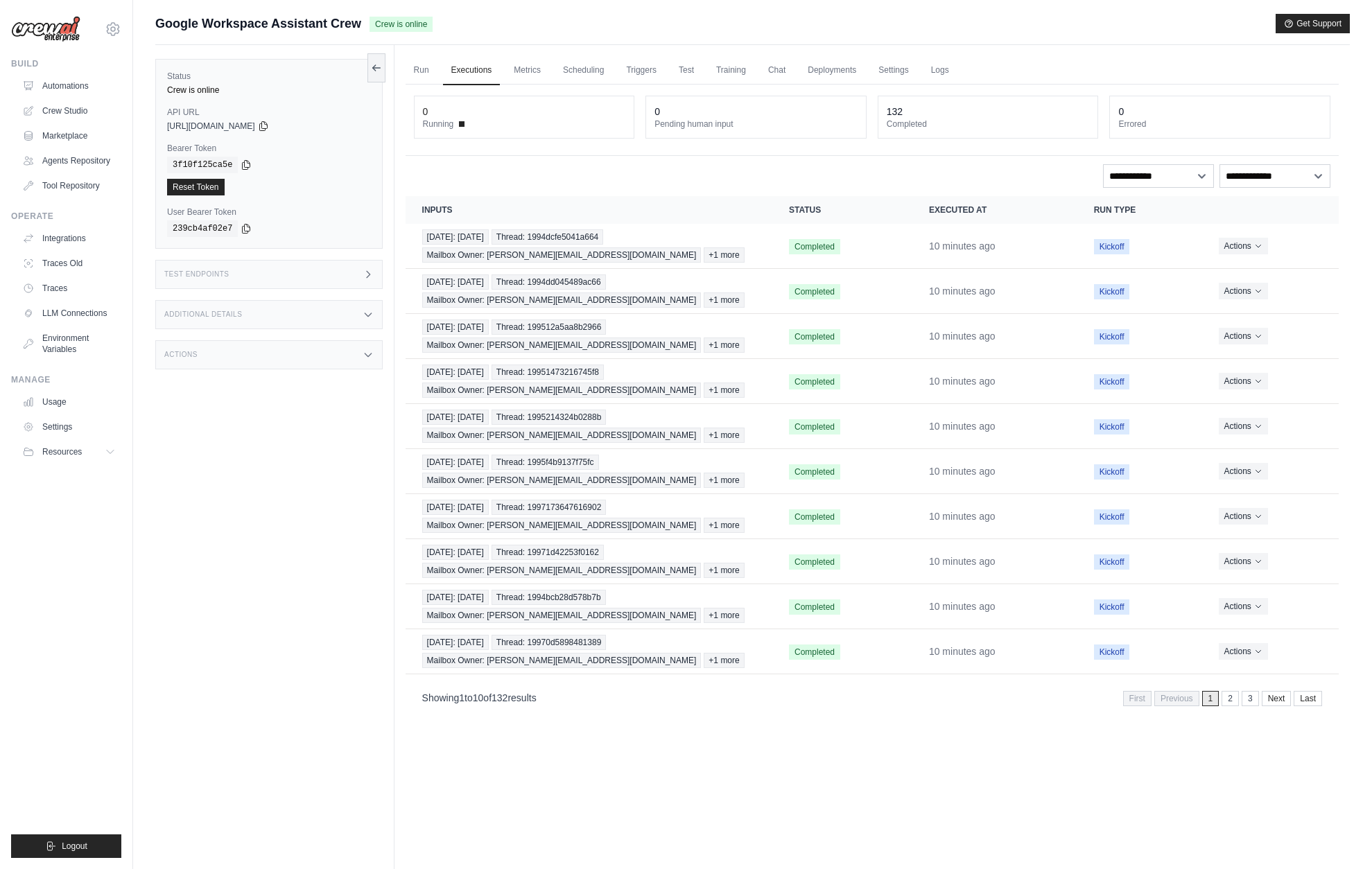
click at [291, 452] on div "Status Crew is online API URL copied [URL][DOMAIN_NAME] Bearer Token copied 3f1…" at bounding box center [275, 479] width 239 height 869
click at [261, 367] on div "Actions" at bounding box center [269, 354] width 227 height 29
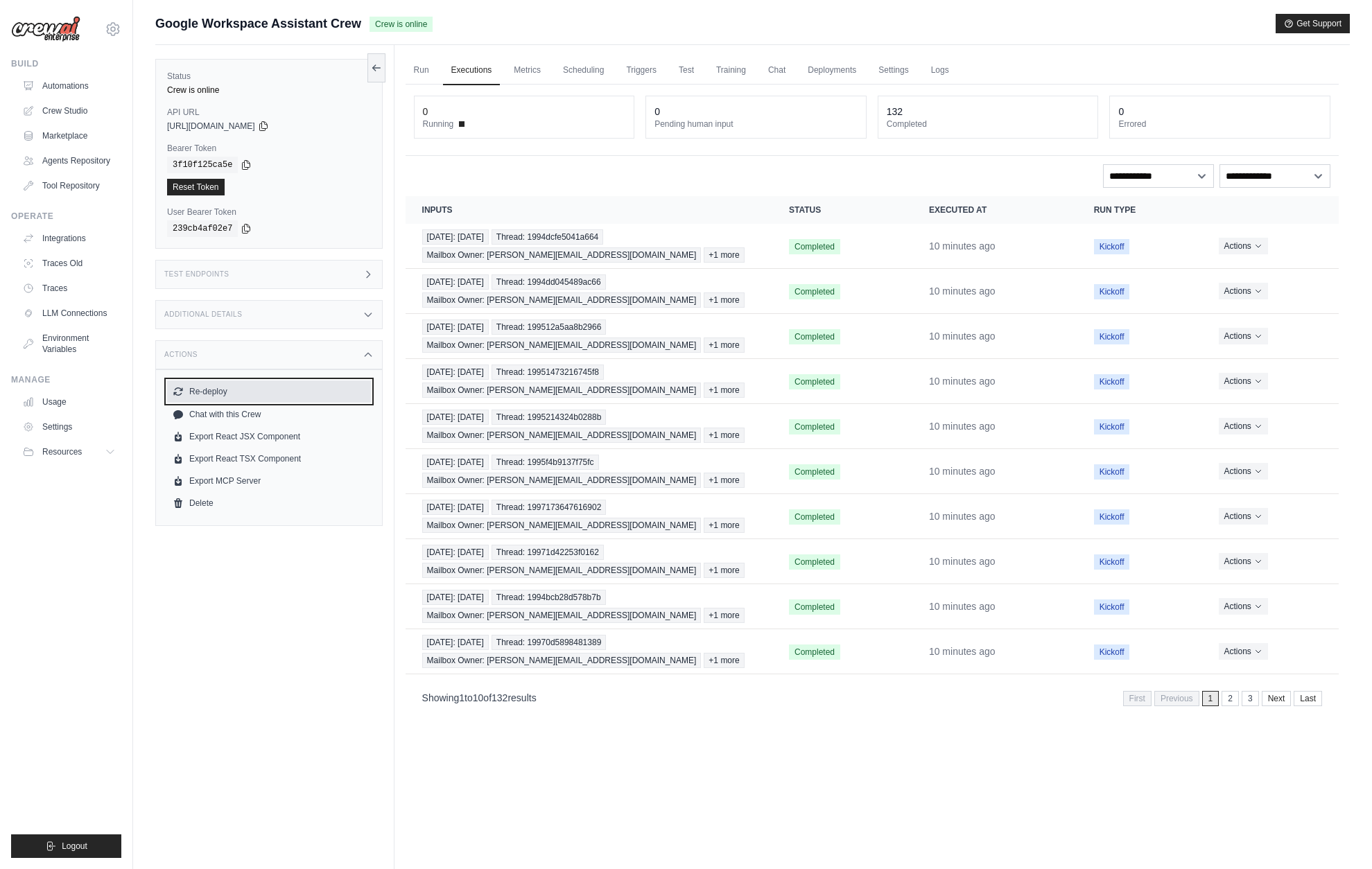
click at [243, 395] on button "Re-deploy" at bounding box center [268, 391] width 204 height 22
